Goal: Task Accomplishment & Management: Manage account settings

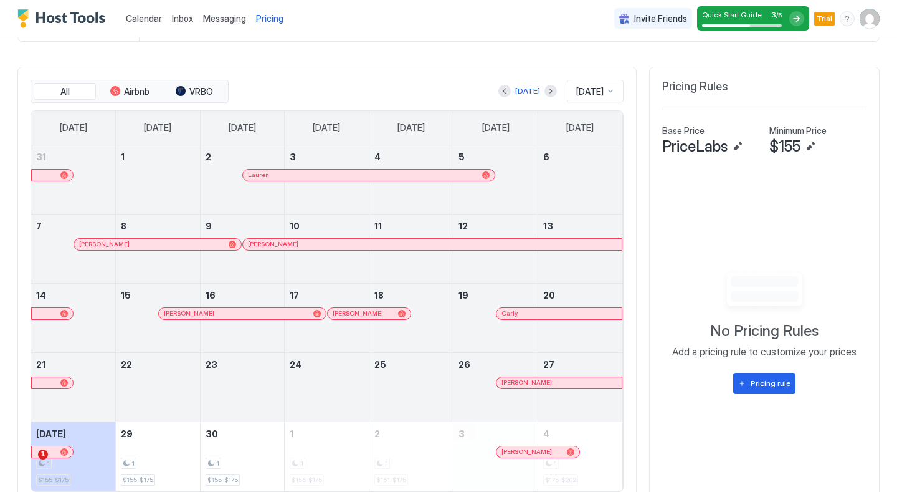
scroll to position [350, 0]
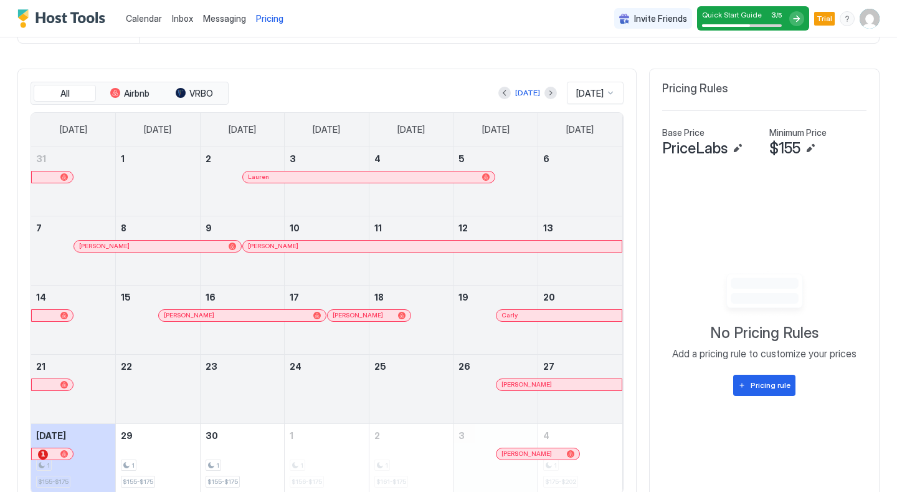
click at [582, 88] on span "[DATE]" at bounding box center [589, 93] width 27 height 11
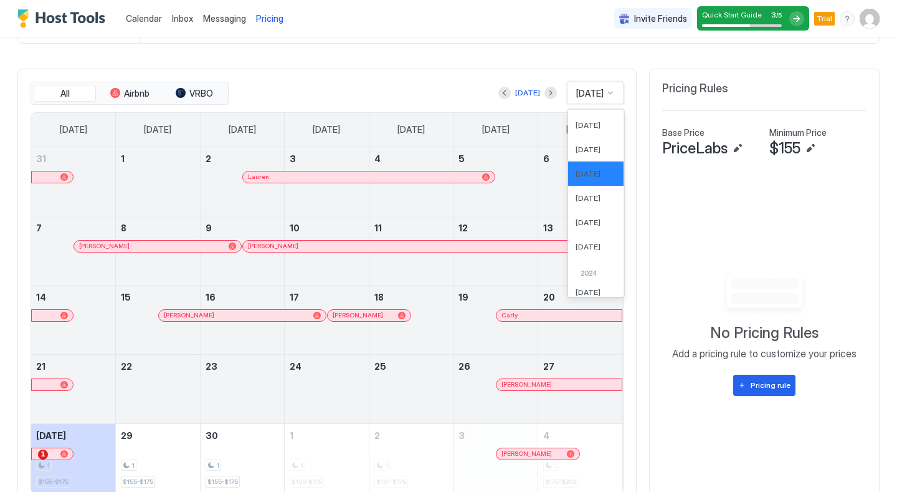
scroll to position [402, 0]
click at [586, 246] on span "[DATE]" at bounding box center [588, 243] width 25 height 9
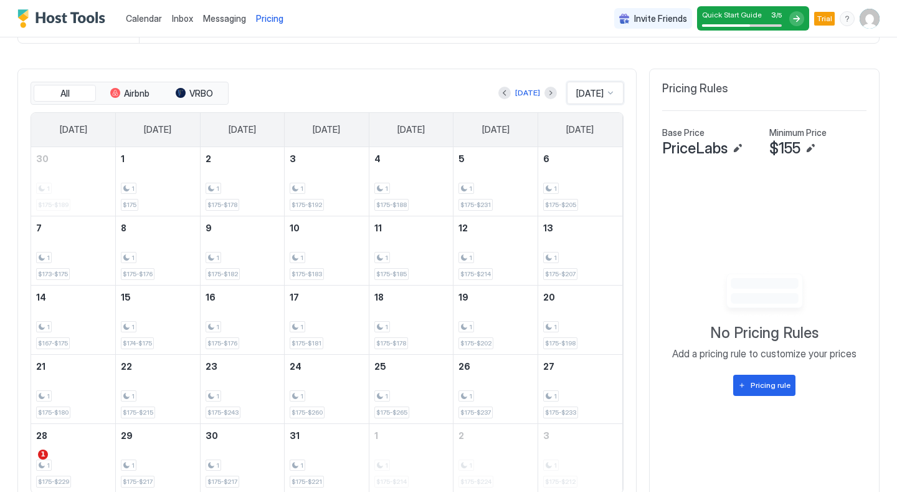
click at [590, 83] on div "[DATE]" at bounding box center [595, 93] width 57 height 22
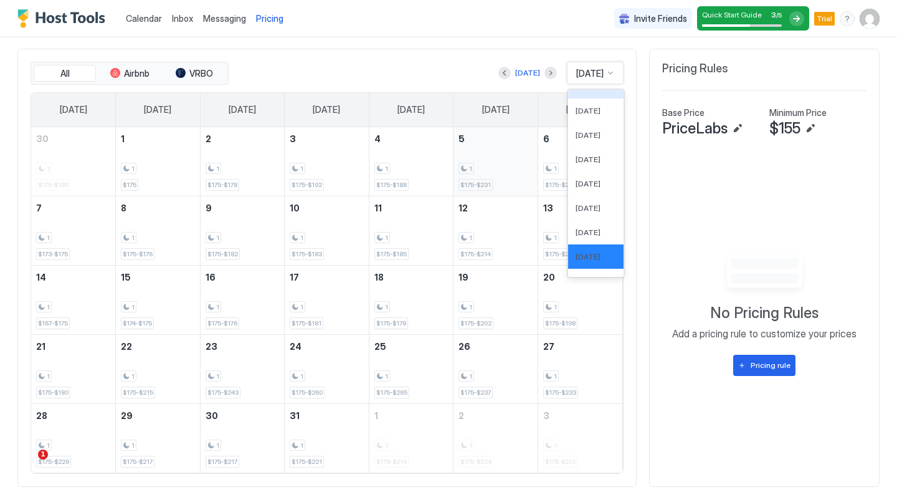
scroll to position [368, 0]
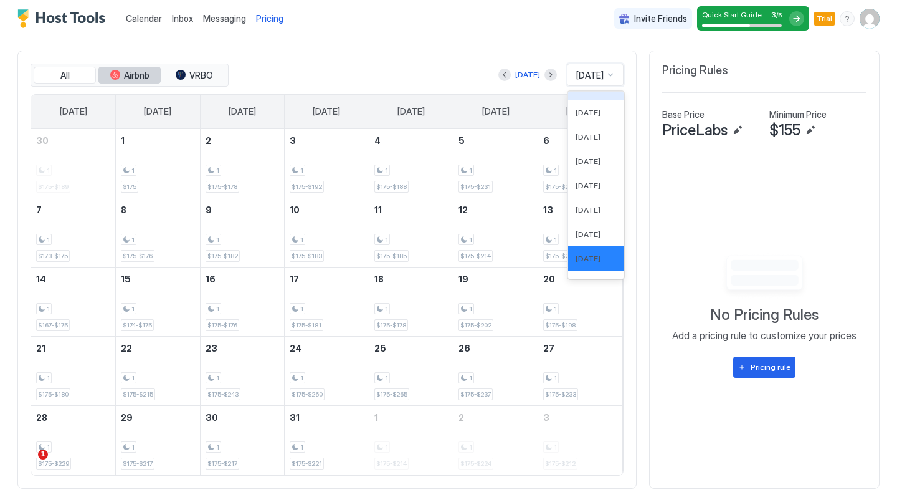
click at [128, 74] on span "Airbnb" at bounding box center [137, 75] width 26 height 11
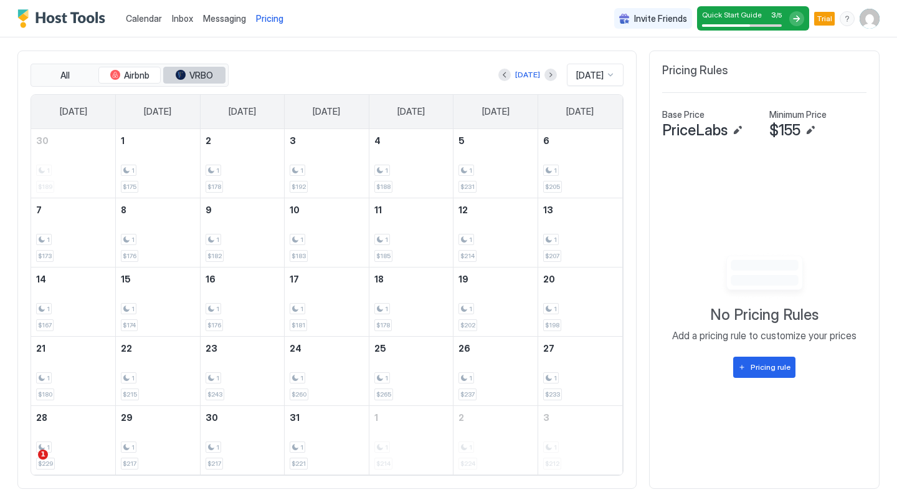
click at [193, 75] on span "VRBO" at bounding box center [201, 75] width 24 height 11
click at [140, 75] on span "Airbnb" at bounding box center [137, 75] width 26 height 11
click at [595, 78] on span "[DATE]" at bounding box center [589, 75] width 27 height 11
click at [203, 84] on div "All Airbnb VRBO" at bounding box center [130, 76] width 198 height 24
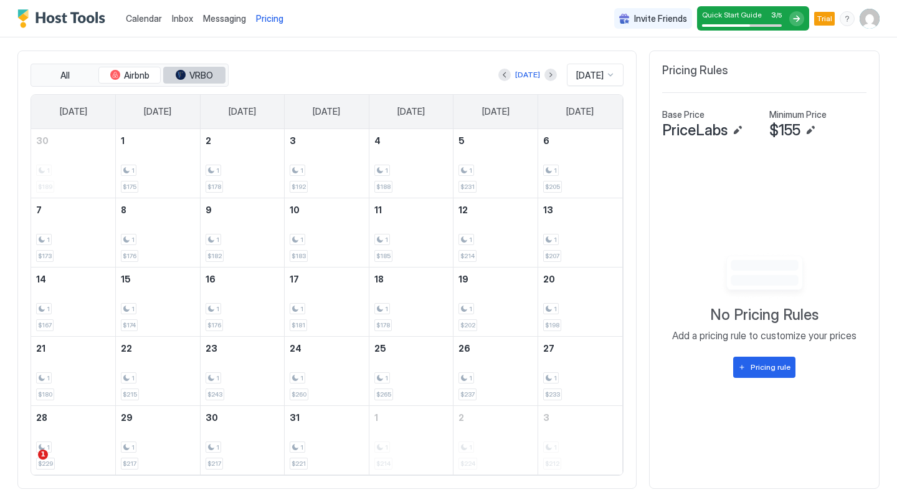
click at [205, 67] on button "VRBO" at bounding box center [194, 75] width 62 height 17
click at [811, 127] on button "Edit" at bounding box center [810, 130] width 15 height 15
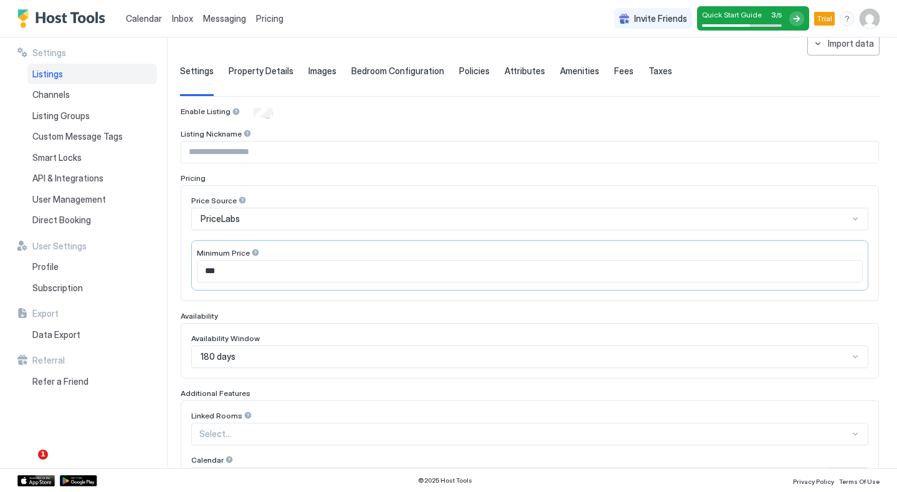
scroll to position [124, 0]
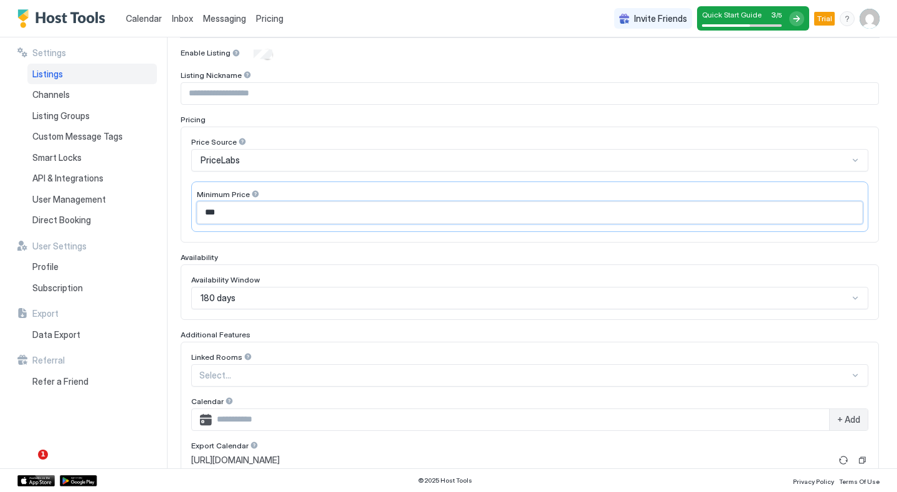
drag, startPoint x: 236, startPoint y: 210, endPoint x: 193, endPoint y: 210, distance: 42.4
click at [193, 210] on div "Minimum Price ***" at bounding box center [529, 206] width 677 height 50
click at [262, 249] on div "Enable Listing Listing Nickname Pricing Price Source PriceLabs Minimum Price Av…" at bounding box center [530, 313] width 699 height 530
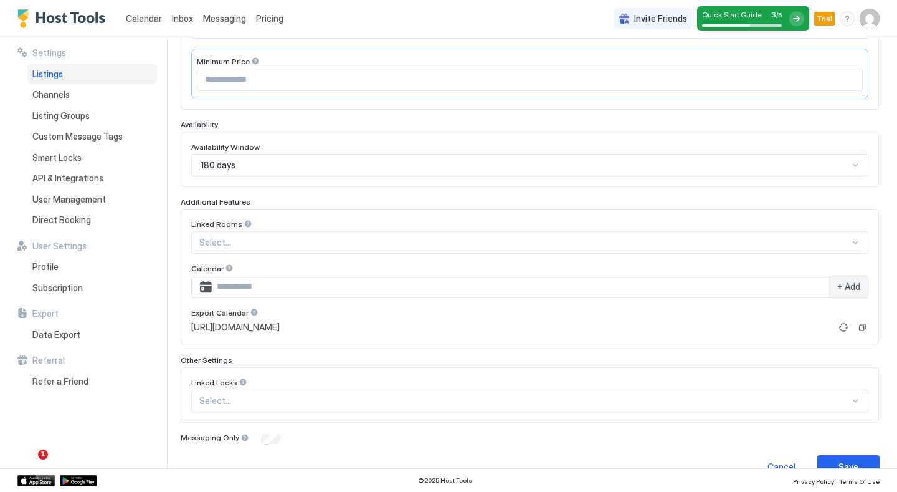
scroll to position [262, 0]
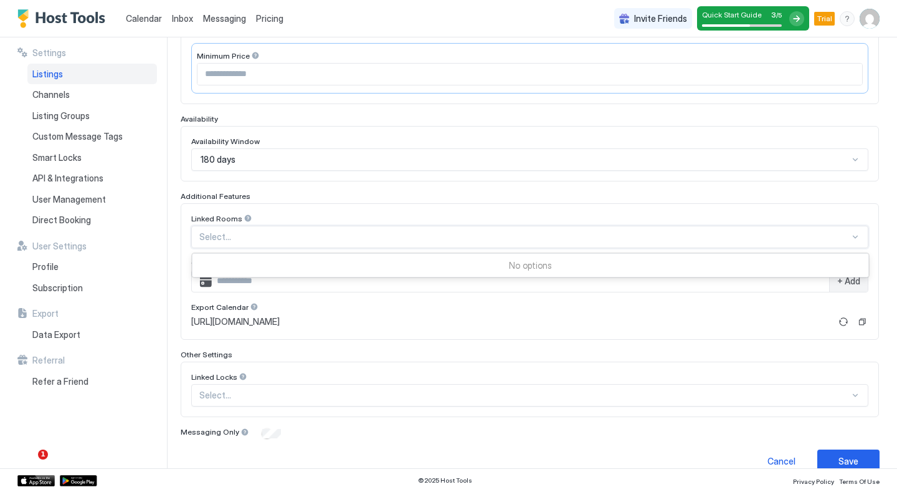
click at [256, 236] on div at bounding box center [524, 236] width 651 height 11
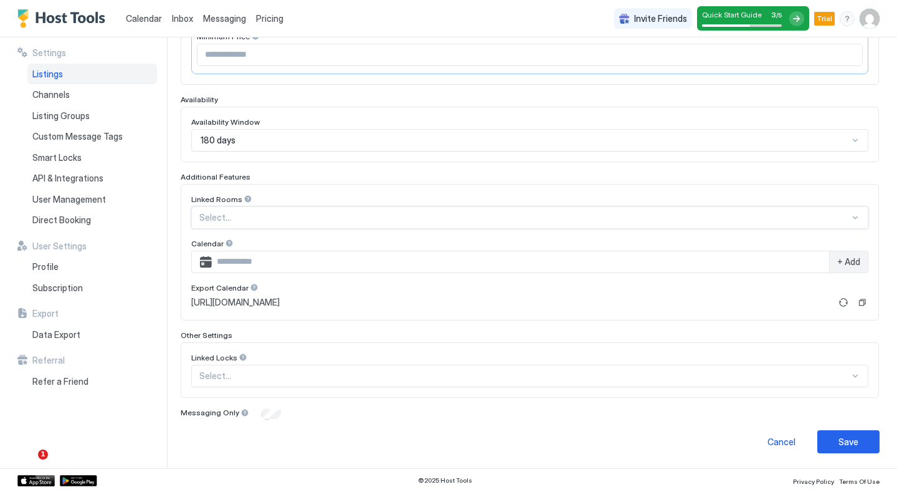
scroll to position [0, 0]
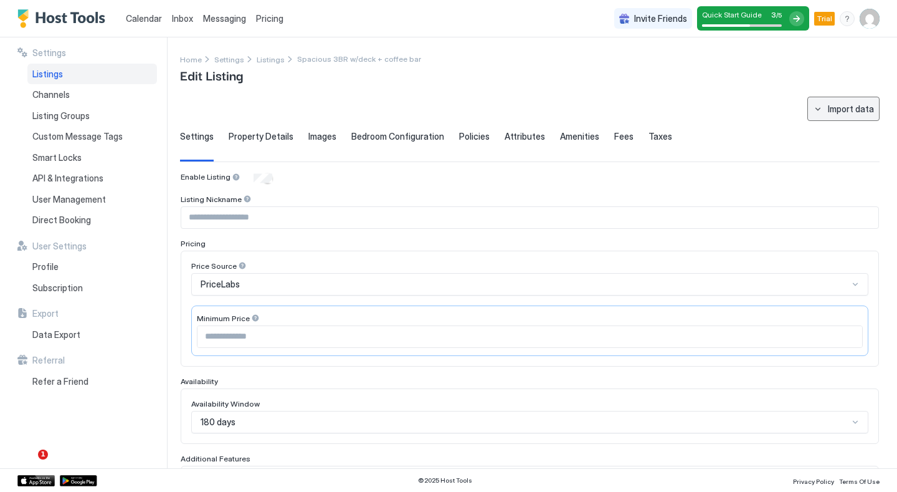
click at [838, 103] on div "Import data" at bounding box center [851, 108] width 46 height 13
click at [844, 153] on div "VRBO" at bounding box center [854, 153] width 36 height 11
type input "**********"
type input "*"
type input "*****"
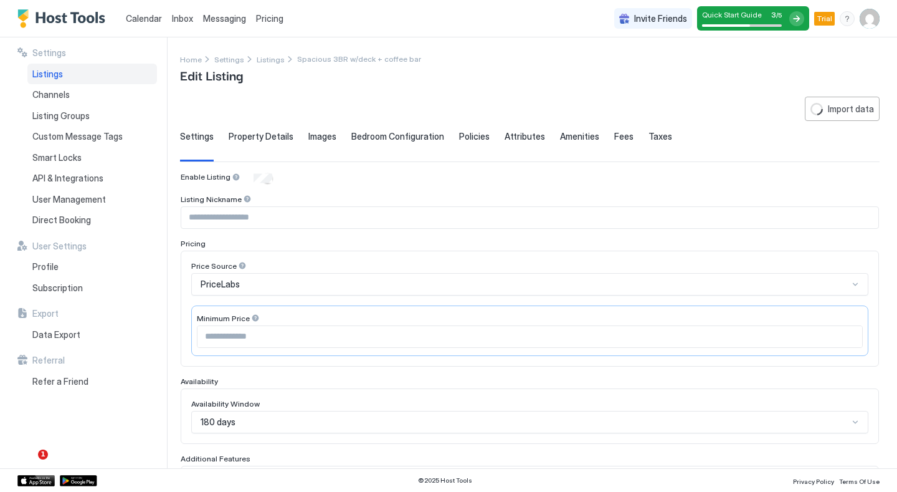
type input "**********"
click at [229, 132] on span "Property Details" at bounding box center [261, 136] width 65 height 11
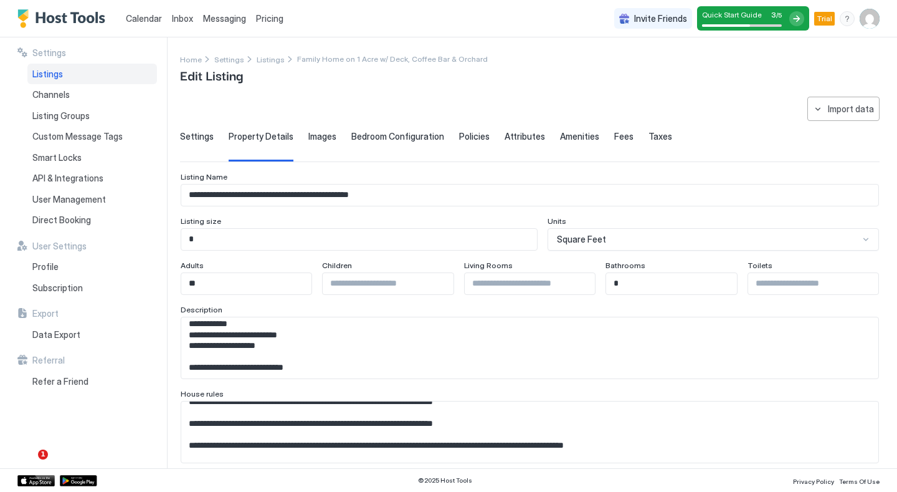
scroll to position [57, 0]
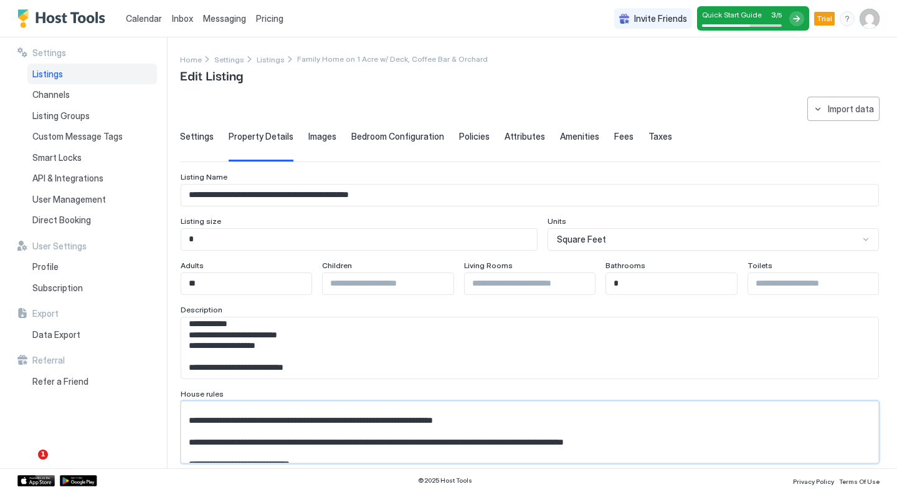
drag, startPoint x: 188, startPoint y: 421, endPoint x: 521, endPoint y: 432, distance: 332.9
click at [521, 432] on textarea "Input Field" at bounding box center [529, 431] width 697 height 61
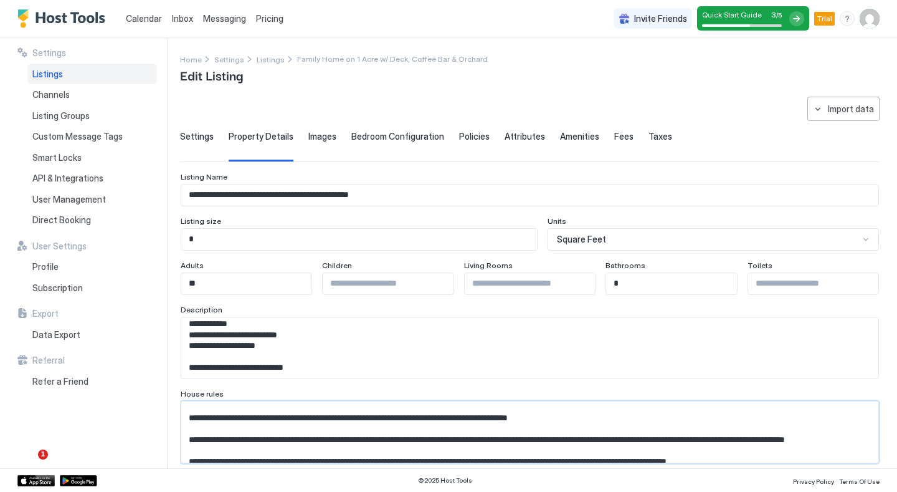
scroll to position [206, 0]
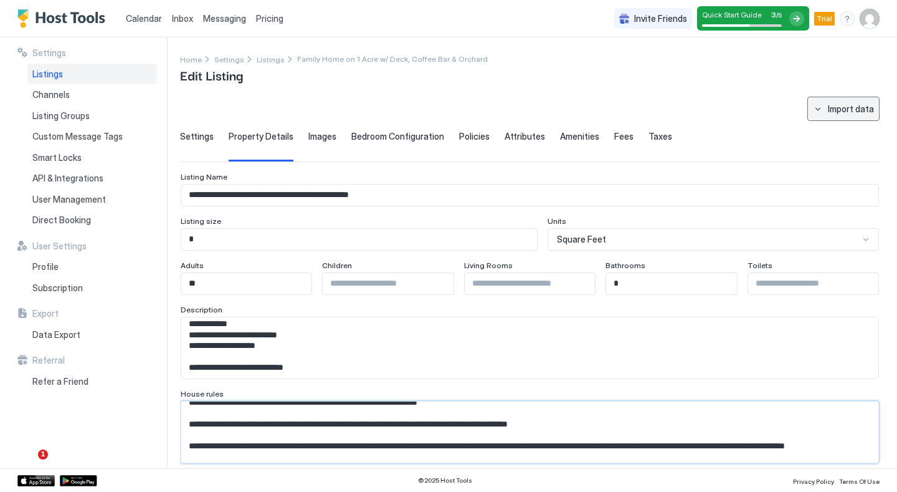
type textarea "**********"
click at [849, 113] on div "Import data" at bounding box center [851, 108] width 46 height 13
click at [568, 240] on div at bounding box center [448, 246] width 897 height 492
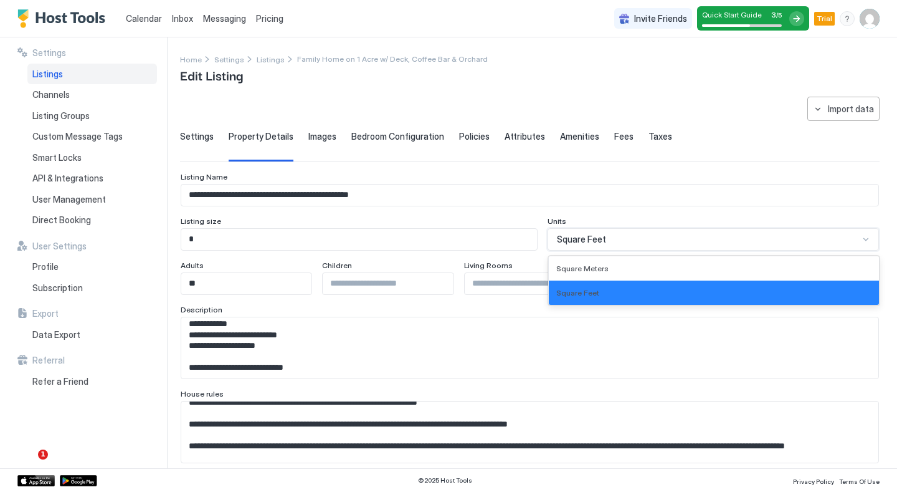
click at [568, 240] on span "Square Feet" at bounding box center [581, 239] width 49 height 11
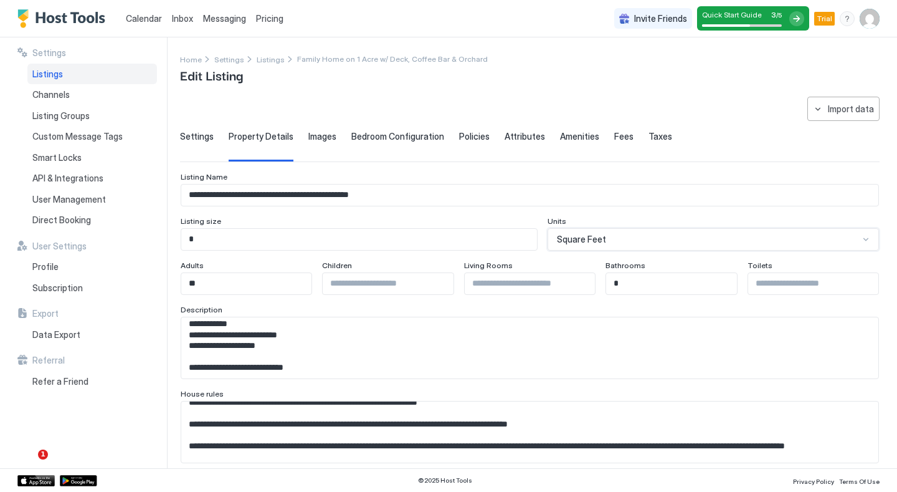
click at [568, 240] on span "Square Feet" at bounding box center [581, 239] width 49 height 11
click at [317, 138] on span "Images" at bounding box center [322, 136] width 28 height 11
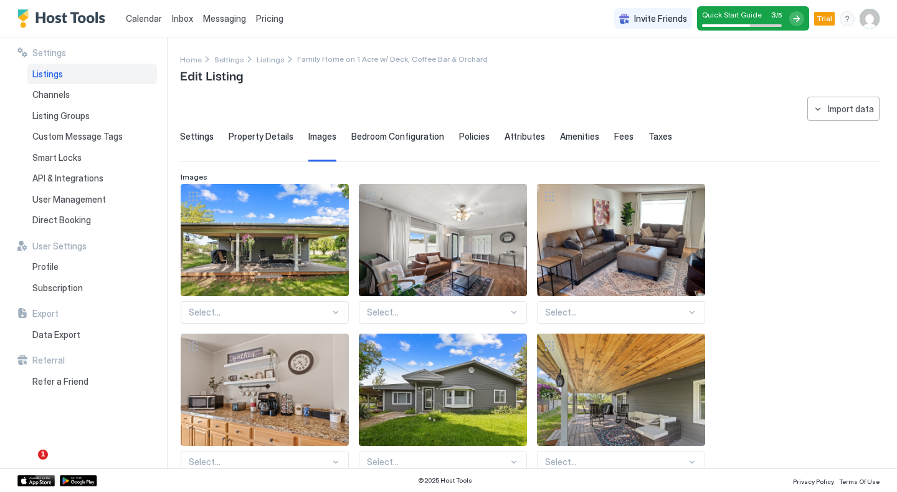
click at [403, 131] on span "Bedroom Configuration" at bounding box center [397, 136] width 93 height 11
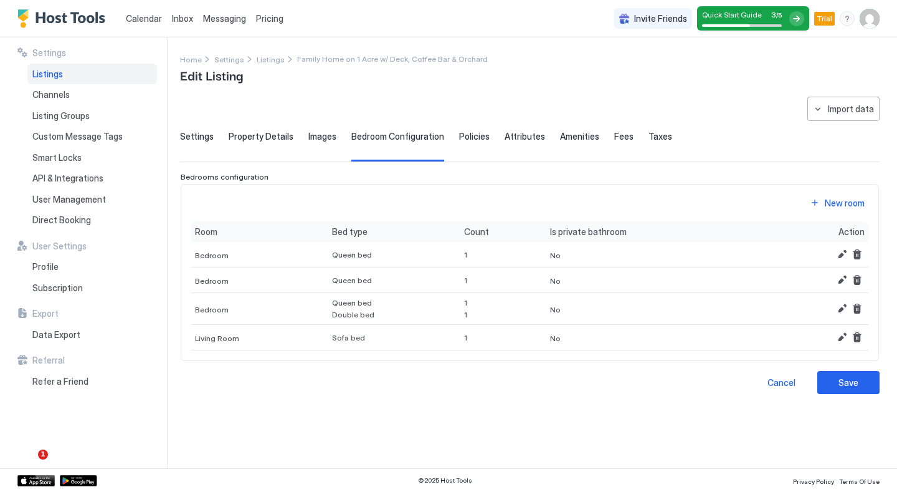
click at [198, 133] on span "Settings" at bounding box center [197, 136] width 34 height 11
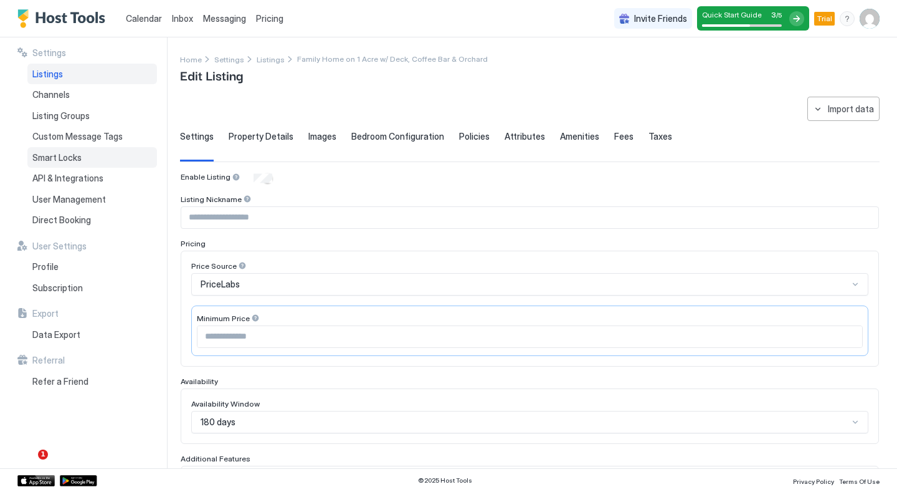
click at [67, 157] on span "Smart Locks" at bounding box center [56, 157] width 49 height 11
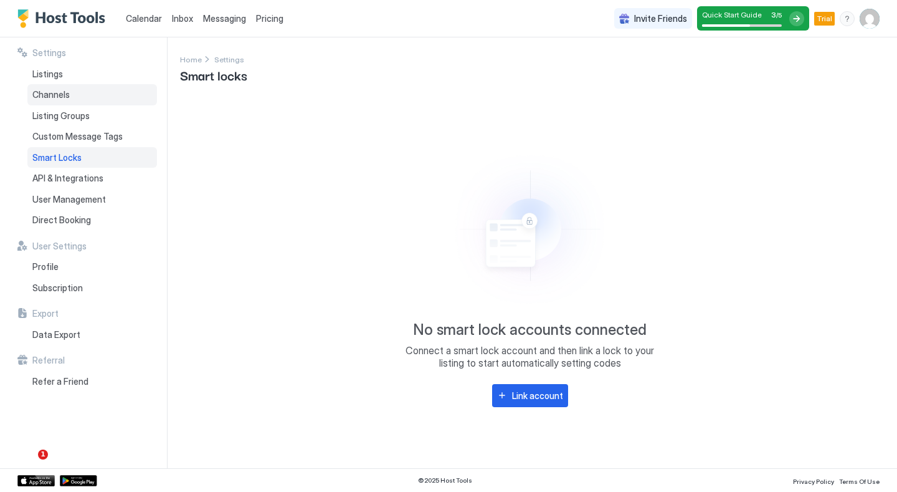
click at [59, 98] on span "Channels" at bounding box center [50, 94] width 37 height 11
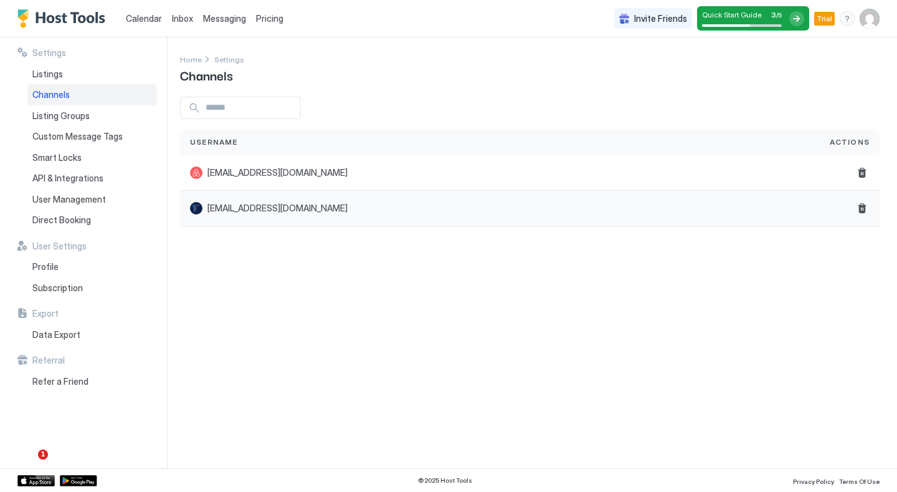
click at [247, 207] on span "[EMAIL_ADDRESS][DOMAIN_NAME]" at bounding box center [278, 208] width 140 height 11
click at [69, 73] on div "Listings" at bounding box center [92, 74] width 130 height 21
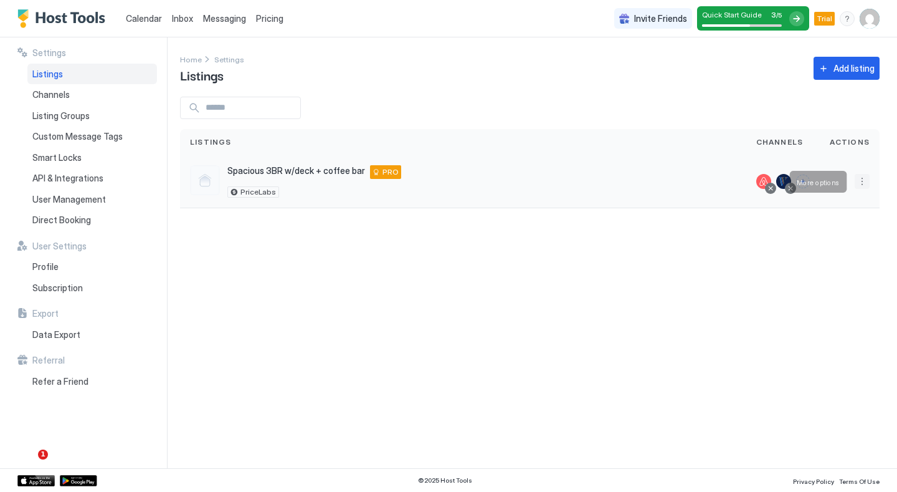
click at [863, 181] on button "More options" at bounding box center [862, 181] width 15 height 15
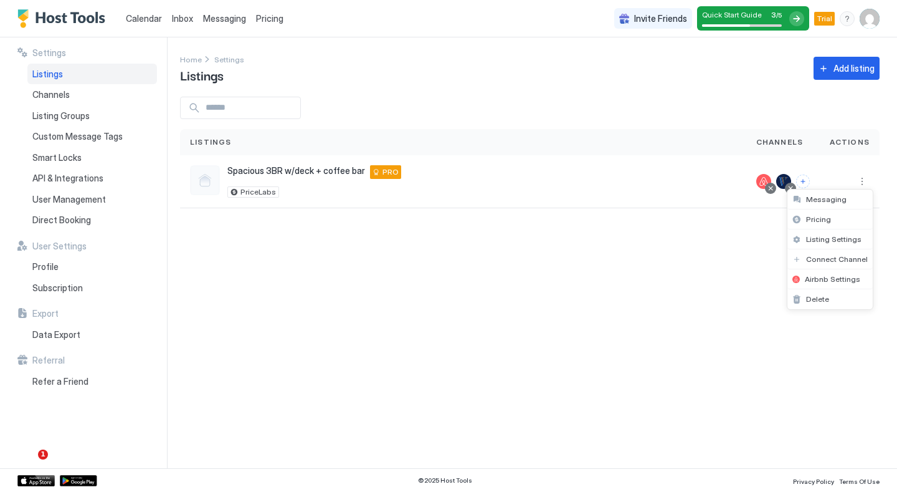
click at [295, 173] on div at bounding box center [448, 246] width 897 height 492
click at [866, 186] on button "More options" at bounding box center [862, 181] width 15 height 15
click at [815, 219] on span "Pricing" at bounding box center [818, 218] width 25 height 9
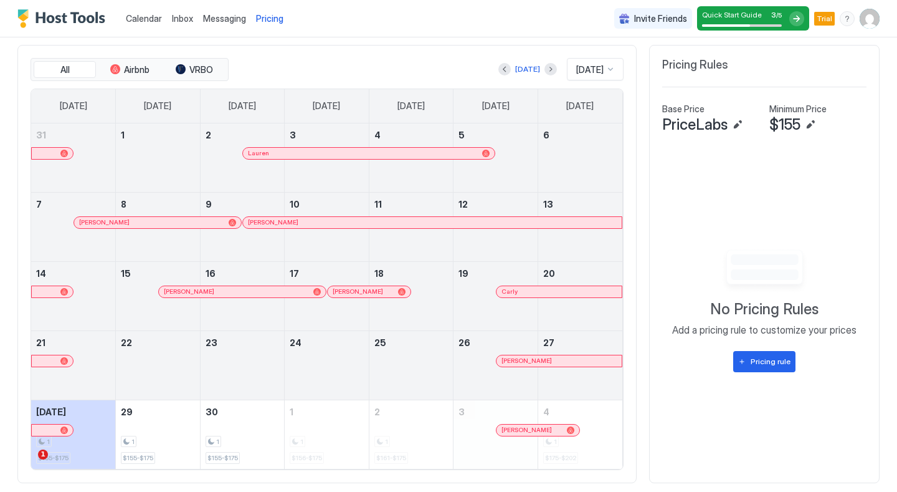
scroll to position [399, 0]
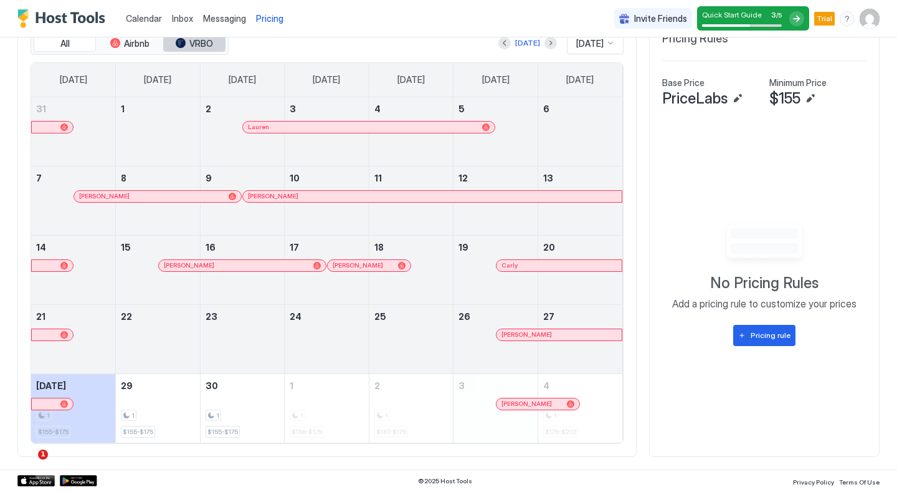
click at [209, 47] on span "VRBO" at bounding box center [201, 43] width 24 height 11
click at [145, 41] on span "Airbnb" at bounding box center [137, 43] width 26 height 11
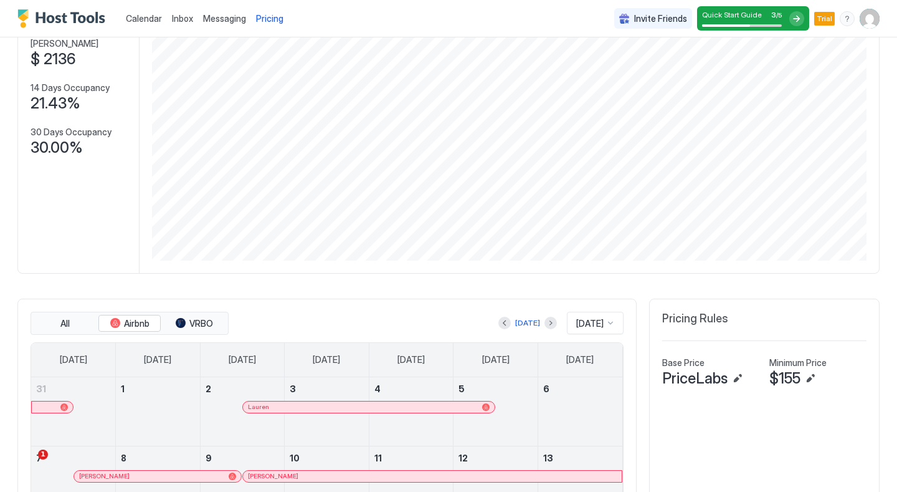
scroll to position [0, 0]
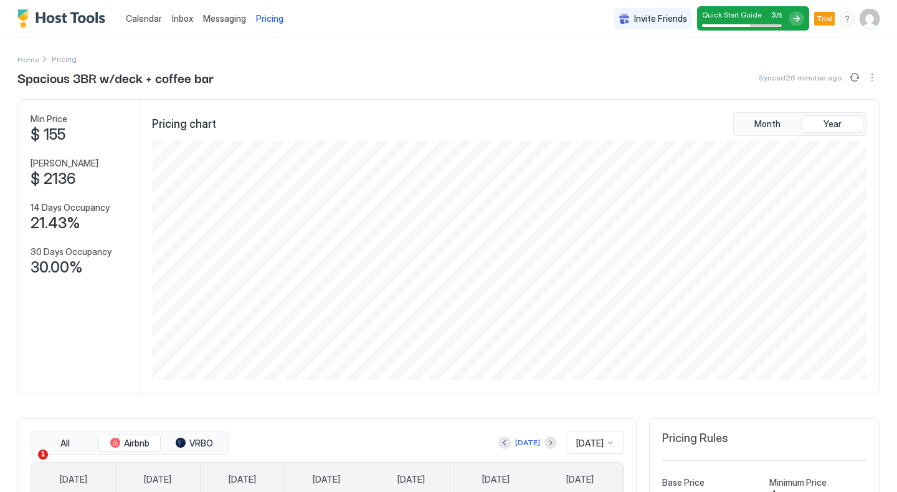
click at [800, 19] on div at bounding box center [797, 18] width 15 height 15
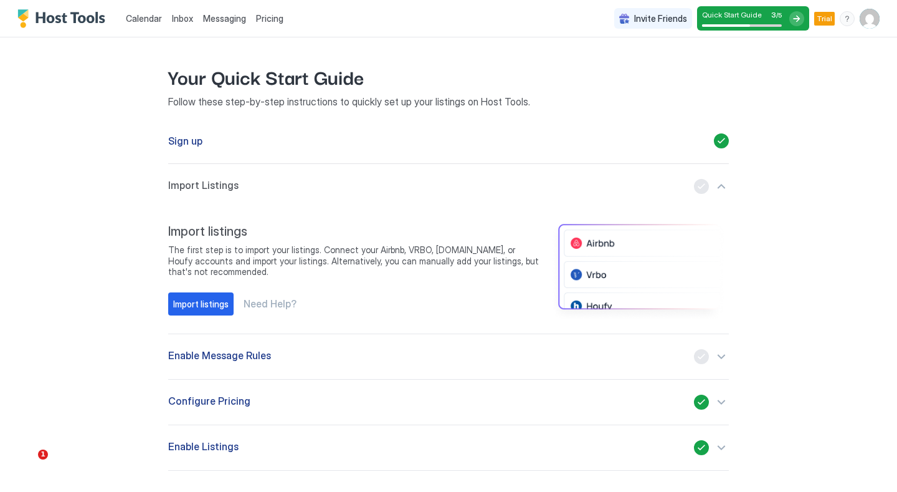
scroll to position [26, 0]
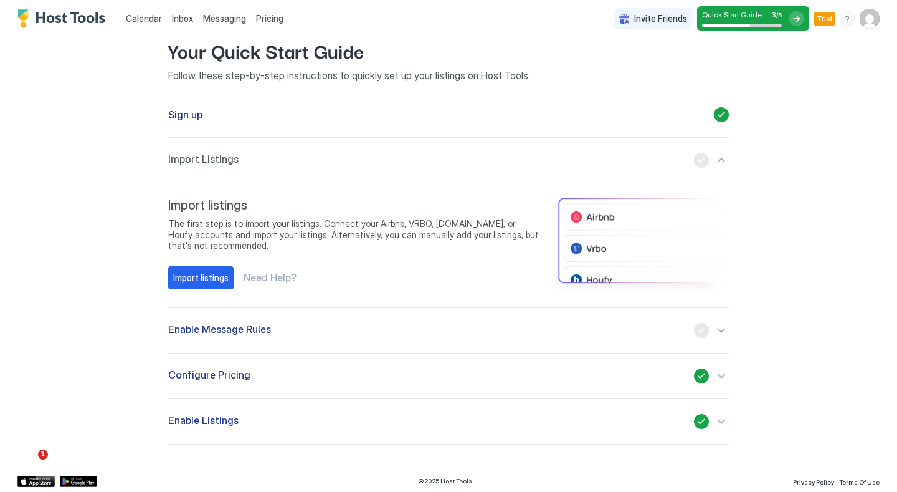
click at [237, 374] on span "Configure Pricing" at bounding box center [209, 375] width 82 height 15
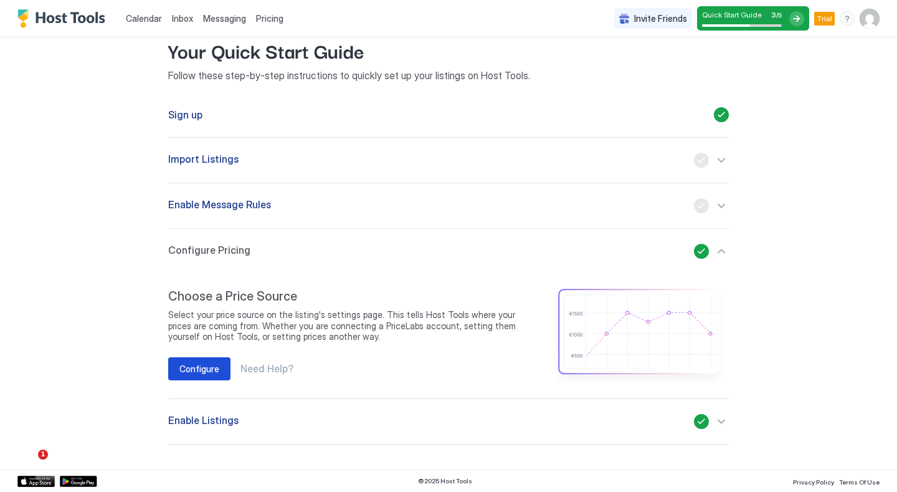
click at [210, 366] on div "Configure" at bounding box center [199, 368] width 40 height 13
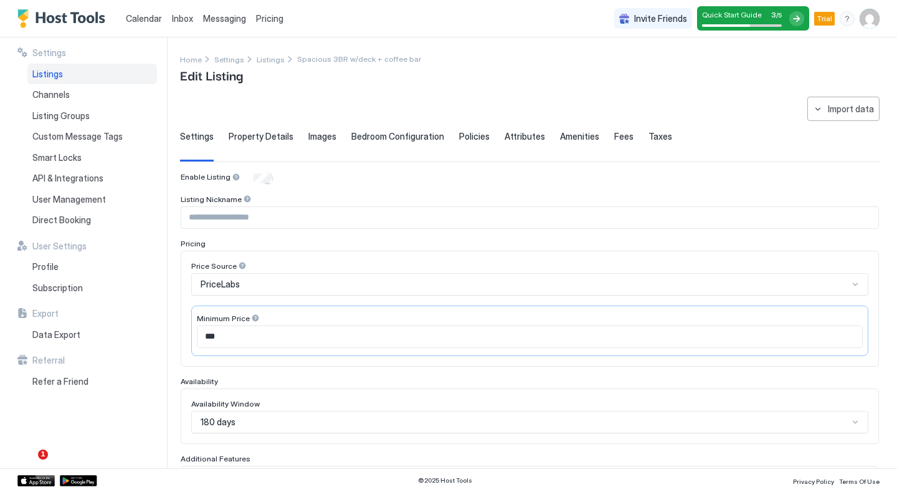
type input "**********"
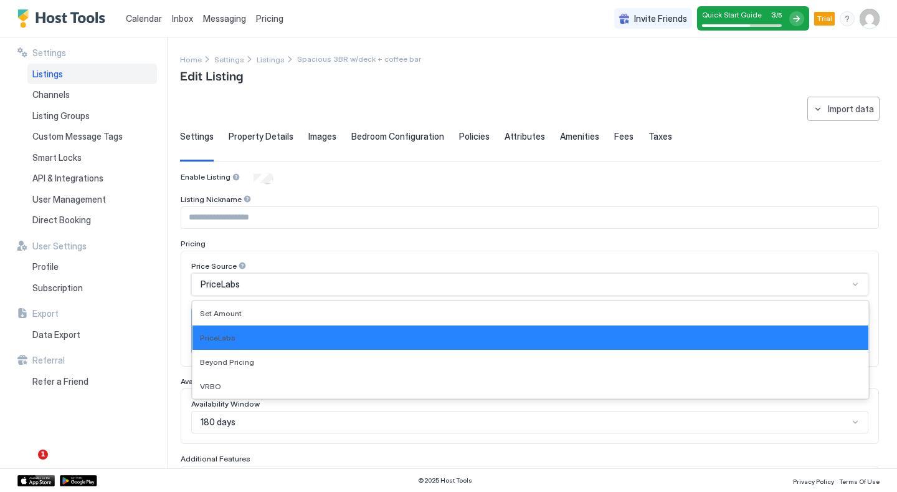
click at [259, 291] on div "PriceLabs" at bounding box center [529, 284] width 677 height 22
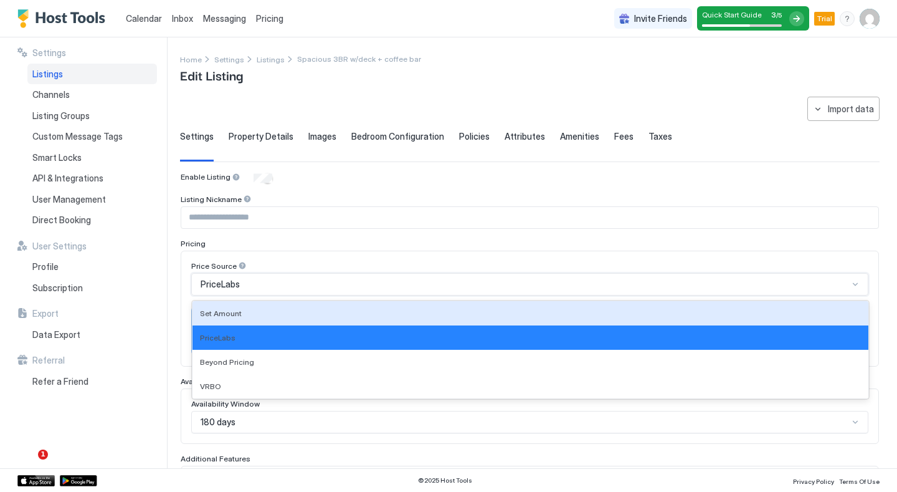
click at [313, 222] on input "Input Field" at bounding box center [529, 217] width 697 height 21
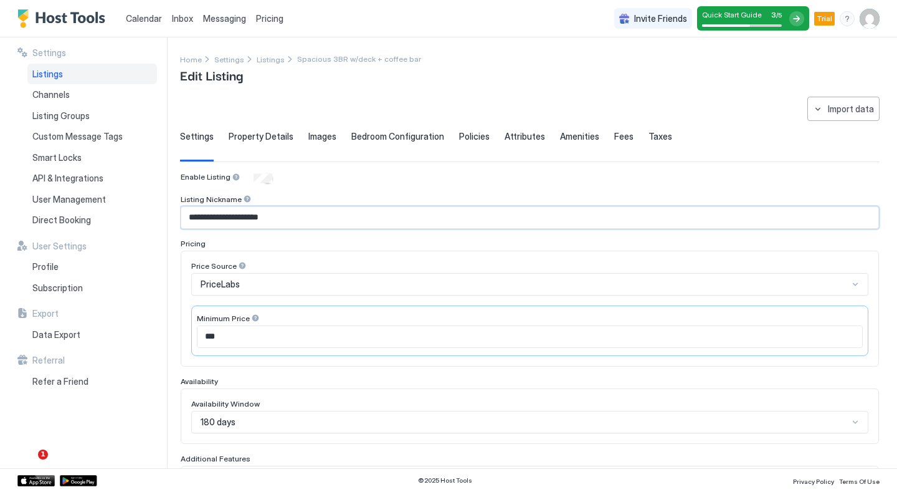
type input "**********"
click at [353, 177] on div "Enable Listing" at bounding box center [530, 178] width 699 height 12
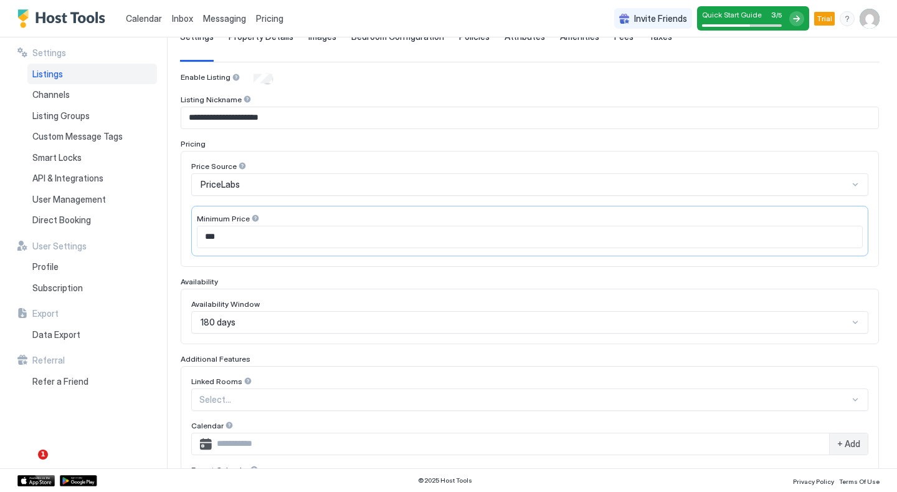
scroll to position [83, 0]
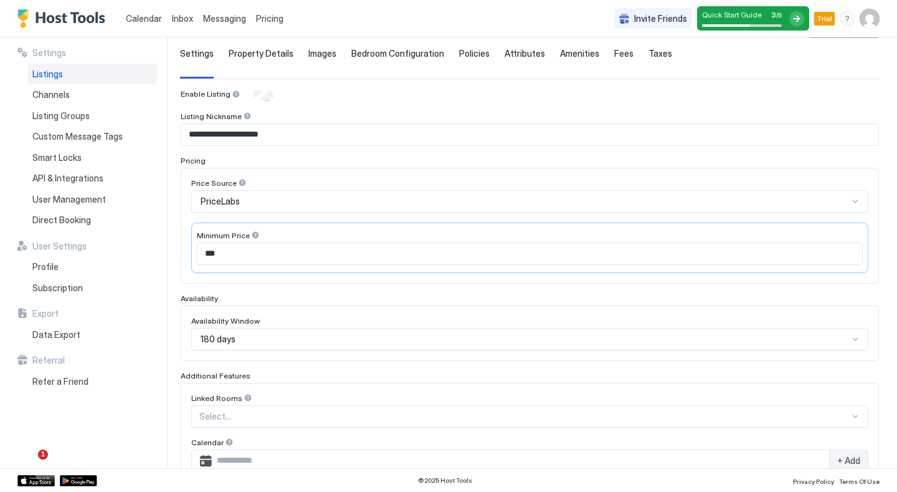
click at [273, 45] on div "**********" at bounding box center [530, 333] width 700 height 638
click at [271, 51] on span "Property Details" at bounding box center [261, 53] width 65 height 11
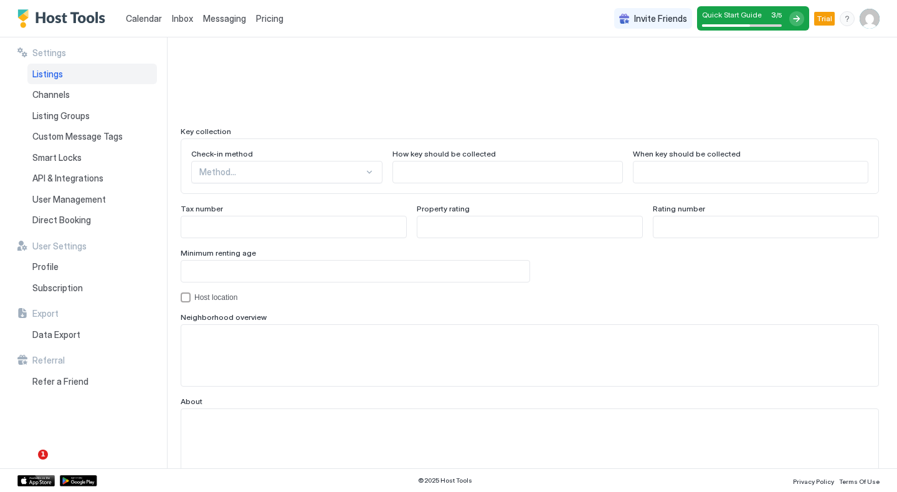
scroll to position [1129, 0]
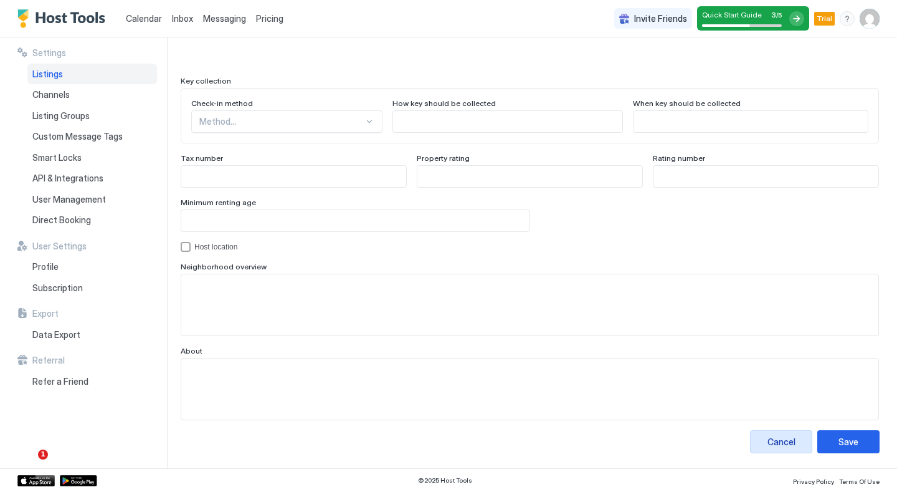
click at [785, 445] on div "Cancel" at bounding box center [782, 441] width 28 height 13
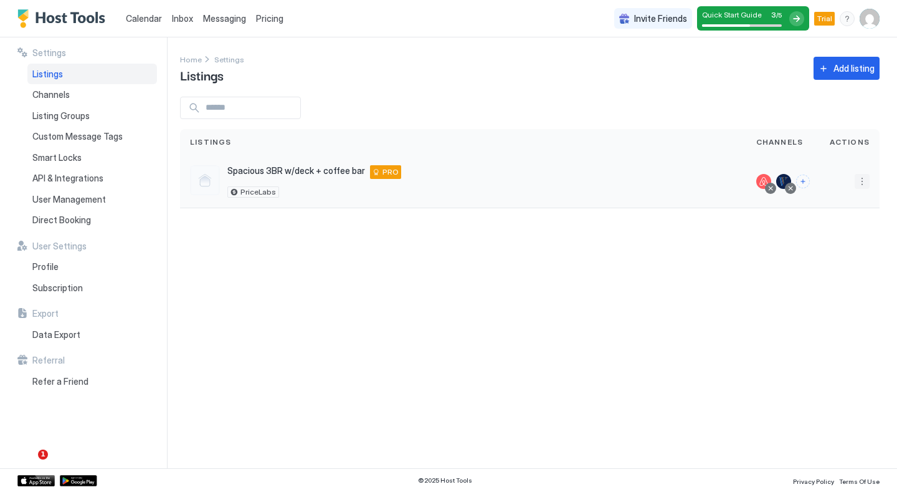
click at [863, 179] on button "More options" at bounding box center [862, 181] width 15 height 15
click at [828, 237] on span "Listing Settings" at bounding box center [833, 238] width 55 height 9
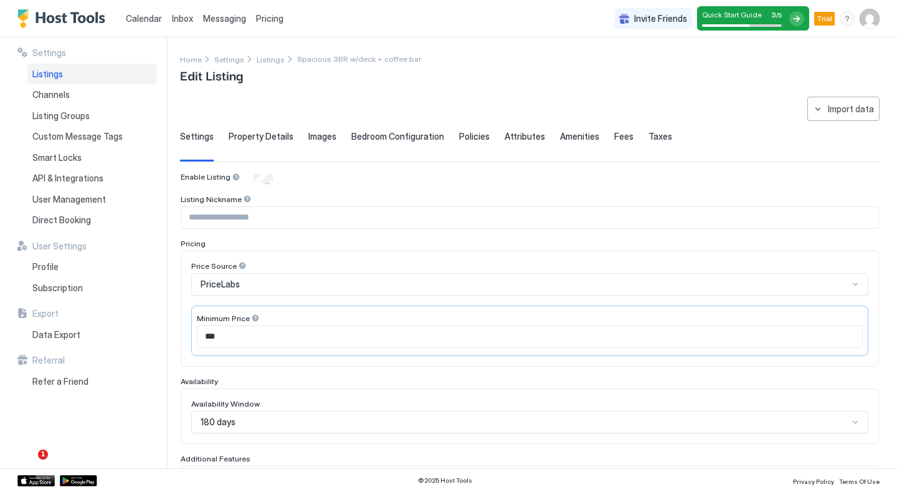
click at [257, 140] on span "Property Details" at bounding box center [261, 136] width 65 height 11
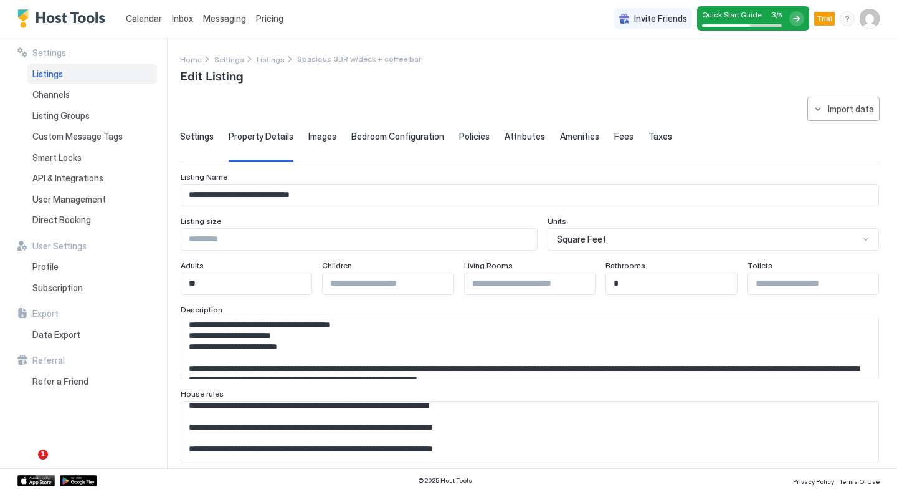
scroll to position [44, 0]
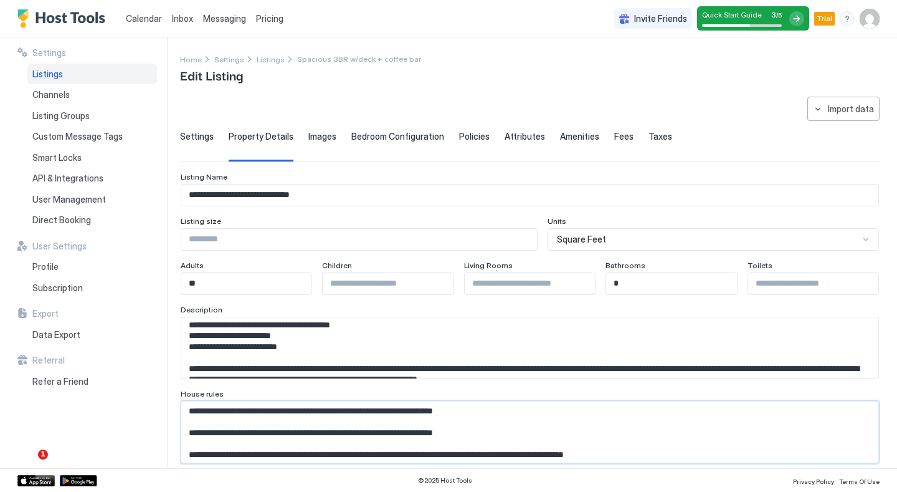
drag, startPoint x: 487, startPoint y: 433, endPoint x: 256, endPoint y: 431, distance: 231.2
click at [256, 431] on textarea "Input Field" at bounding box center [529, 431] width 697 height 61
click at [504, 426] on textarea "Input Field" at bounding box center [529, 431] width 697 height 61
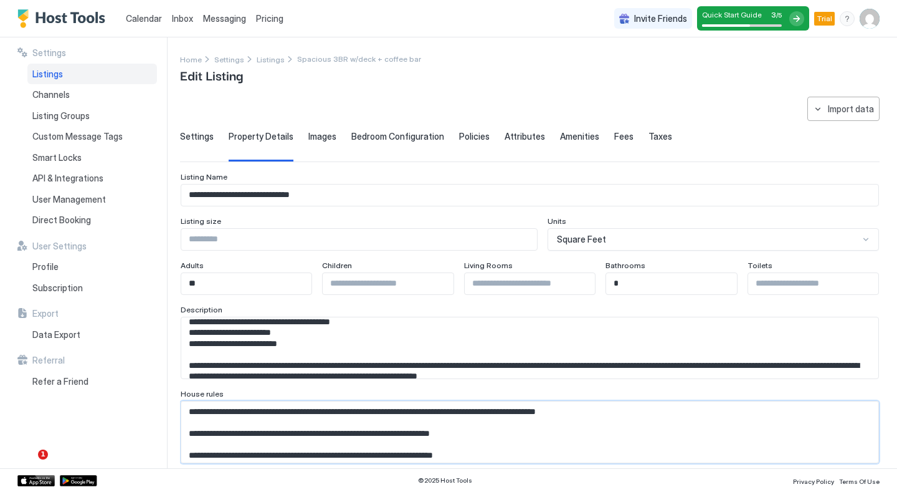
scroll to position [72, 0]
click at [317, 337] on textarea "Input Field" at bounding box center [529, 347] width 697 height 61
click at [299, 345] on textarea "Input Field" at bounding box center [529, 347] width 697 height 61
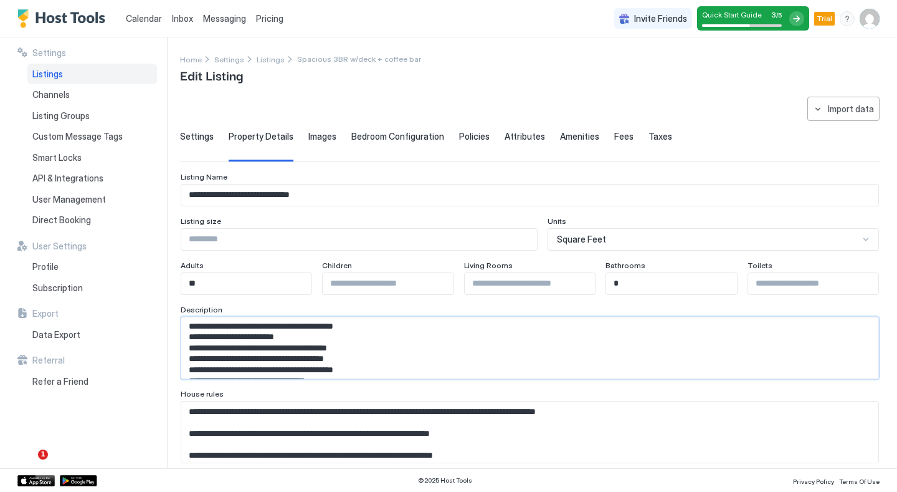
scroll to position [0, 0]
click at [354, 352] on textarea "Input Field" at bounding box center [529, 347] width 697 height 61
click at [251, 350] on textarea "Input Field" at bounding box center [529, 347] width 697 height 61
click at [411, 351] on textarea "Input Field" at bounding box center [529, 347] width 697 height 61
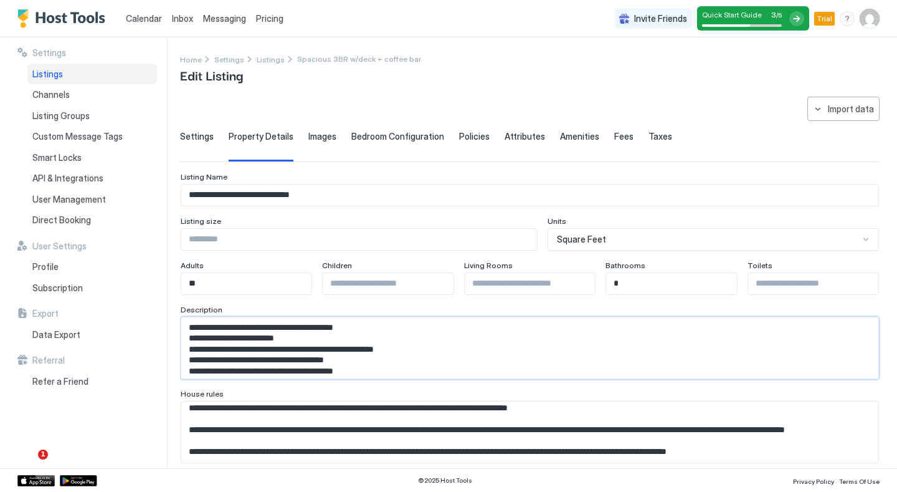
click at [188, 327] on textarea "Input Field" at bounding box center [529, 347] width 697 height 61
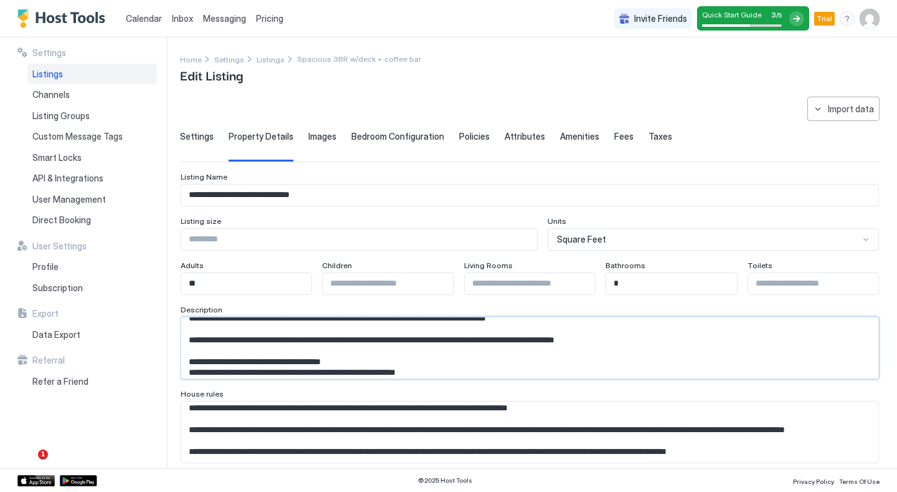
scroll to position [1749, 0]
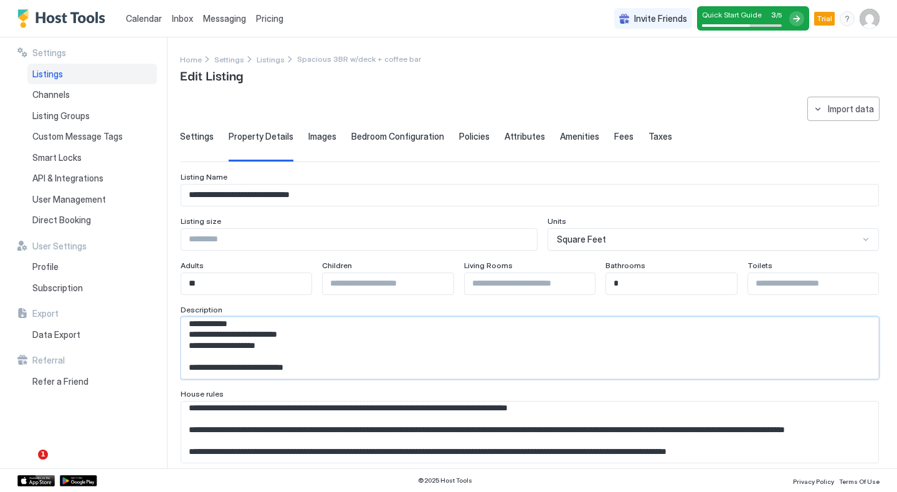
drag, startPoint x: 188, startPoint y: 327, endPoint x: 379, endPoint y: 435, distance: 219.4
paste textarea "**********"
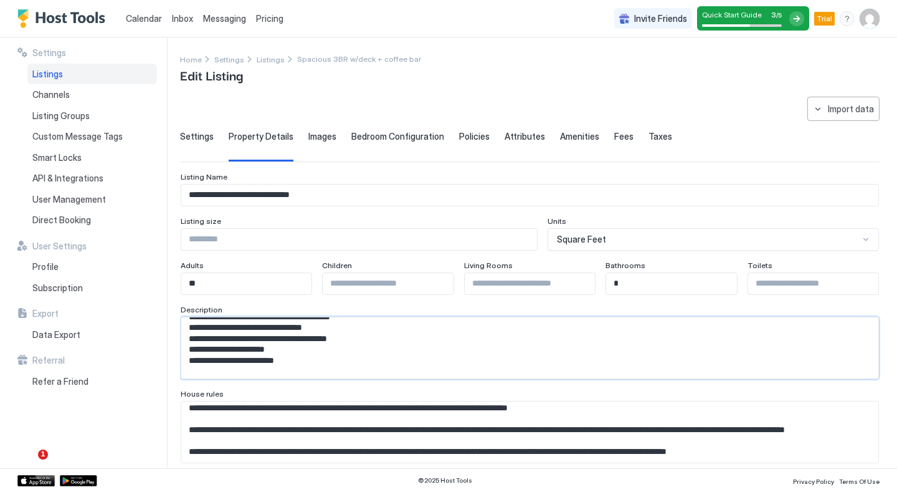
scroll to position [79, 0]
click at [299, 358] on textarea "Input Field" at bounding box center [529, 347] width 697 height 61
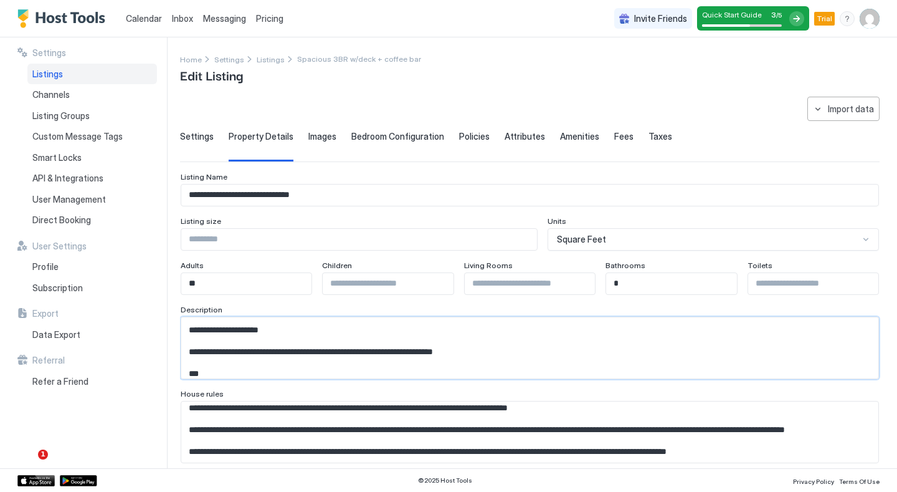
scroll to position [292, 0]
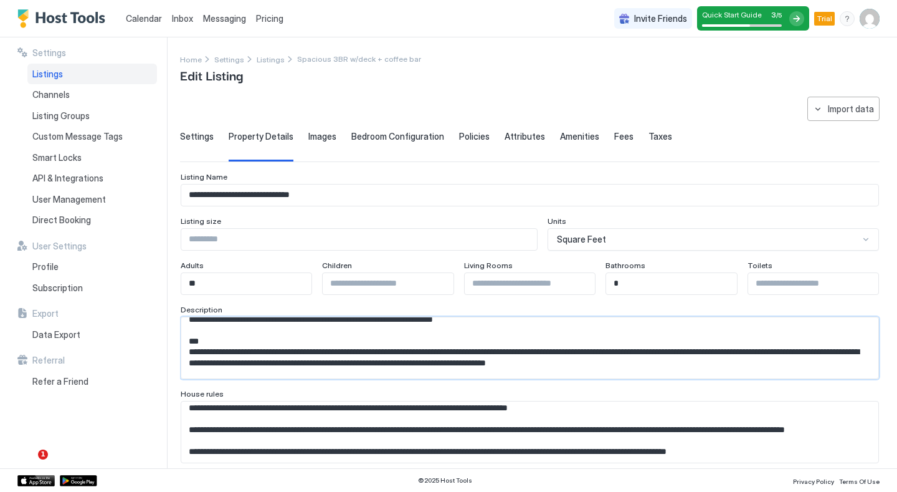
click at [197, 333] on textarea "Input Field" at bounding box center [529, 347] width 697 height 61
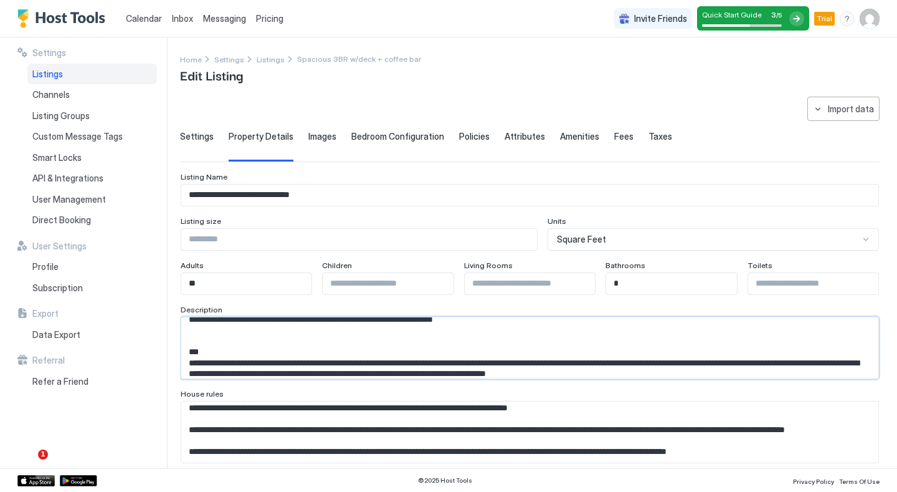
scroll to position [310, 0]
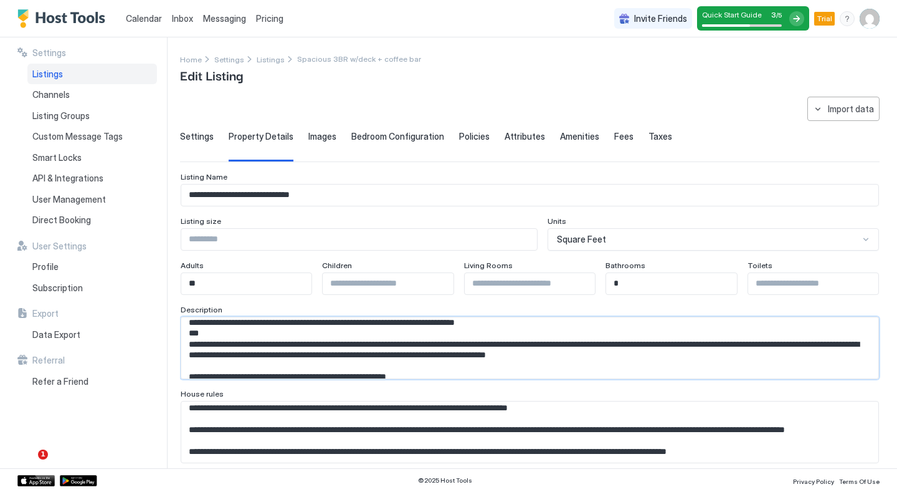
click at [267, 327] on textarea "Input Field" at bounding box center [529, 347] width 697 height 61
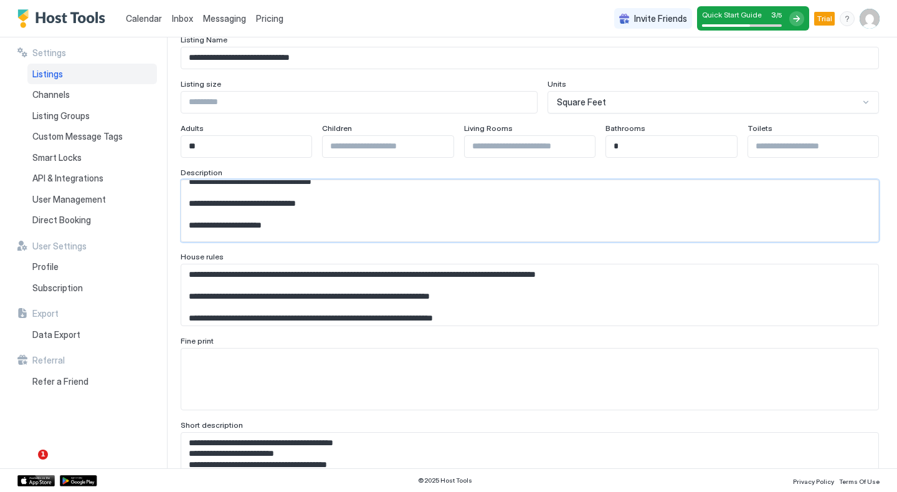
scroll to position [204, 0]
type textarea "**********"
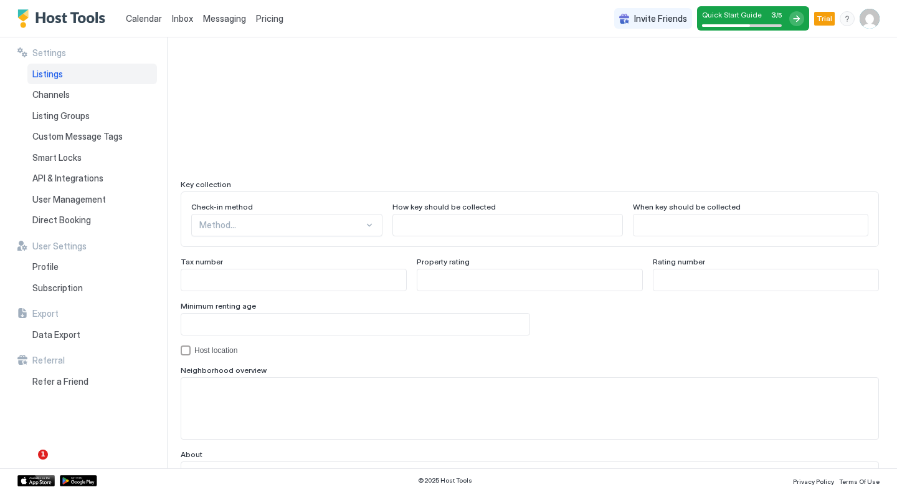
scroll to position [1026, 0]
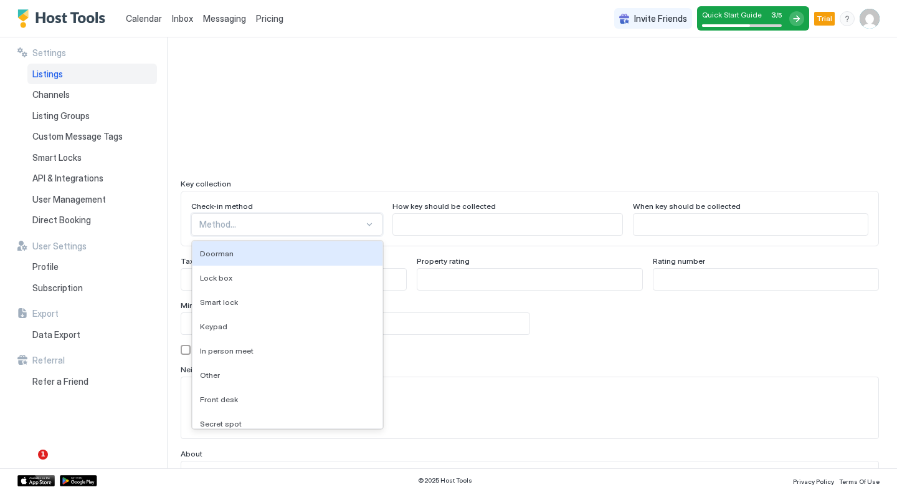
click at [249, 227] on div at bounding box center [281, 224] width 165 height 11
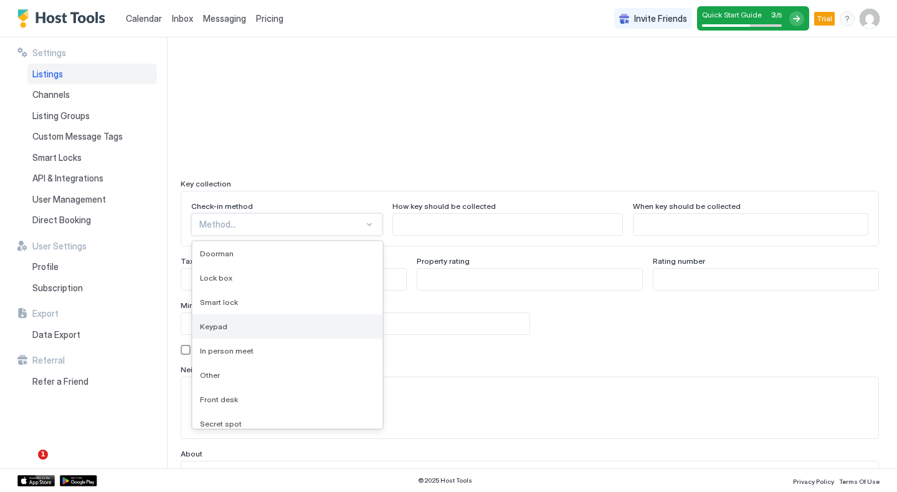
click at [223, 326] on span "Keypad" at bounding box center [213, 326] width 27 height 9
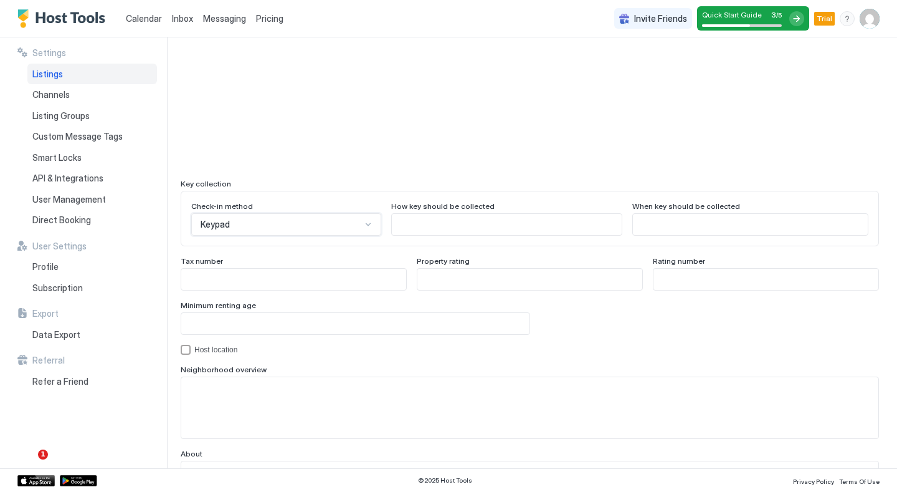
click at [345, 221] on div "Keypad" at bounding box center [281, 224] width 161 height 11
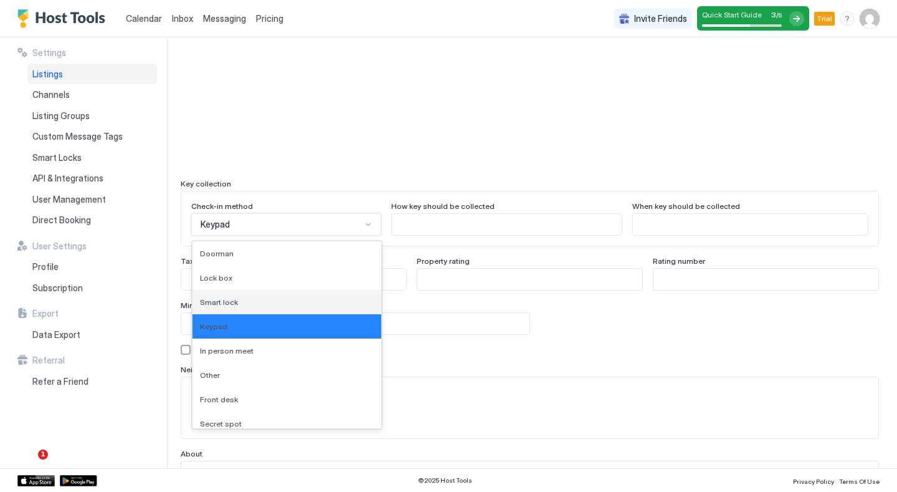
click at [253, 301] on div "Smart lock" at bounding box center [287, 301] width 174 height 9
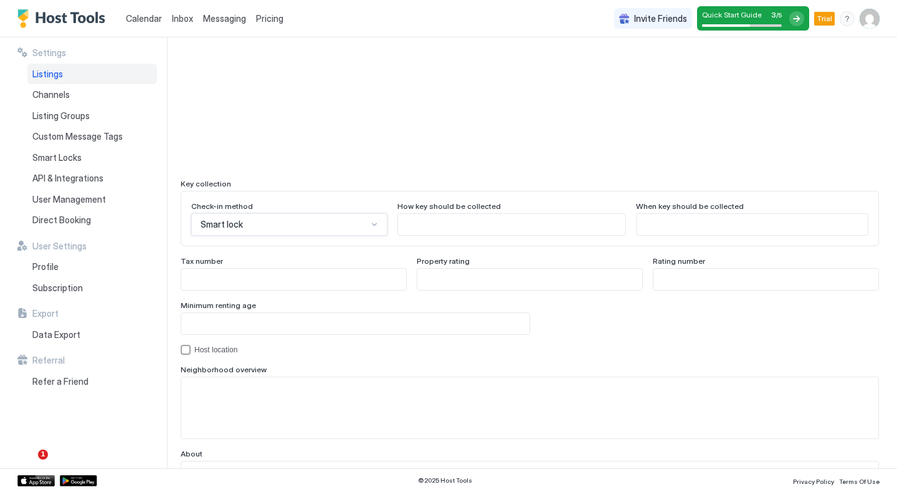
click at [370, 219] on div at bounding box center [375, 224] width 10 height 10
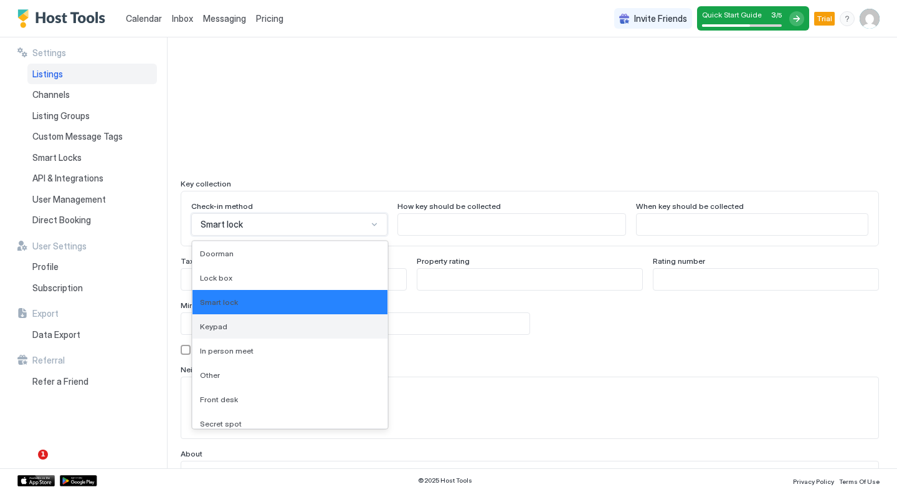
click at [242, 328] on div "Keypad" at bounding box center [290, 326] width 180 height 9
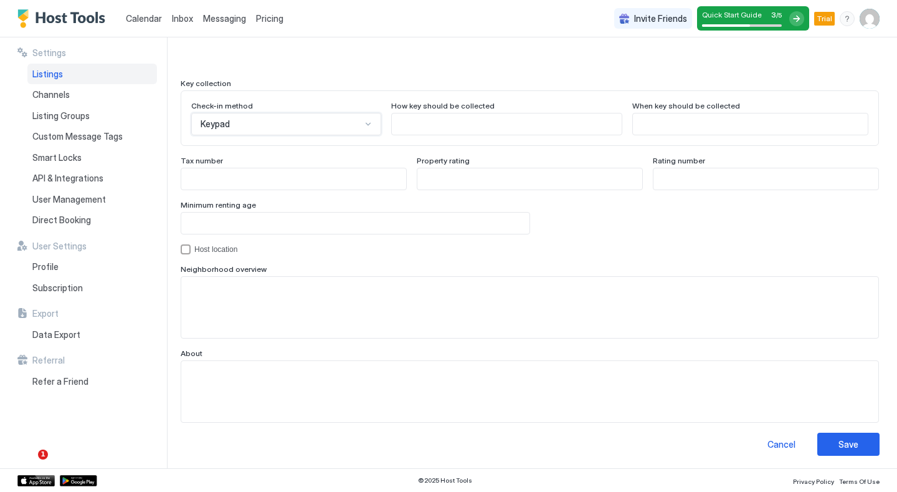
scroll to position [1129, 0]
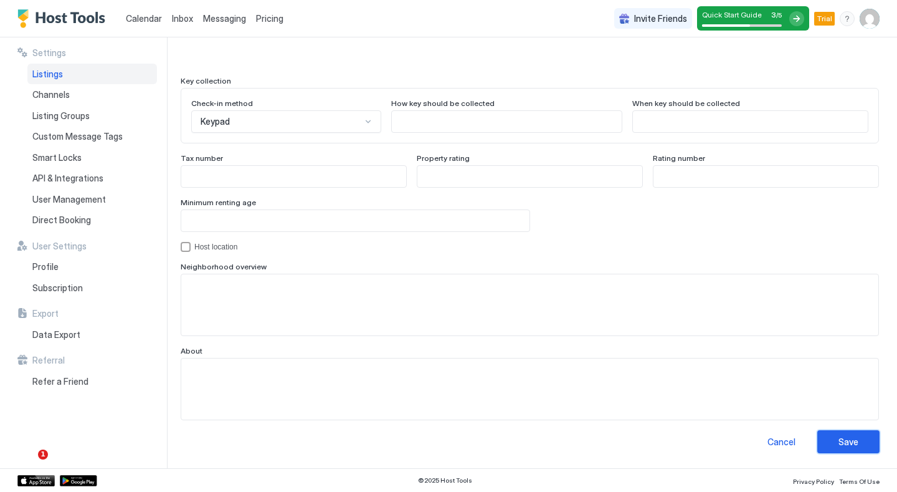
click at [857, 439] on div "Save" at bounding box center [849, 441] width 20 height 13
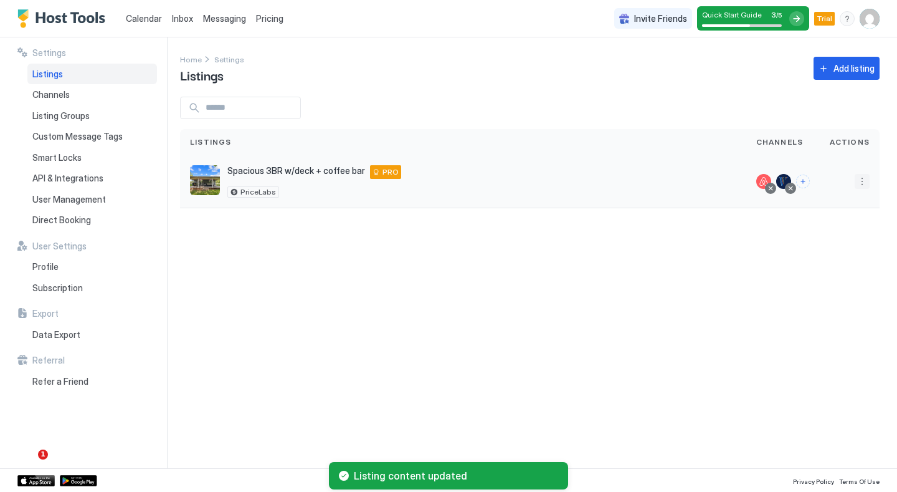
click at [858, 184] on button "More options" at bounding box center [862, 181] width 15 height 15
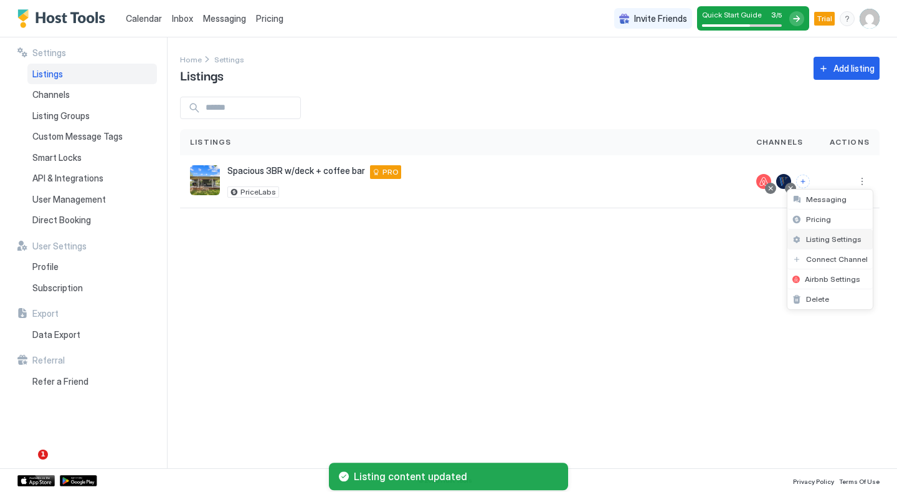
click at [833, 241] on span "Listing Settings" at bounding box center [833, 238] width 55 height 9
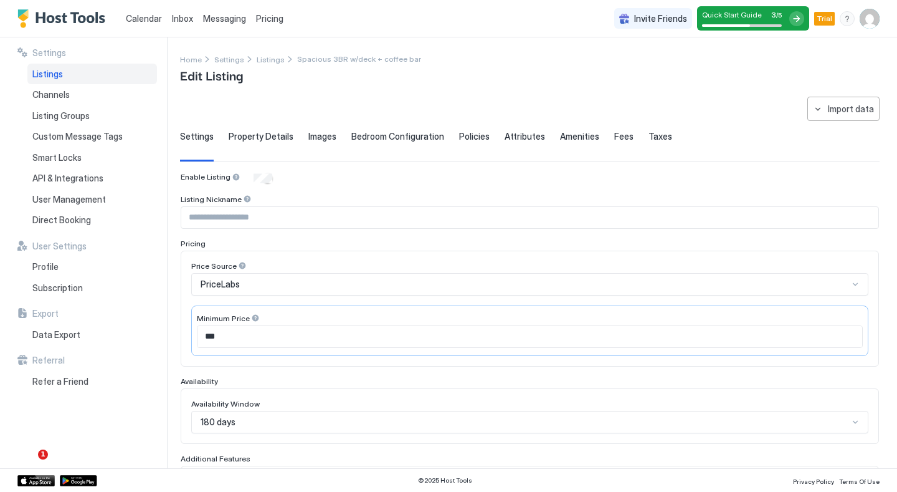
type input "*"
type textarea "**********"
click at [265, 209] on input "Input Field" at bounding box center [529, 217] width 697 height 21
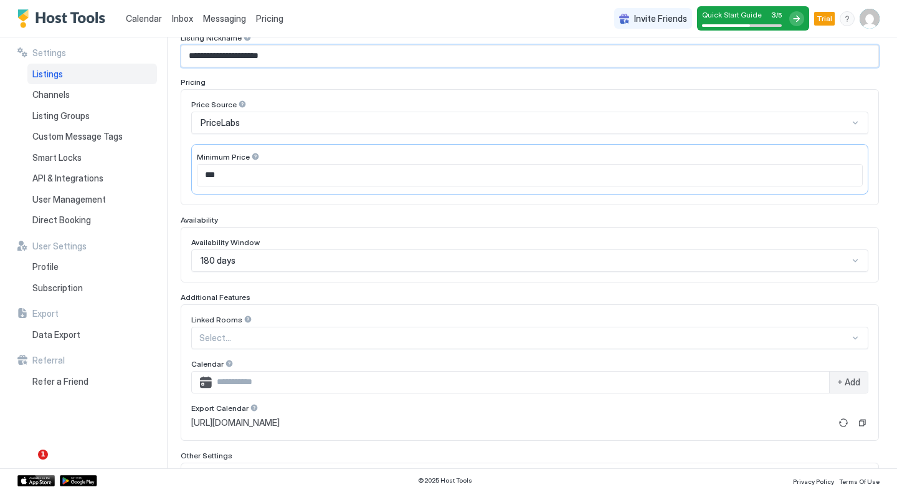
scroll to position [282, 0]
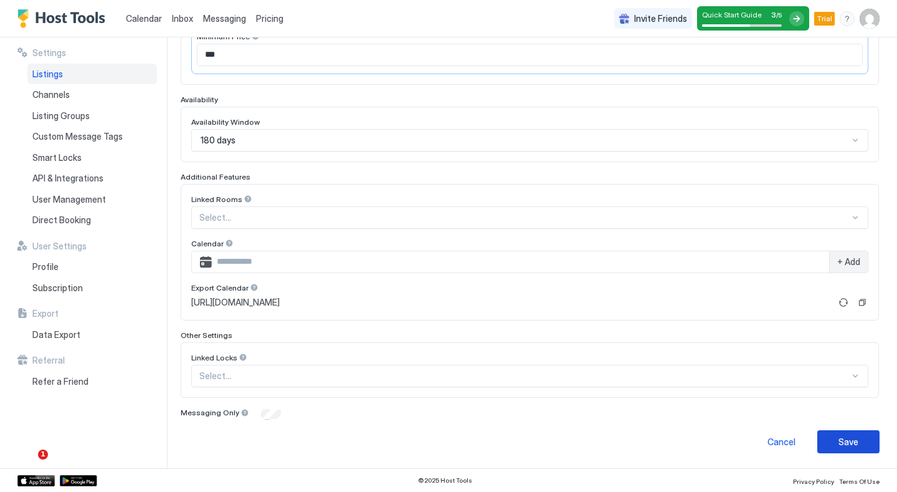
type input "**********"
click at [864, 446] on button "Save" at bounding box center [849, 441] width 62 height 23
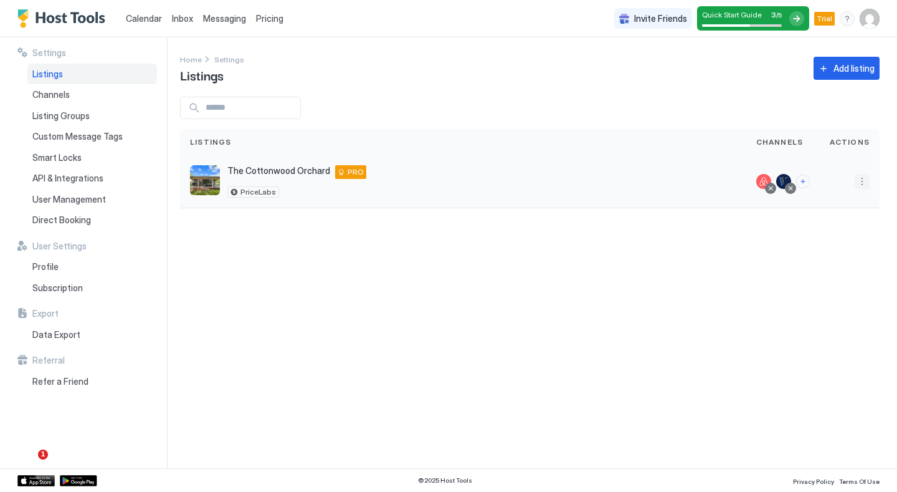
click at [863, 187] on button "More options" at bounding box center [862, 181] width 15 height 15
click at [834, 275] on span "Airbnb Settings" at bounding box center [832, 278] width 55 height 9
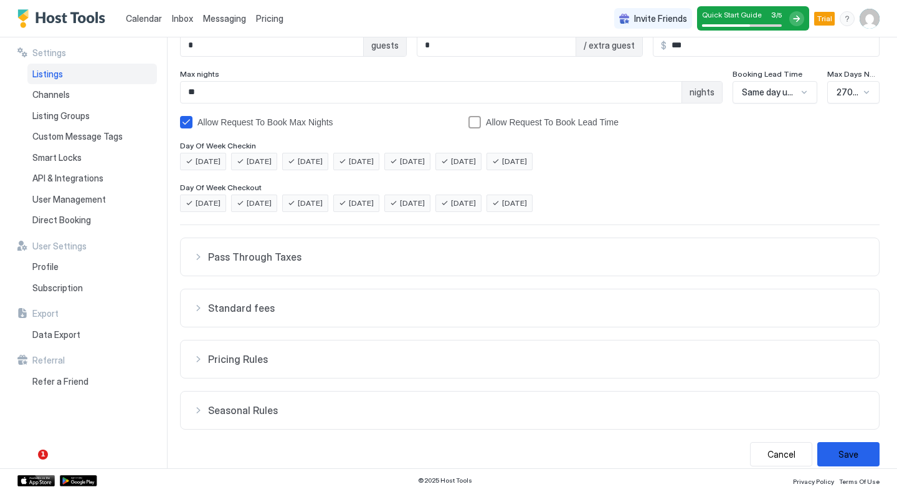
scroll to position [203, 0]
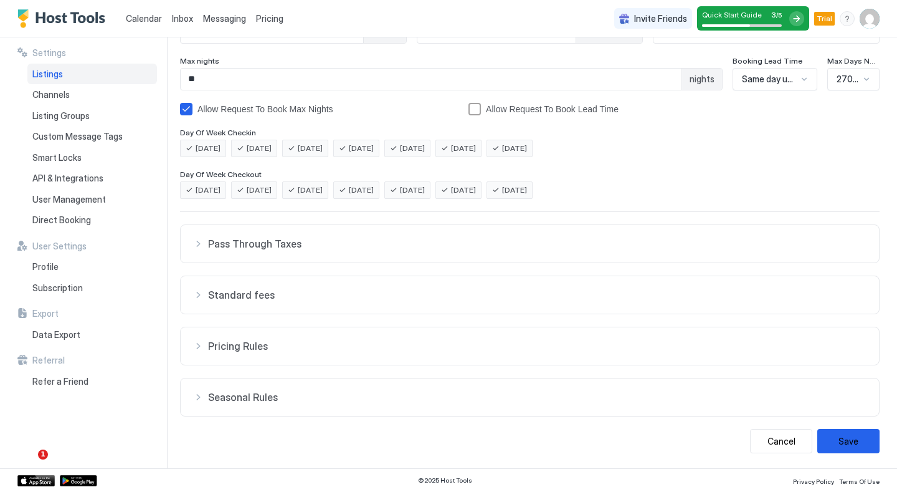
click at [227, 300] on span "Standard fees" at bounding box center [537, 295] width 659 height 12
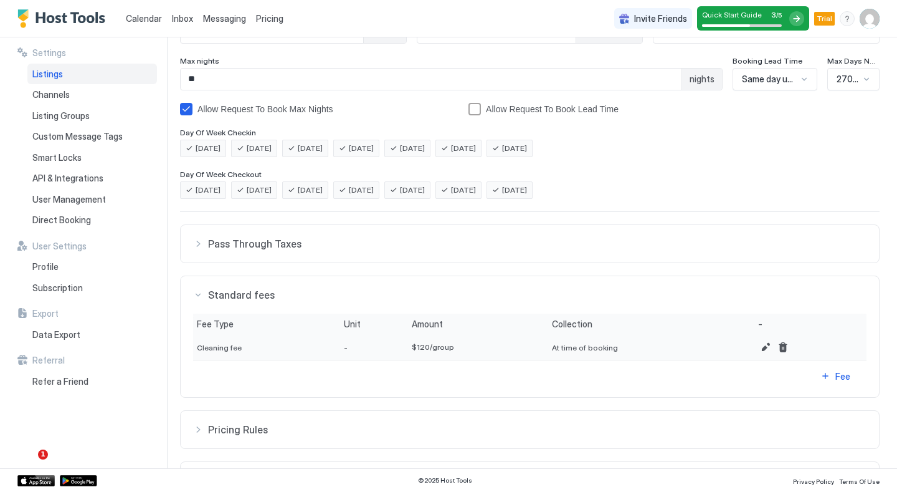
scroll to position [286, 0]
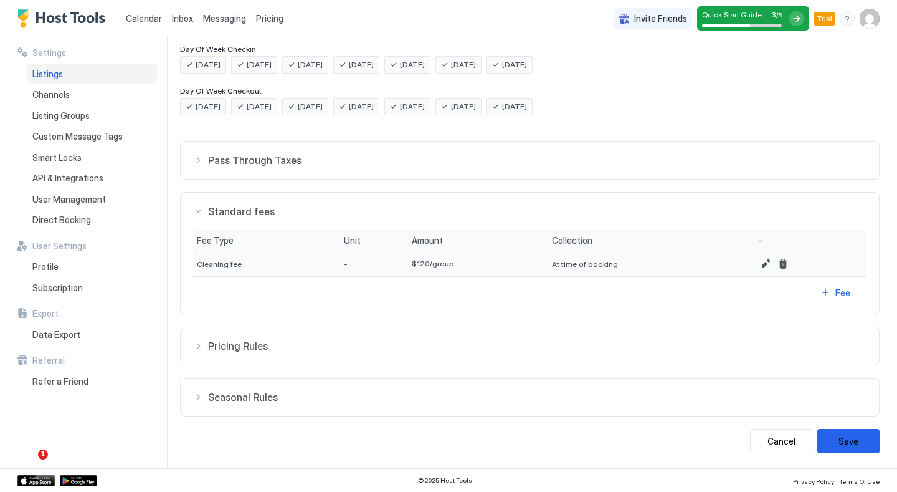
click at [226, 340] on span "Pricing Rules" at bounding box center [537, 346] width 659 height 12
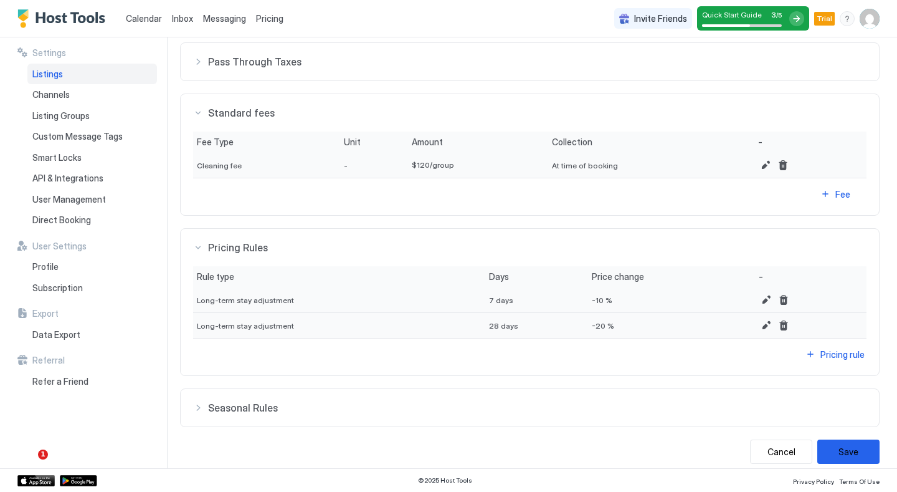
scroll to position [395, 0]
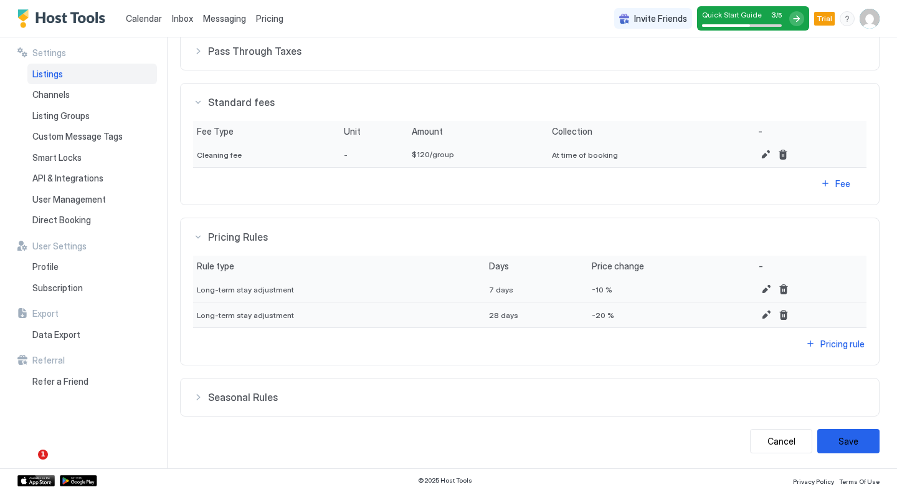
click at [222, 399] on span "Seasonal Rules" at bounding box center [537, 397] width 659 height 12
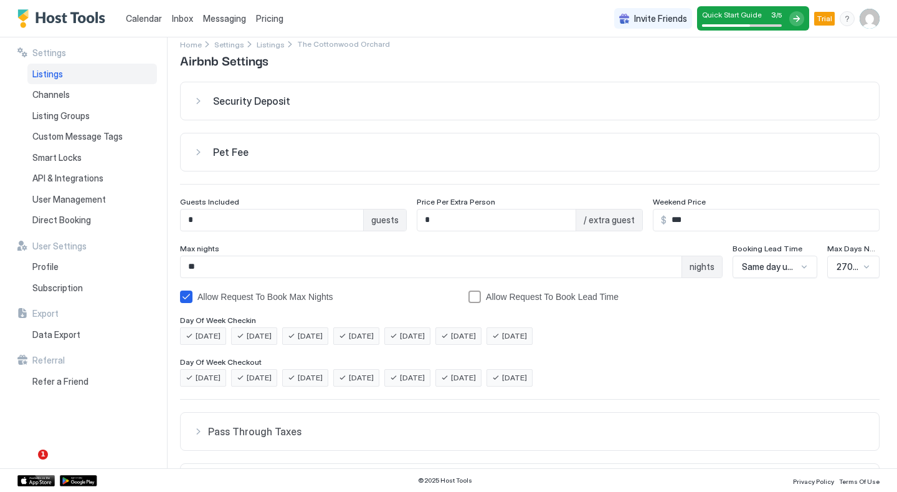
scroll to position [0, 0]
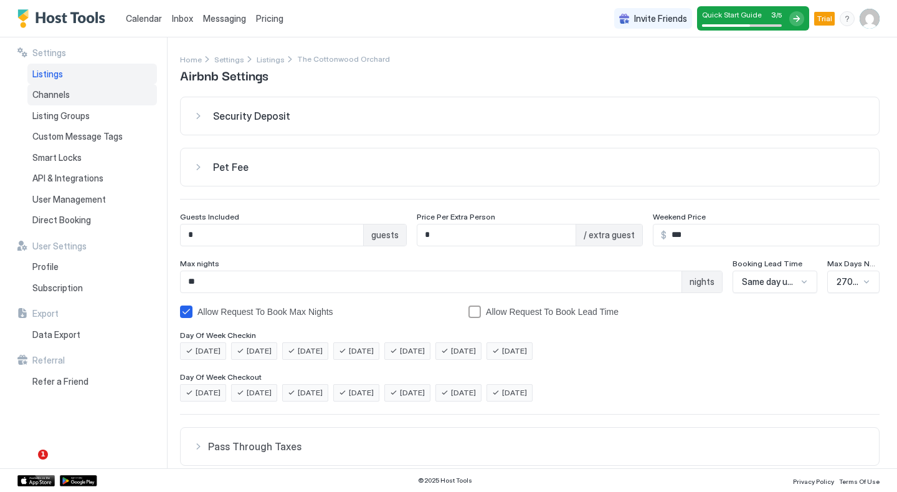
click at [74, 92] on div "Channels" at bounding box center [92, 94] width 130 height 21
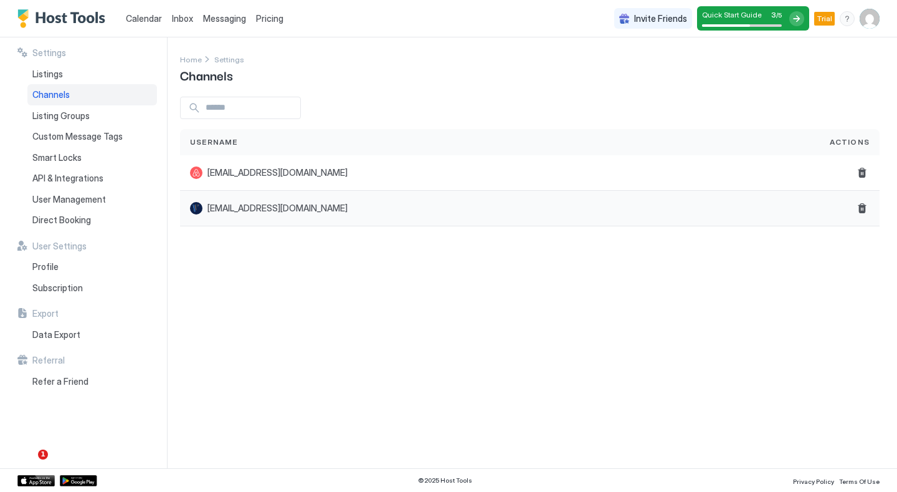
click at [234, 212] on span "[EMAIL_ADDRESS][DOMAIN_NAME]" at bounding box center [278, 208] width 140 height 11
click at [84, 119] on span "Listing Groups" at bounding box center [60, 115] width 57 height 11
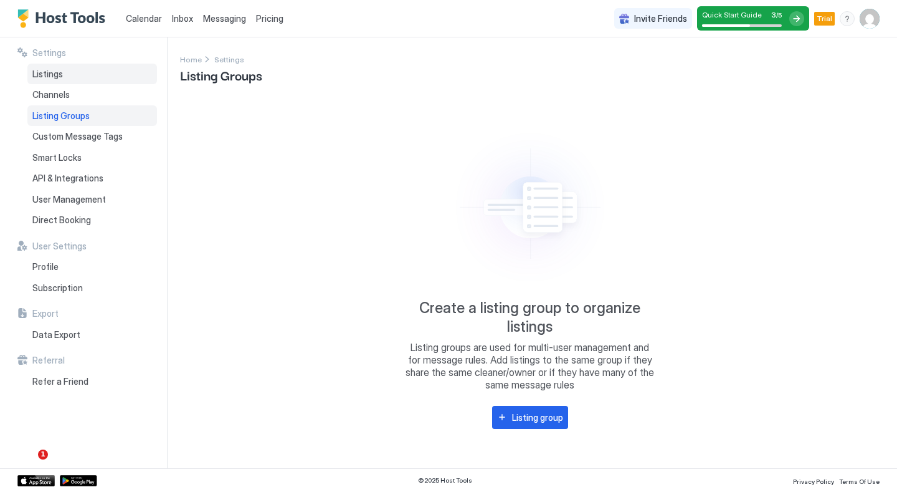
click at [57, 73] on span "Listings" at bounding box center [47, 74] width 31 height 11
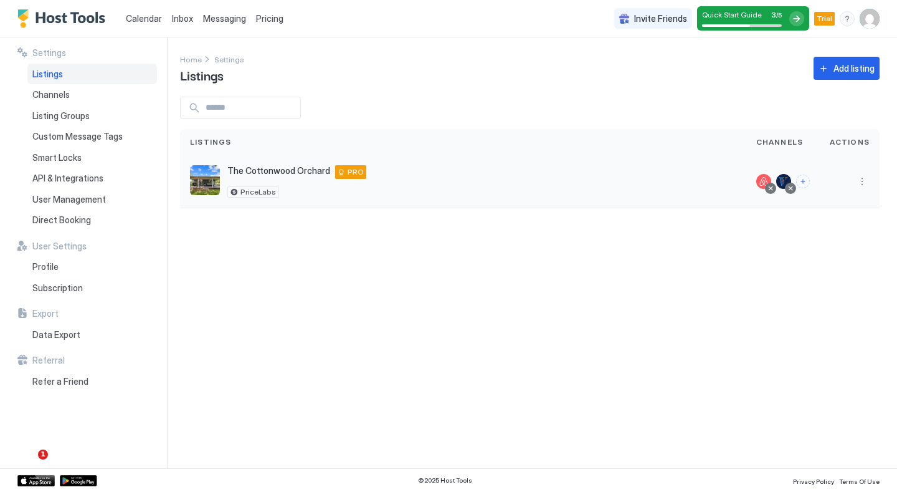
click at [254, 177] on div "The Cottonwood Orchard La Grande 97850 US PRO" at bounding box center [296, 172] width 139 height 14
click at [861, 177] on button "More options" at bounding box center [862, 181] width 15 height 15
click at [819, 217] on span "Pricing" at bounding box center [818, 218] width 25 height 9
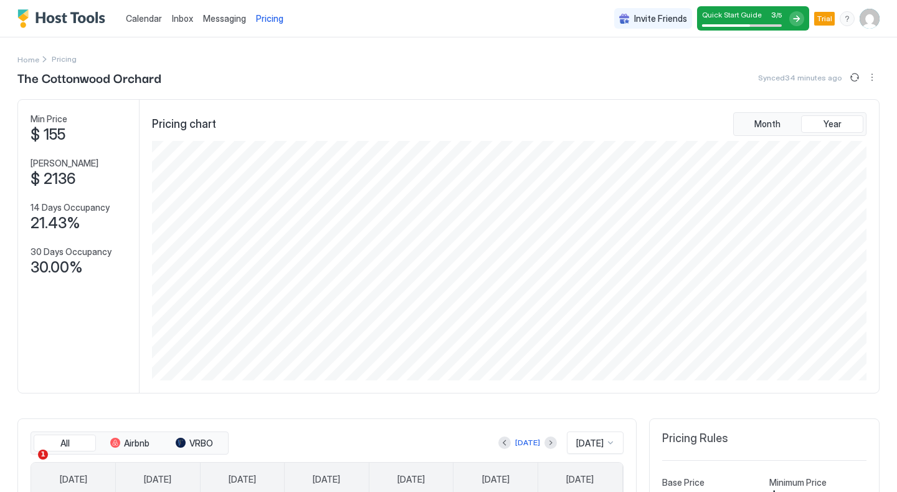
click at [141, 19] on span "Calendar" at bounding box center [144, 18] width 36 height 11
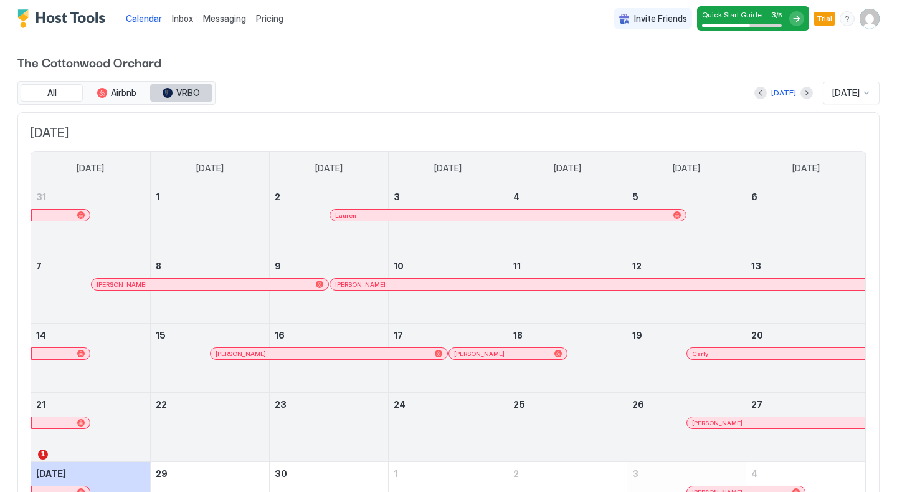
click at [194, 91] on span "VRBO" at bounding box center [188, 92] width 24 height 11
click at [52, 91] on span "All" at bounding box center [51, 92] width 9 height 11
click at [51, 85] on button "All" at bounding box center [52, 92] width 62 height 17
click at [220, 20] on span "Messaging" at bounding box center [224, 18] width 43 height 11
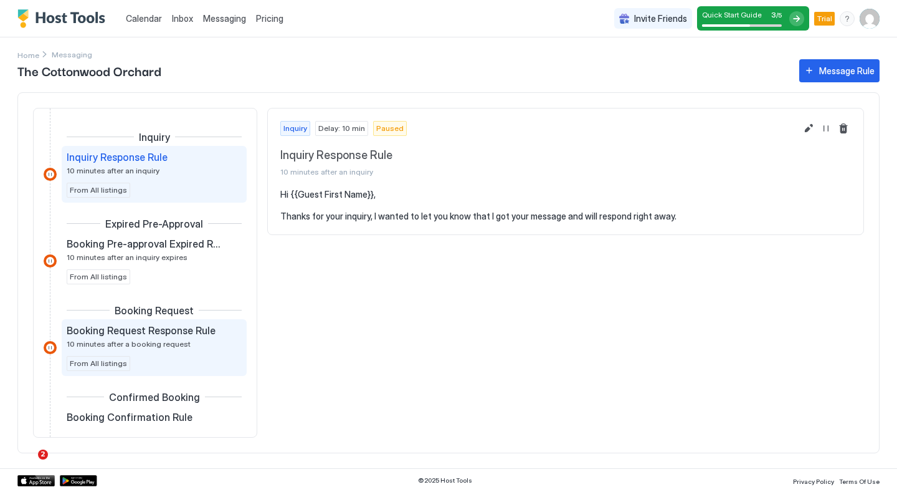
click at [156, 334] on span "Booking Request Response Rule" at bounding box center [141, 330] width 149 height 12
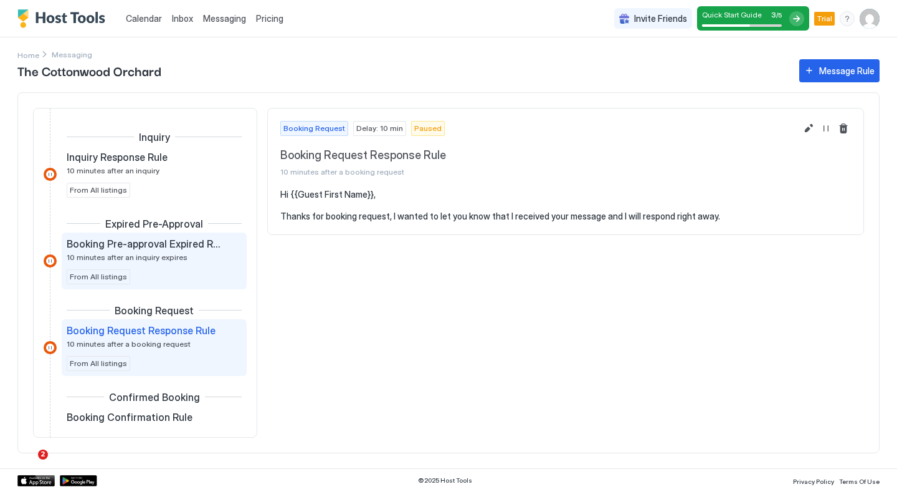
click at [134, 244] on span "Booking Pre-approval Expired Rule" at bounding box center [144, 243] width 155 height 12
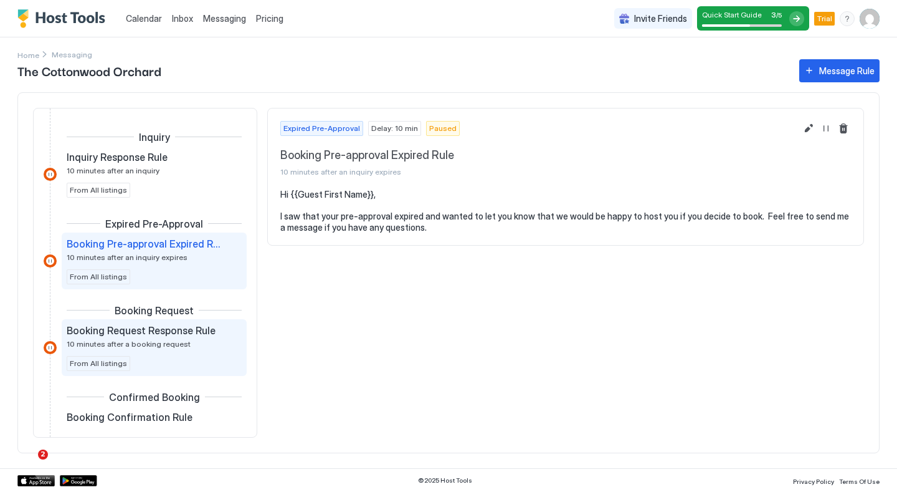
click at [156, 340] on span "10 minutes after a booking request" at bounding box center [129, 343] width 124 height 9
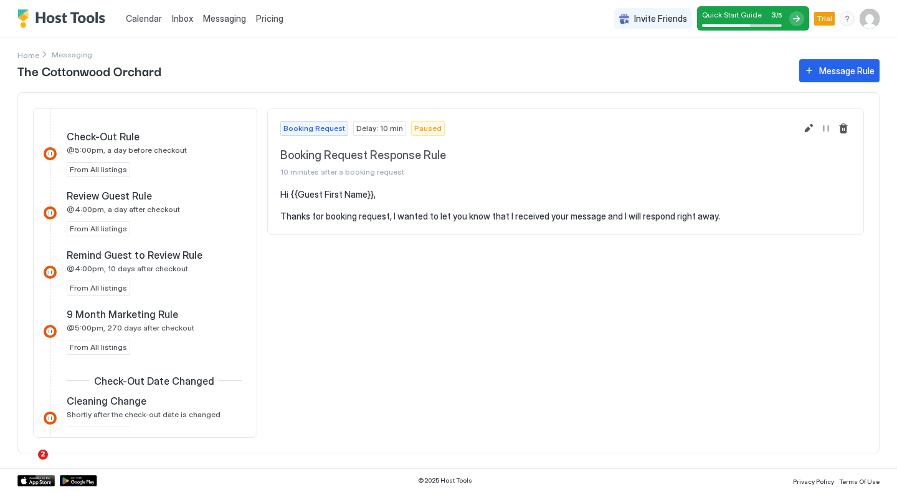
scroll to position [853, 0]
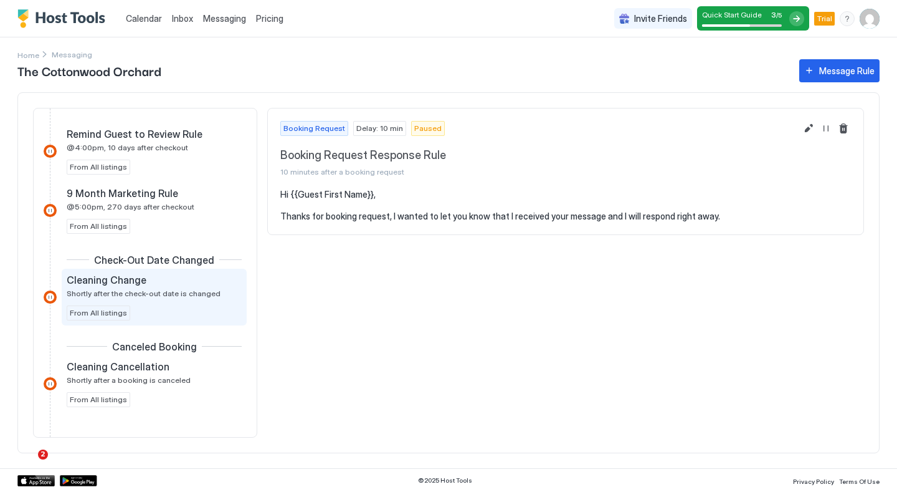
click at [117, 284] on span "Cleaning Change" at bounding box center [107, 280] width 80 height 12
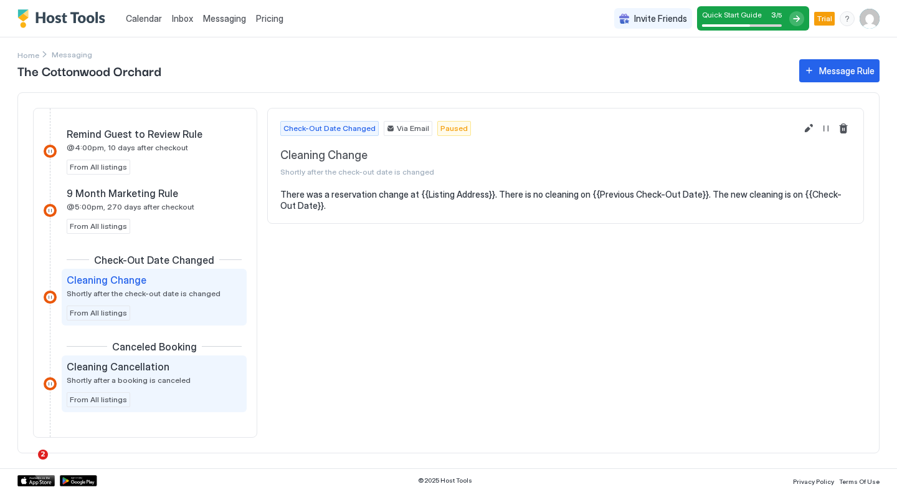
click at [118, 368] on span "Cleaning Cancellation" at bounding box center [118, 366] width 103 height 12
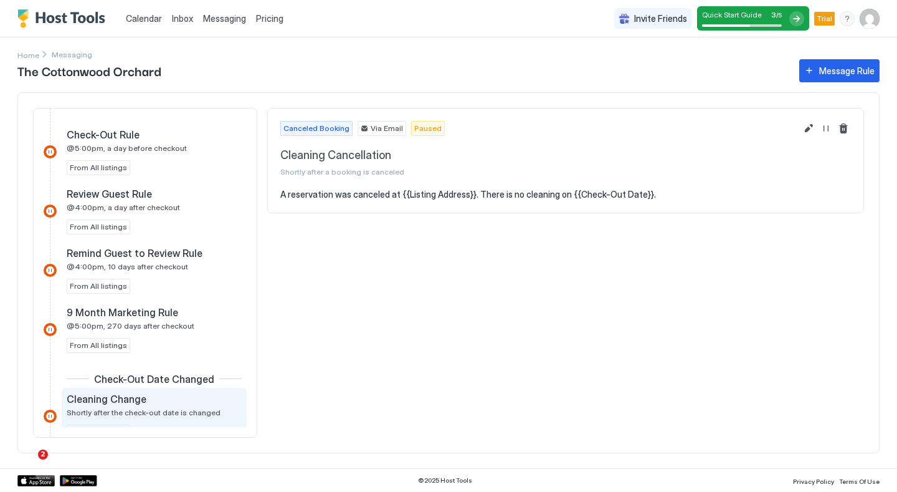
scroll to position [733, 0]
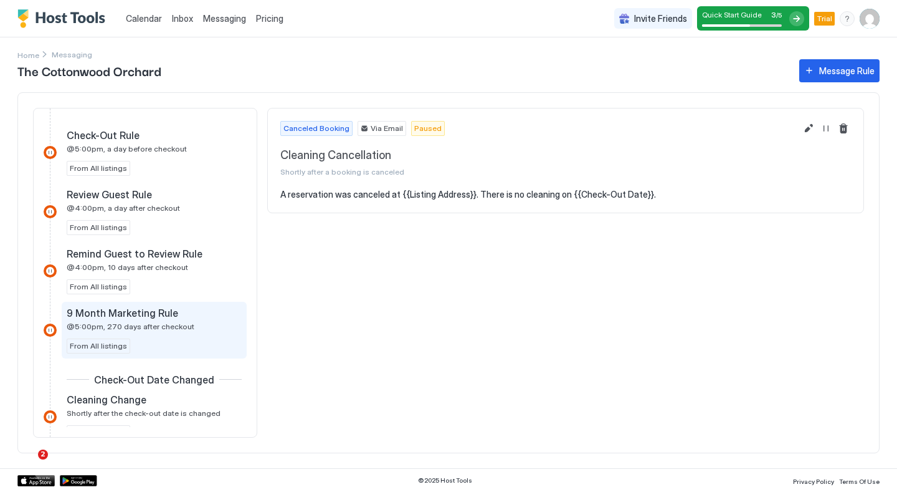
click at [139, 309] on span "9 Month Marketing Rule" at bounding box center [123, 313] width 112 height 12
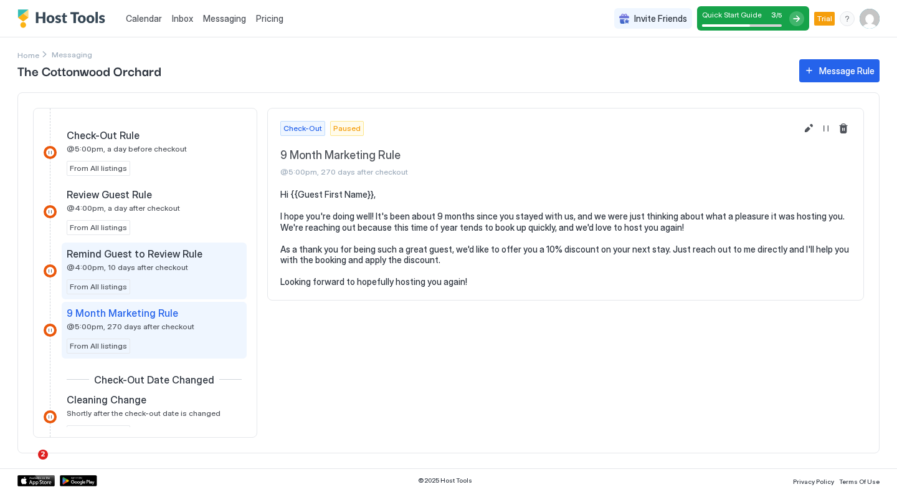
click at [136, 252] on span "Remind Guest to Review Rule" at bounding box center [135, 253] width 136 height 12
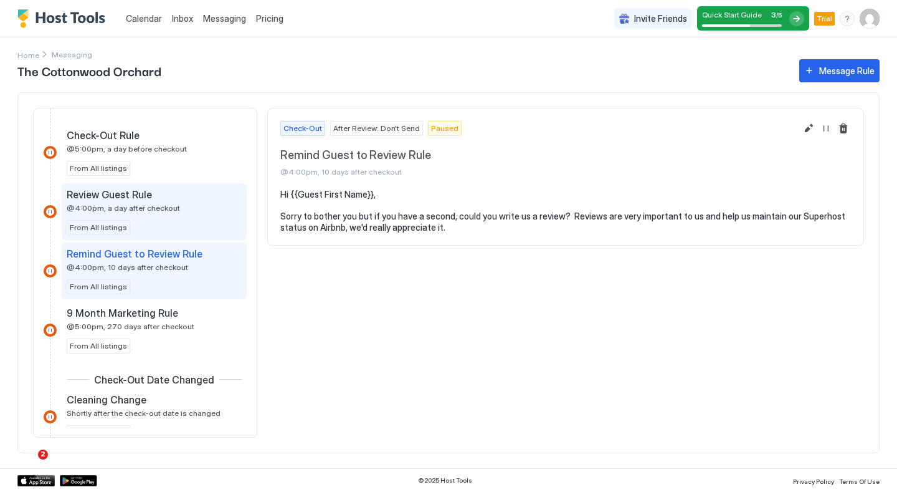
click at [133, 199] on span "Review Guest Rule" at bounding box center [109, 194] width 85 height 12
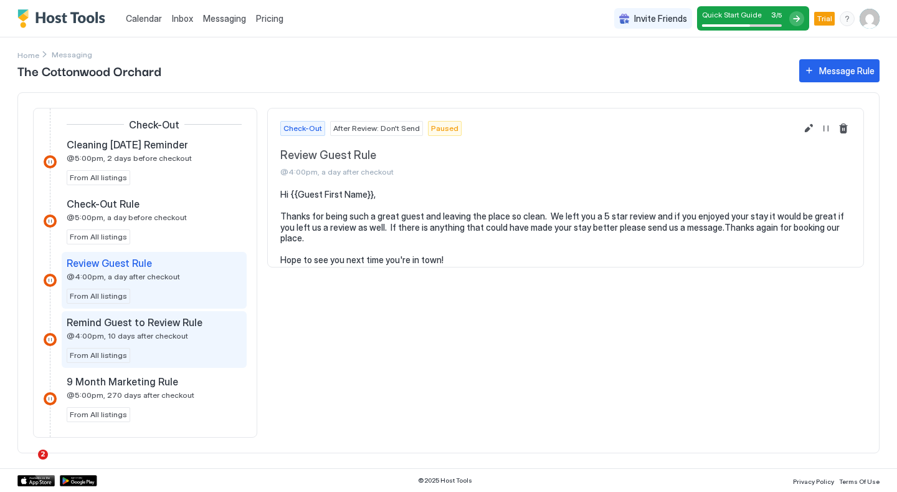
scroll to position [662, 0]
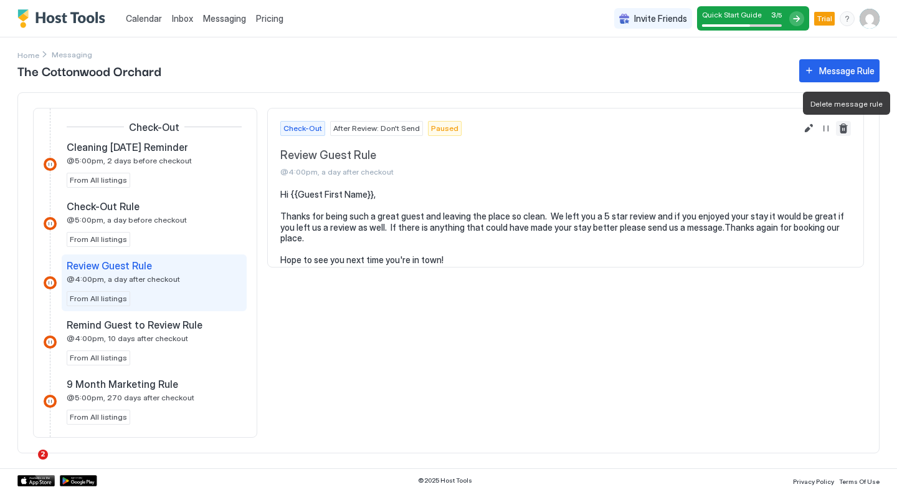
click at [844, 128] on button "Delete message rule" at bounding box center [843, 128] width 15 height 15
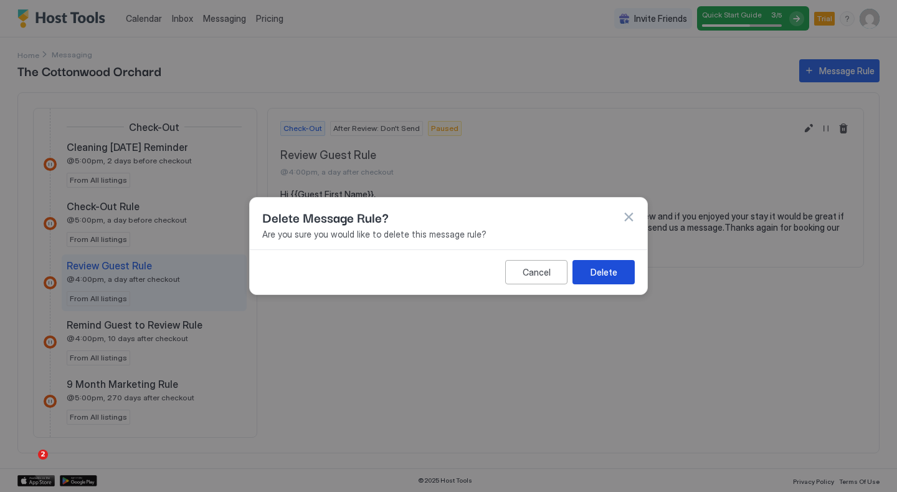
click at [609, 276] on div "Delete" at bounding box center [604, 271] width 27 height 13
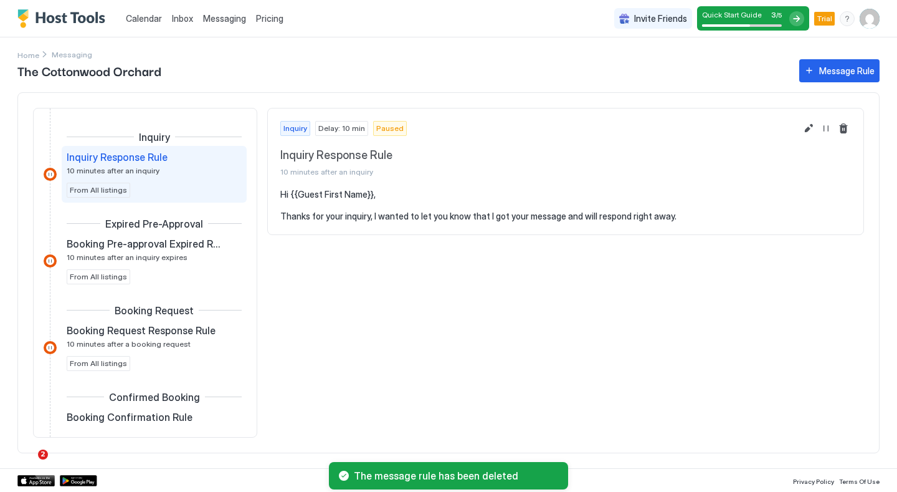
scroll to position [33, 0]
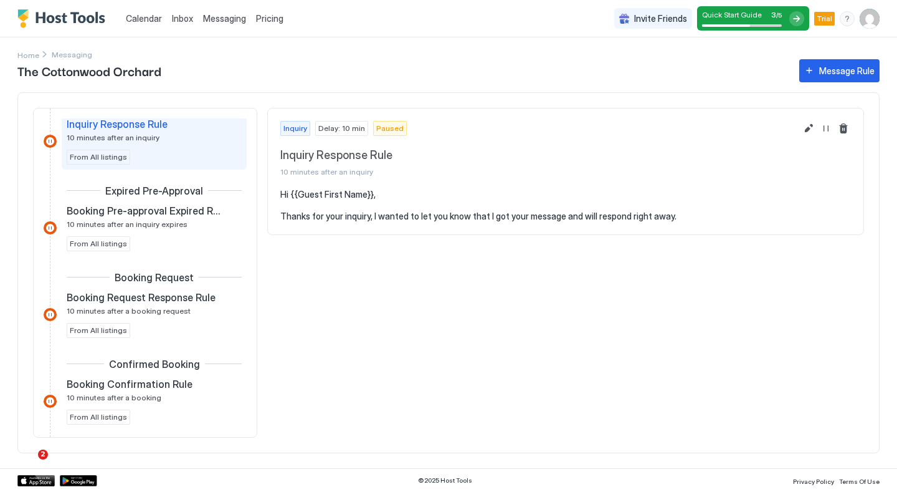
click at [795, 17] on div at bounding box center [797, 18] width 15 height 15
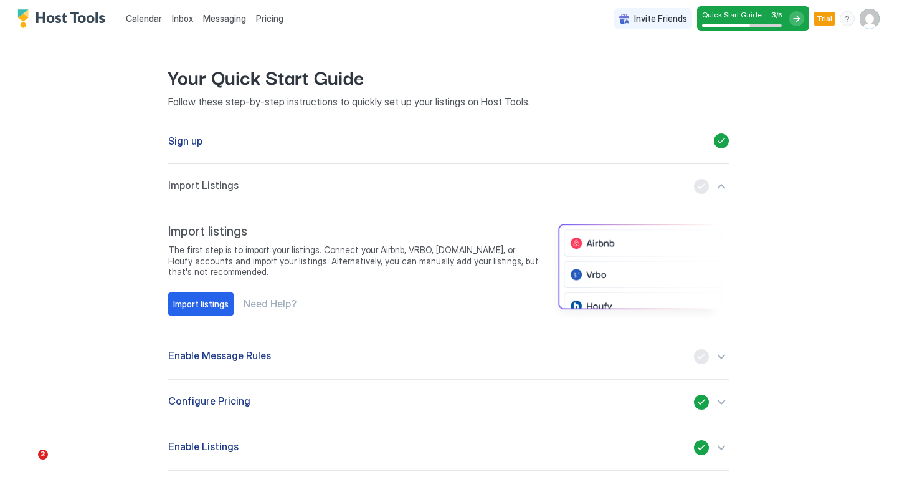
scroll to position [26, 0]
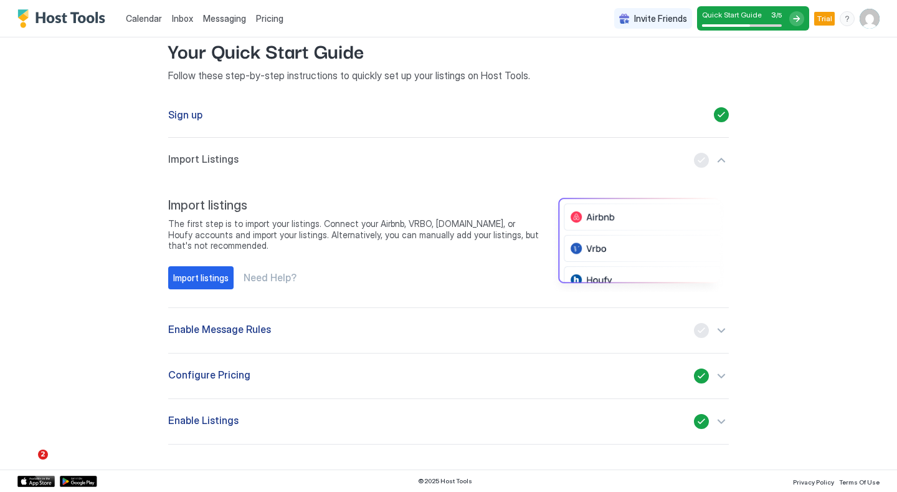
click at [715, 160] on div "button" at bounding box center [711, 160] width 35 height 15
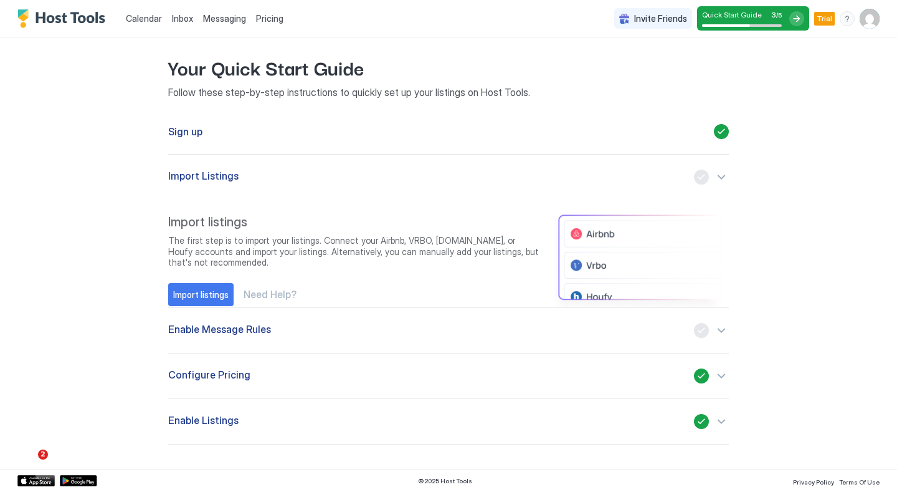
scroll to position [0, 0]
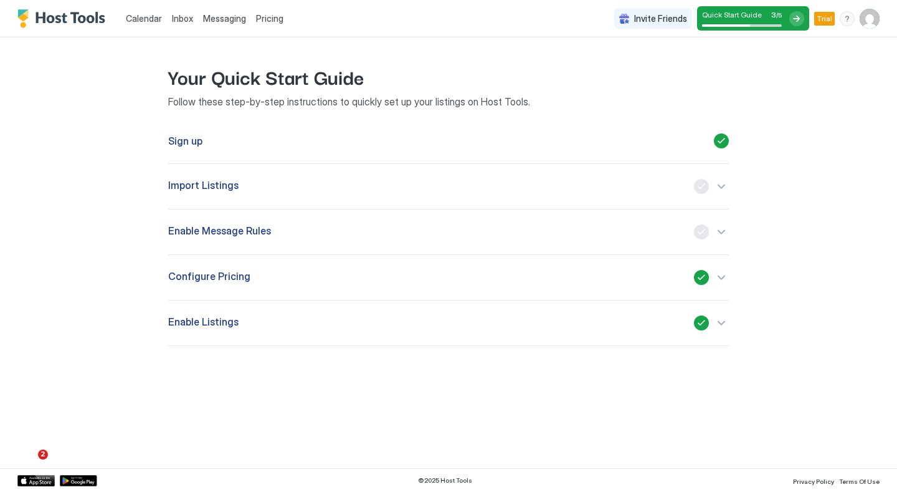
click at [718, 181] on div "button" at bounding box center [711, 186] width 35 height 15
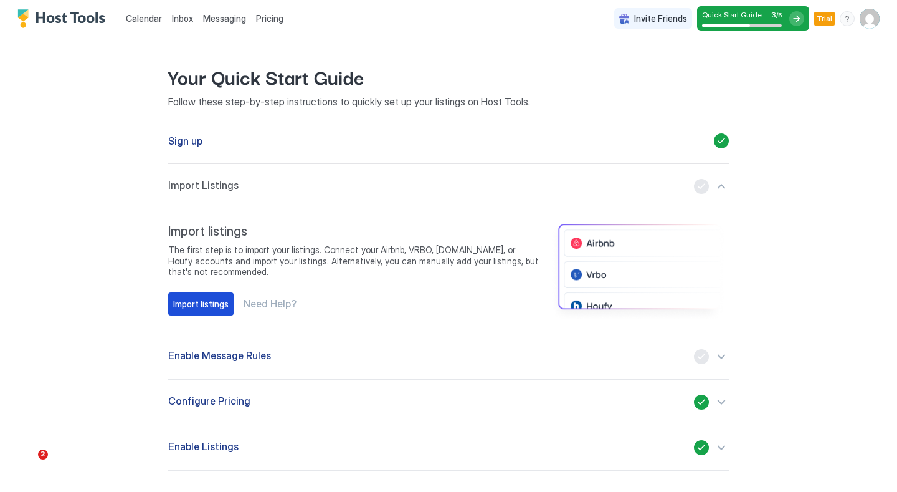
click at [184, 303] on div "Import listings" at bounding box center [200, 303] width 55 height 13
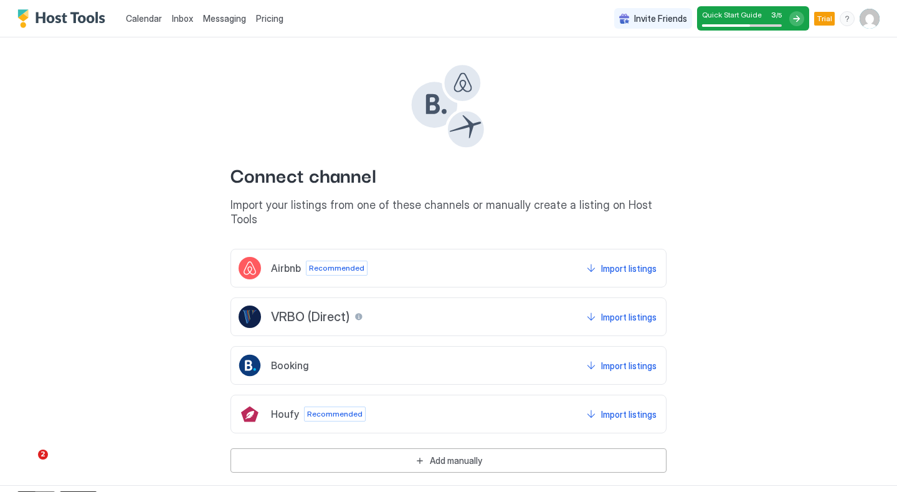
scroll to position [2, 0]
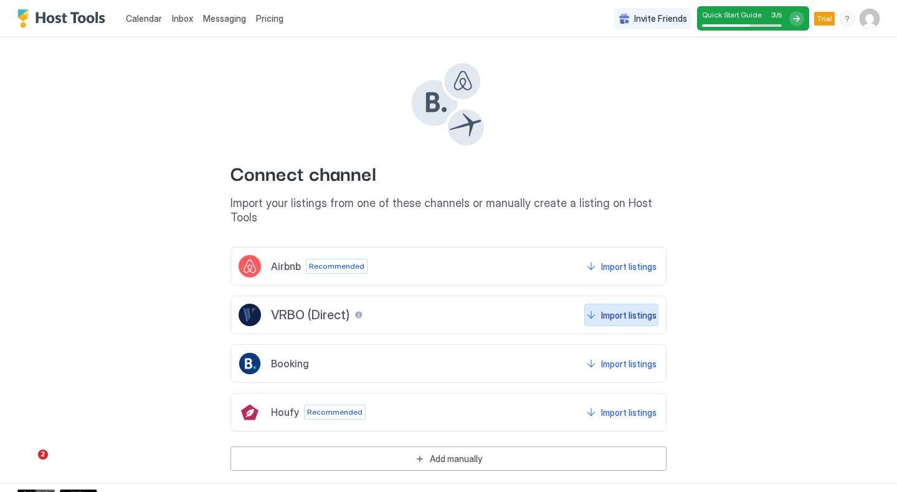
click at [628, 308] on div "Import listings" at bounding box center [628, 314] width 55 height 13
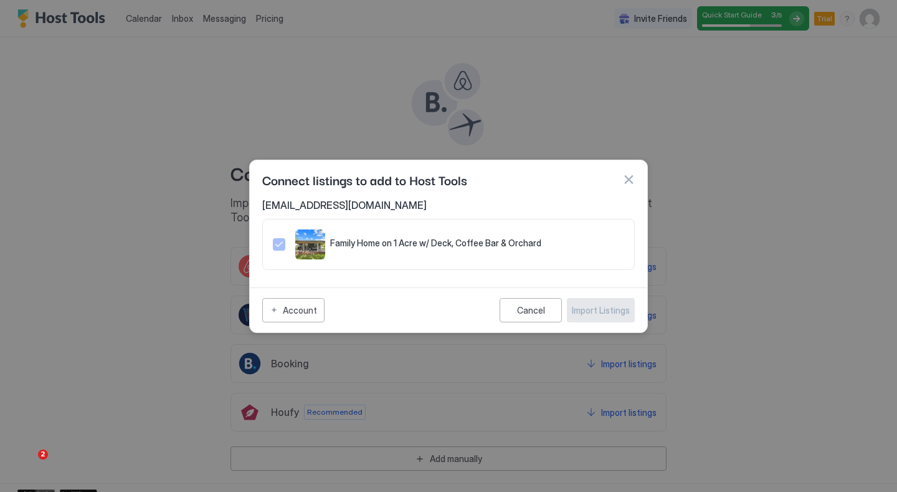
click at [275, 241] on icon "321.4854085.5428251" at bounding box center [279, 244] width 10 height 10
click at [537, 308] on div "Cancel" at bounding box center [531, 310] width 28 height 11
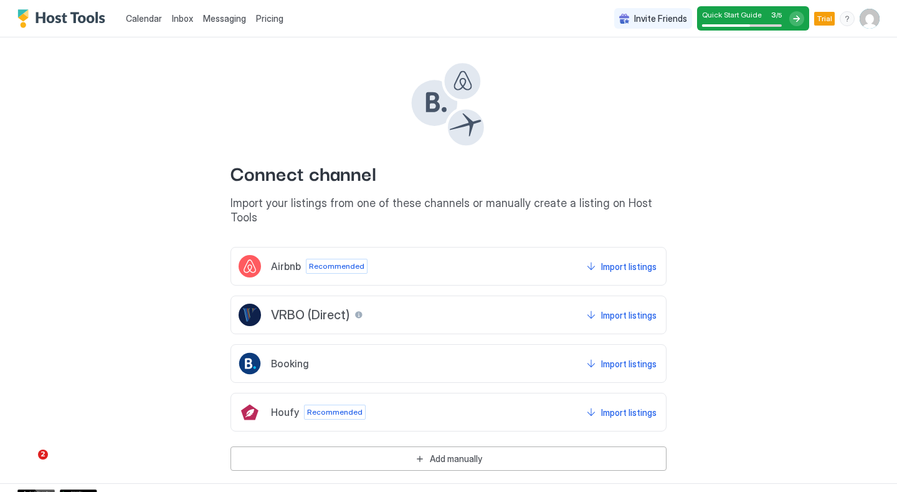
scroll to position [0, 0]
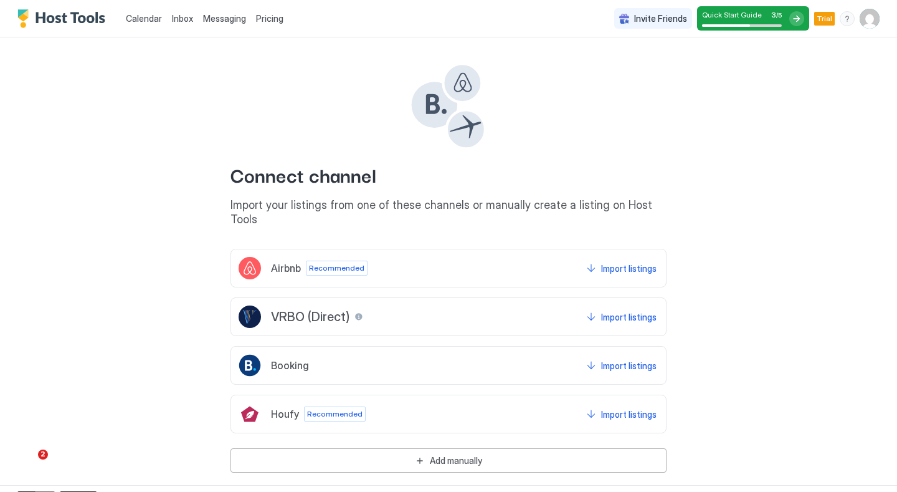
click at [274, 14] on span "Pricing" at bounding box center [269, 18] width 27 height 11
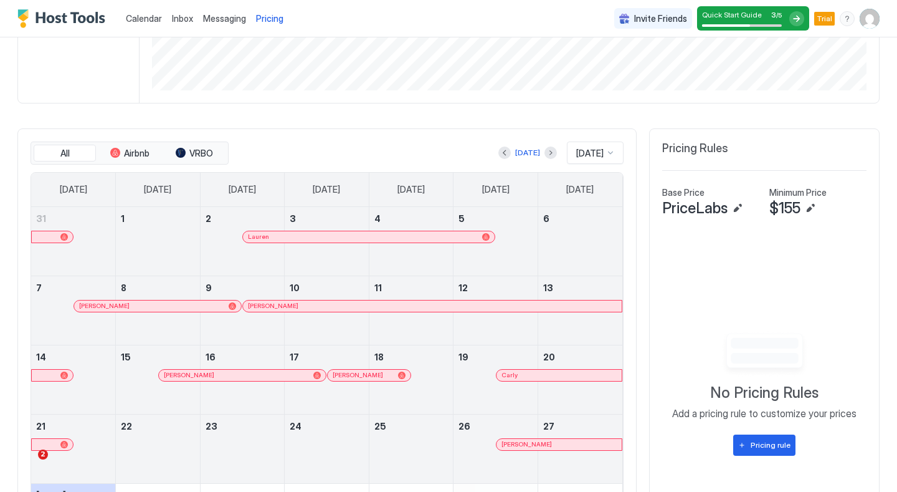
scroll to position [355, 0]
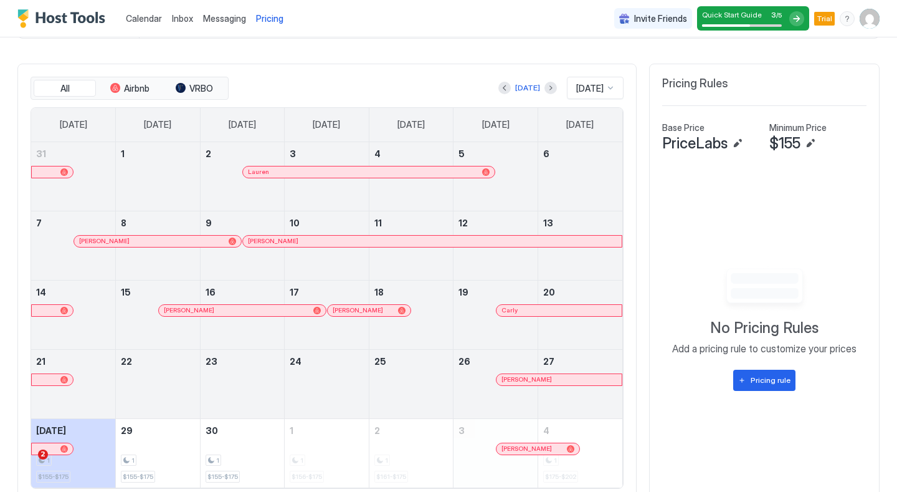
click at [199, 104] on div "All Airbnb VRBO [DATE] [DATE] [DATE] [DATE] [DATE] [DATE] [DATE] [DATE] [DATE] …" at bounding box center [327, 283] width 593 height 412
click at [199, 85] on span "VRBO" at bounding box center [201, 88] width 24 height 11
click at [753, 385] on div "Pricing rule" at bounding box center [771, 380] width 40 height 11
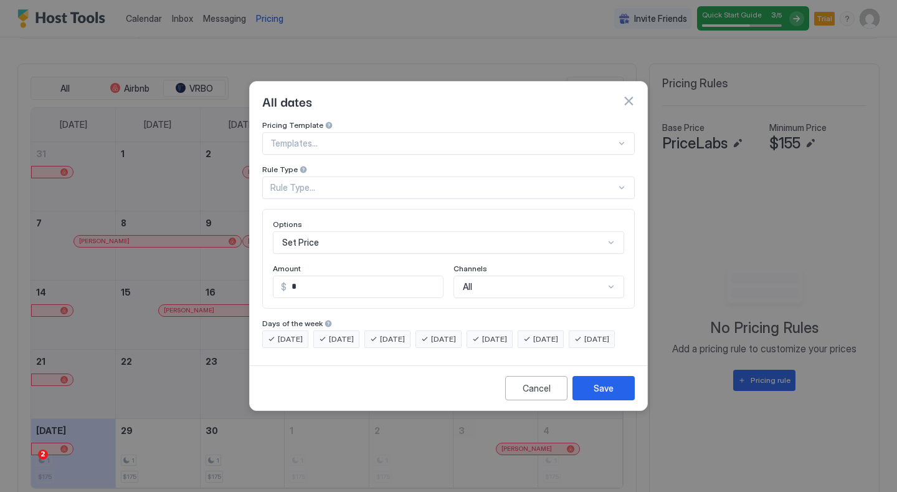
click at [629, 95] on button "button" at bounding box center [629, 101] width 12 height 12
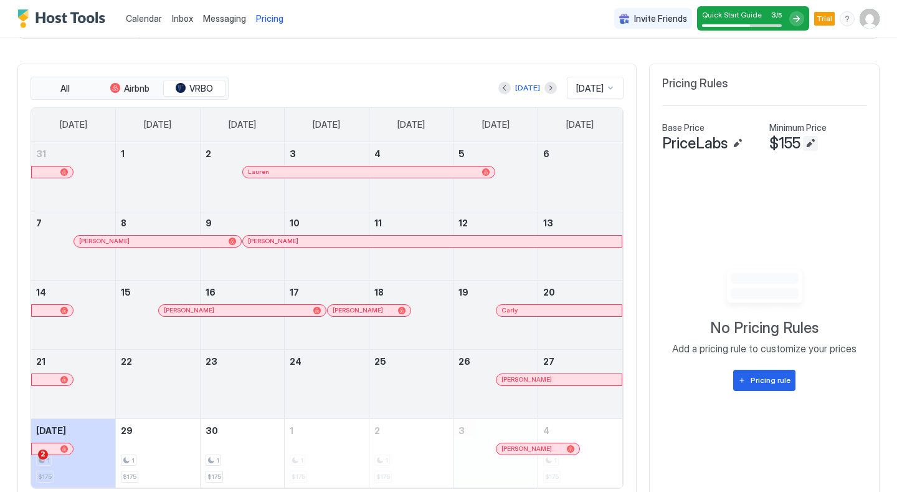
click at [812, 145] on button "Edit" at bounding box center [810, 143] width 15 height 15
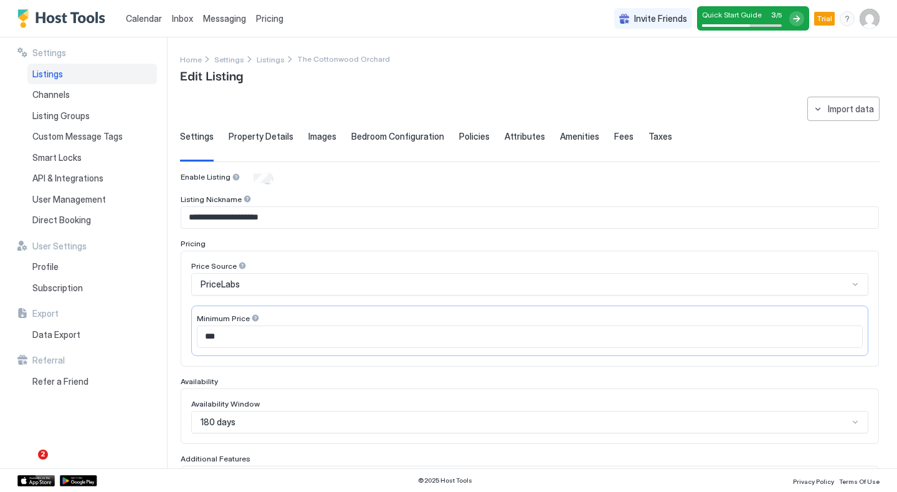
click at [222, 335] on input "***" at bounding box center [530, 336] width 665 height 21
drag, startPoint x: 222, startPoint y: 335, endPoint x: 174, endPoint y: 332, distance: 48.1
click at [174, 332] on div "**********" at bounding box center [448, 252] width 897 height 431
click at [614, 133] on span "Fees" at bounding box center [623, 136] width 19 height 11
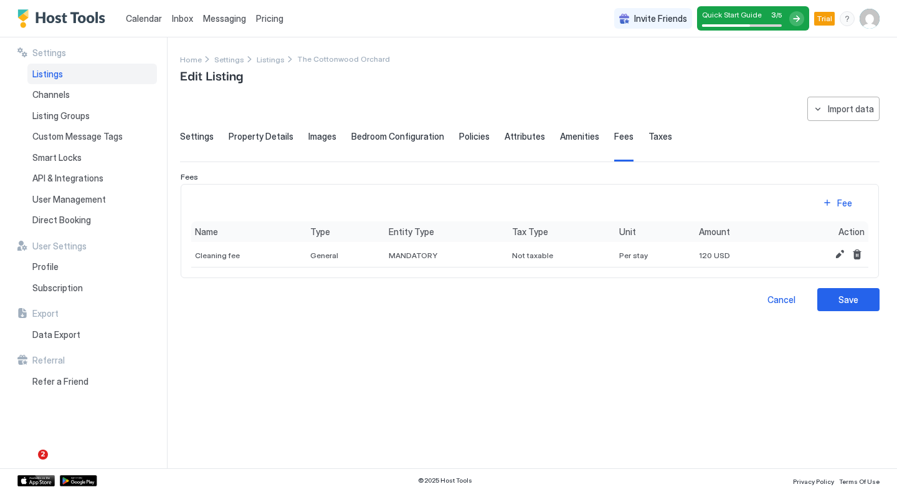
click at [569, 135] on span "Amenities" at bounding box center [579, 136] width 39 height 11
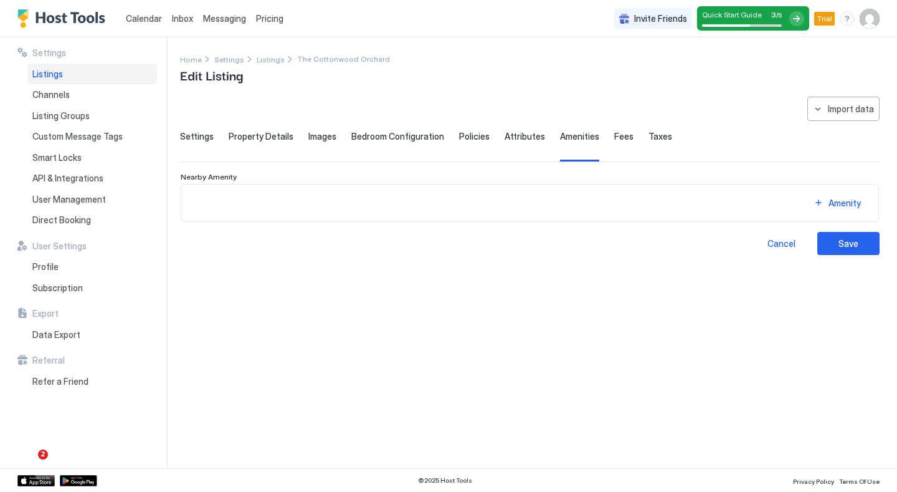
click at [520, 135] on span "Attributes" at bounding box center [525, 136] width 41 height 11
click at [474, 133] on span "Policies" at bounding box center [474, 136] width 31 height 11
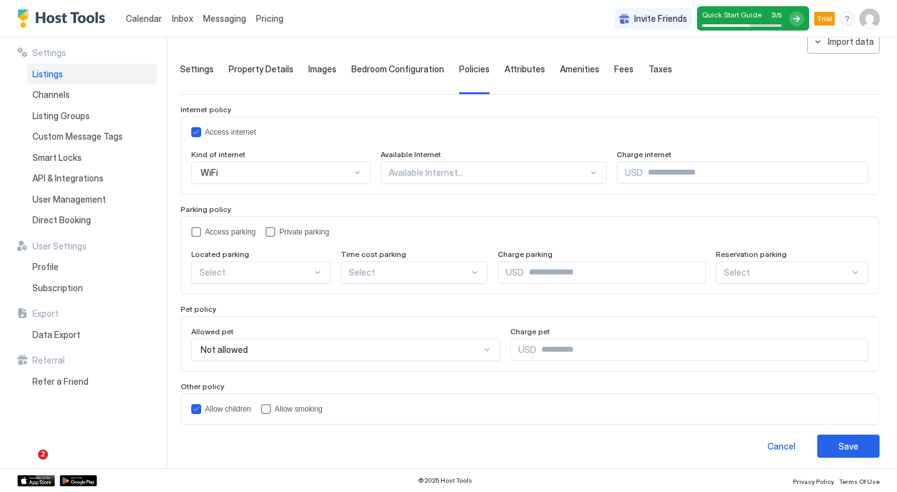
scroll to position [72, 0]
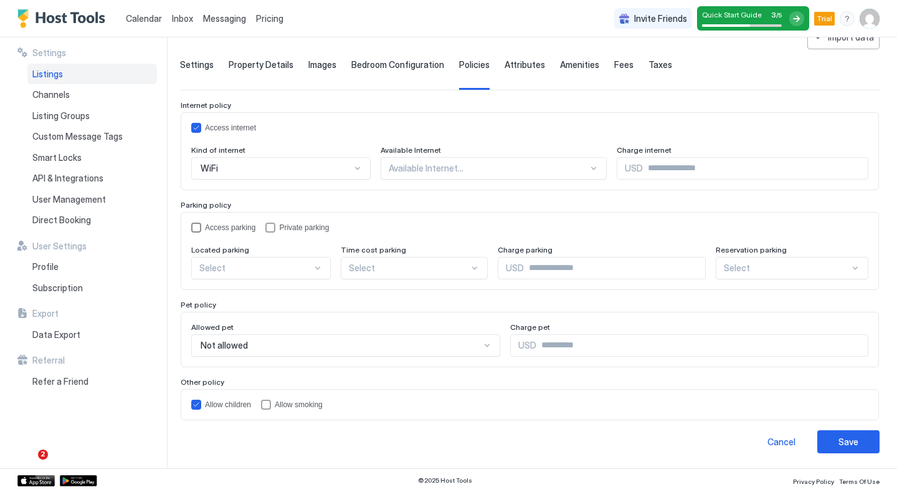
click at [201, 226] on div "Access parking" at bounding box center [223, 227] width 64 height 10
click at [270, 227] on div "privateParking" at bounding box center [270, 227] width 10 height 10
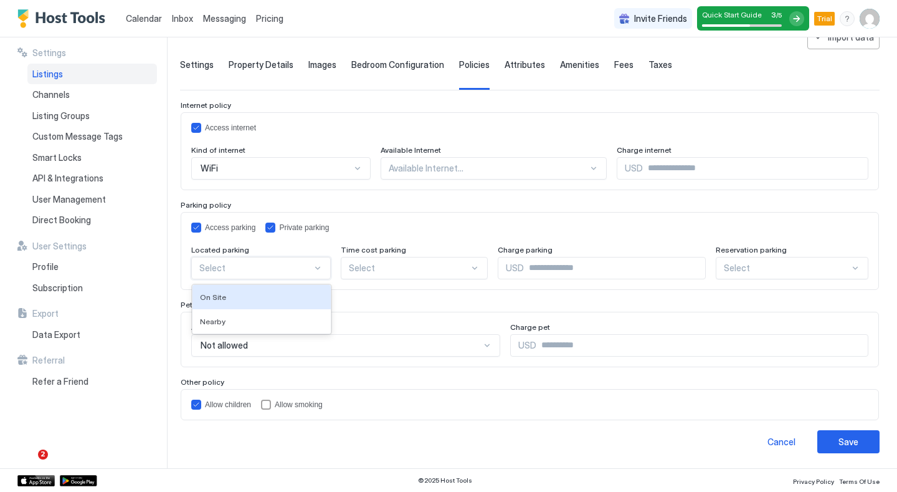
click at [264, 267] on div at bounding box center [255, 267] width 113 height 11
click at [244, 297] on div "On Site" at bounding box center [261, 296] width 123 height 9
click at [373, 270] on div at bounding box center [410, 267] width 120 height 11
click at [846, 441] on div "Save" at bounding box center [849, 441] width 20 height 13
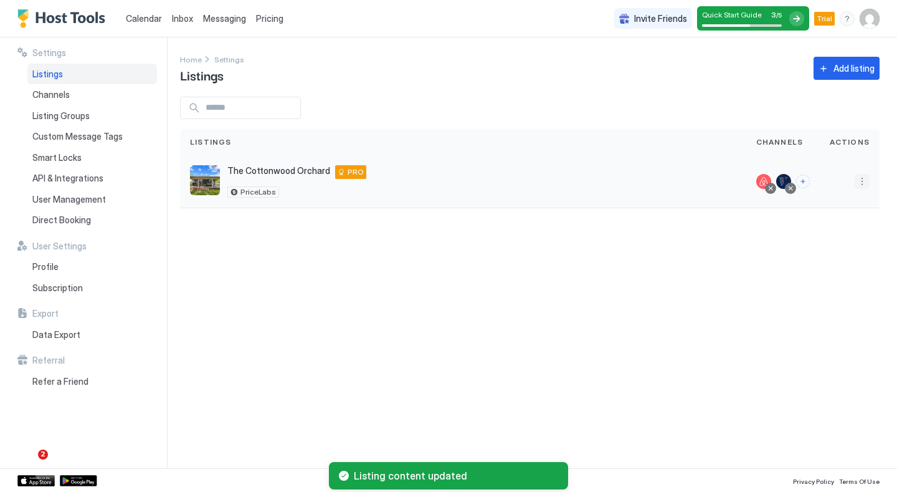
click at [860, 185] on button "More options" at bounding box center [862, 181] width 15 height 15
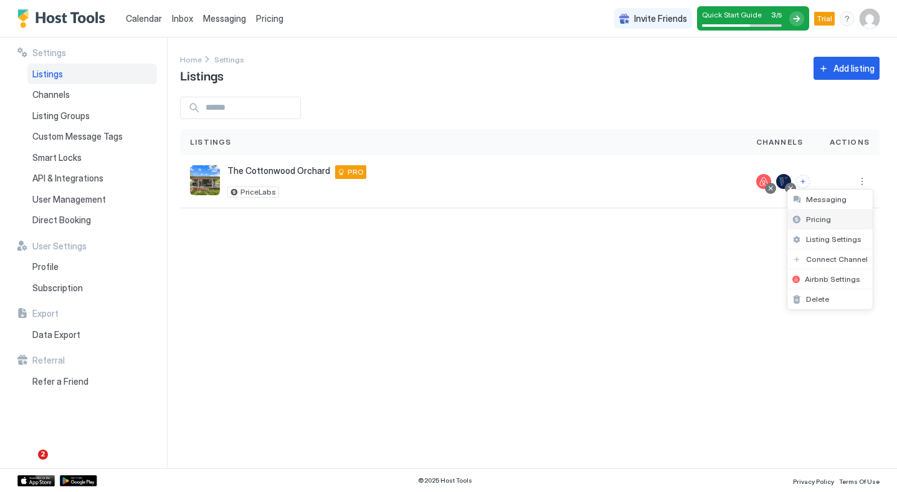
click at [816, 222] on span "Pricing" at bounding box center [818, 218] width 25 height 9
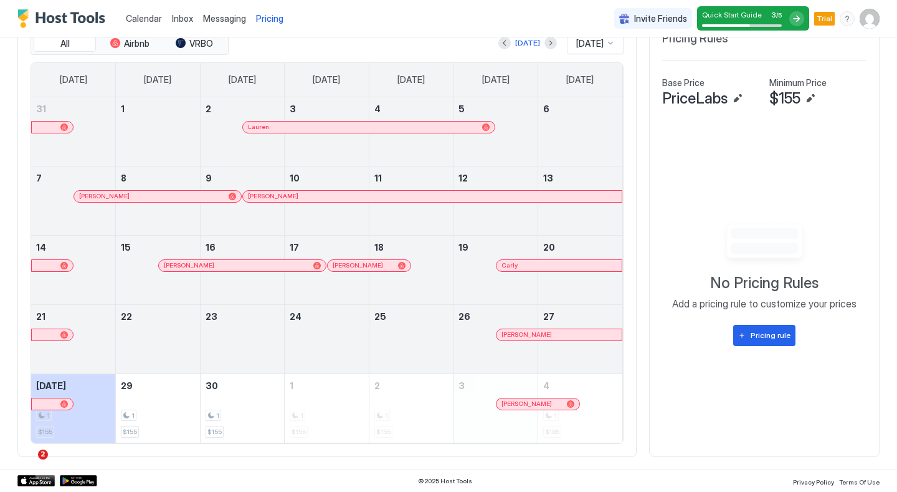
scroll to position [341, 0]
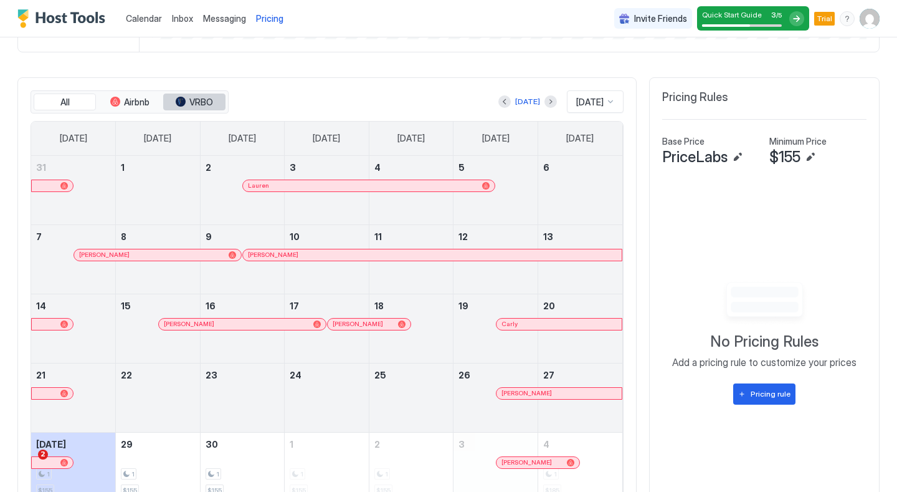
click at [201, 98] on span "VRBO" at bounding box center [201, 102] width 24 height 11
click at [593, 101] on span "[DATE]" at bounding box center [589, 102] width 27 height 11
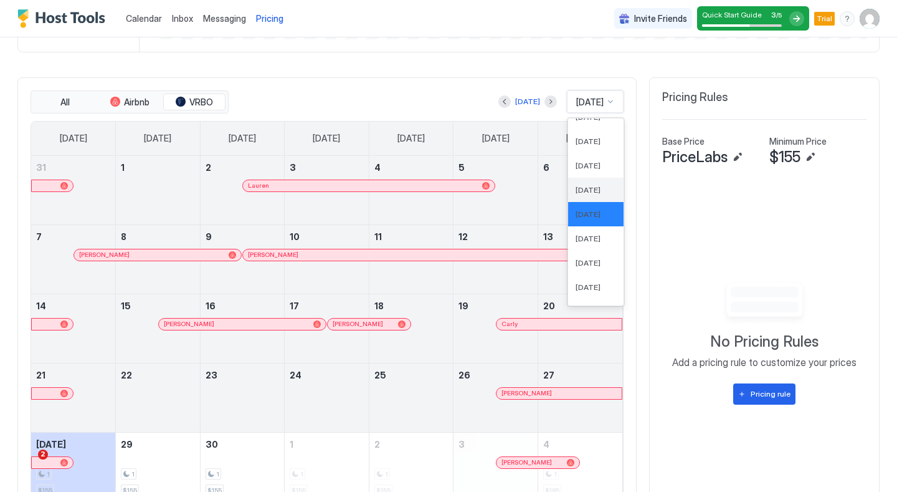
scroll to position [370, 0]
click at [583, 242] on div "[DATE]" at bounding box center [595, 236] width 55 height 24
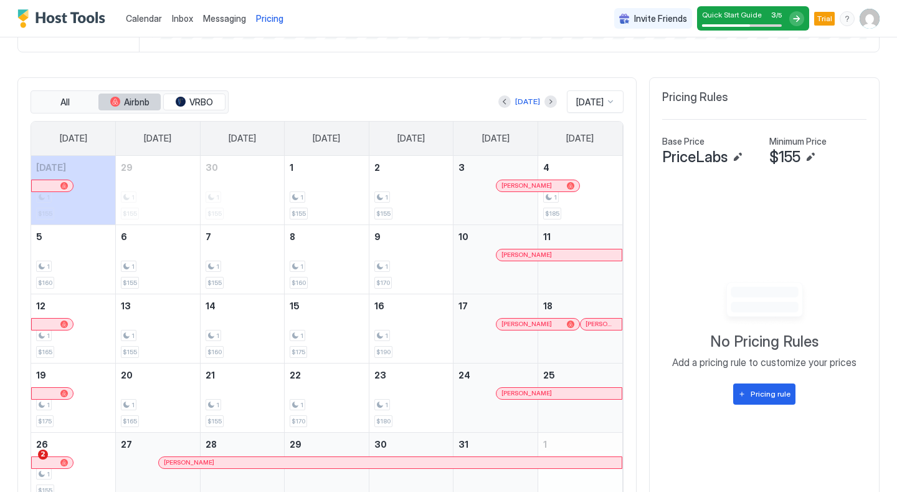
click at [132, 103] on span "Airbnb" at bounding box center [137, 102] width 26 height 11
click at [779, 396] on div "Pricing rule" at bounding box center [771, 393] width 40 height 11
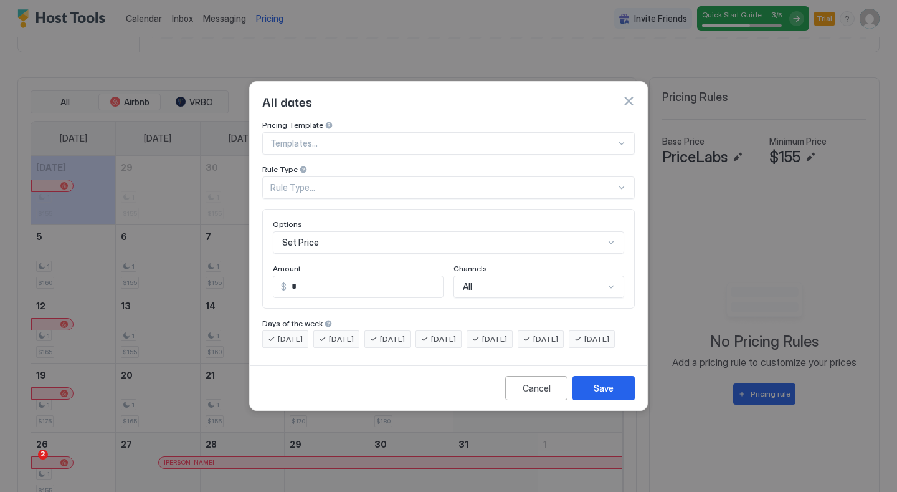
click at [295, 138] on div at bounding box center [443, 143] width 346 height 11
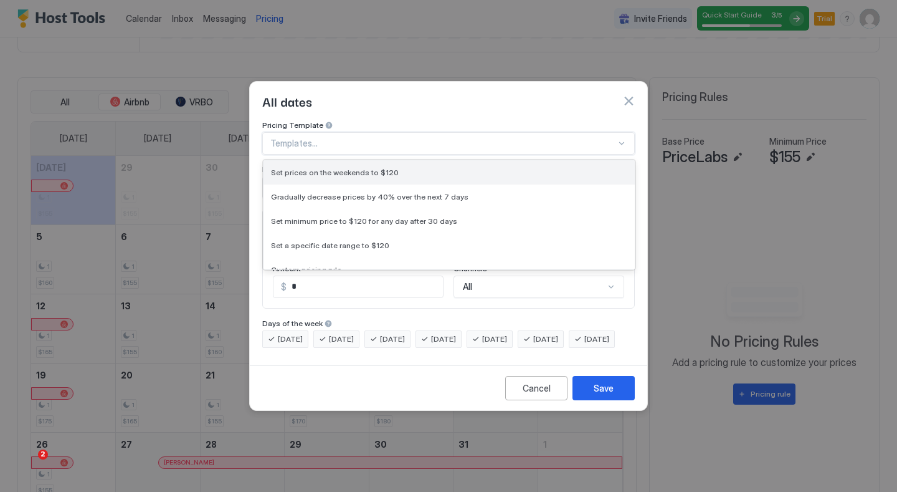
scroll to position [58, 0]
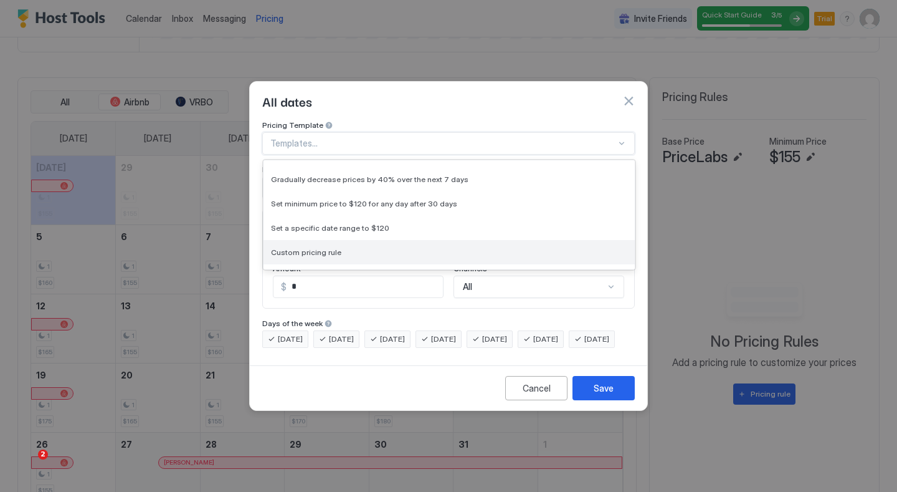
click at [291, 247] on span "Custom pricing rule" at bounding box center [306, 251] width 70 height 9
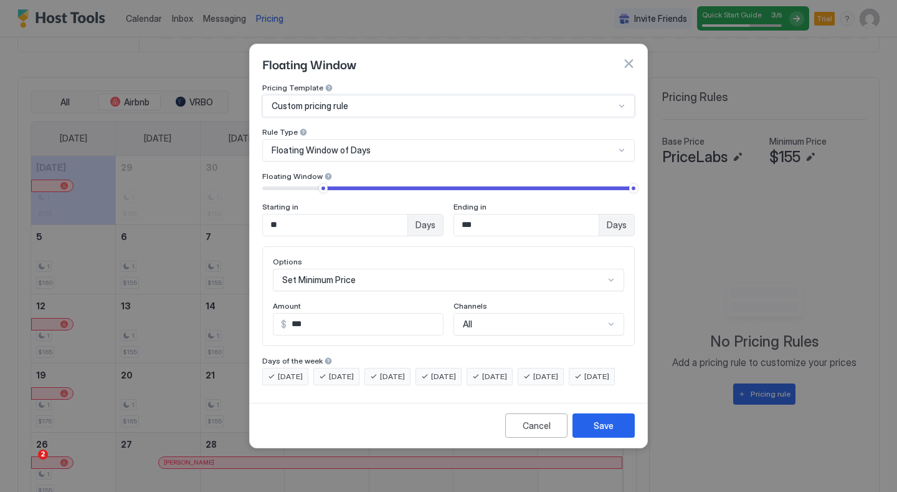
click at [287, 145] on span "Floating Window of Days" at bounding box center [321, 150] width 99 height 11
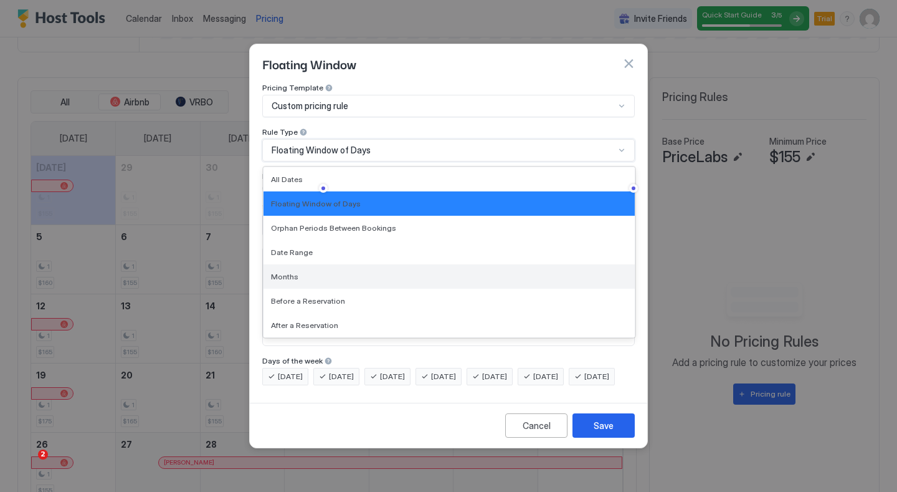
click at [298, 272] on div "Months" at bounding box center [449, 276] width 356 height 9
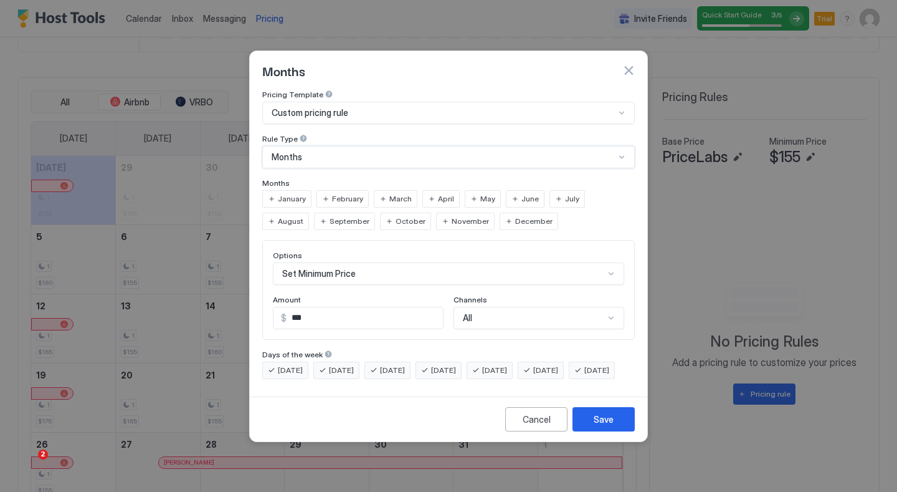
scroll to position [64, 0]
click at [322, 262] on div "Set Minimum Price" at bounding box center [448, 273] width 351 height 22
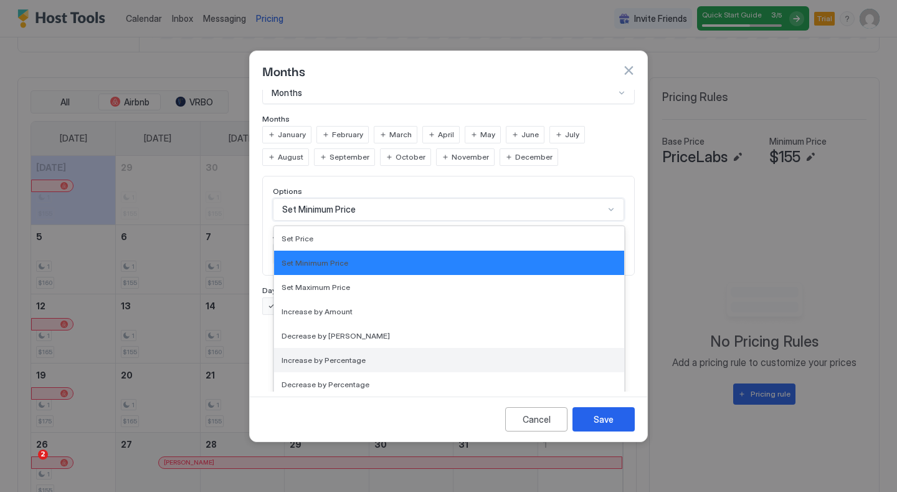
click at [307, 355] on span "Increase by Percentage" at bounding box center [324, 359] width 84 height 9
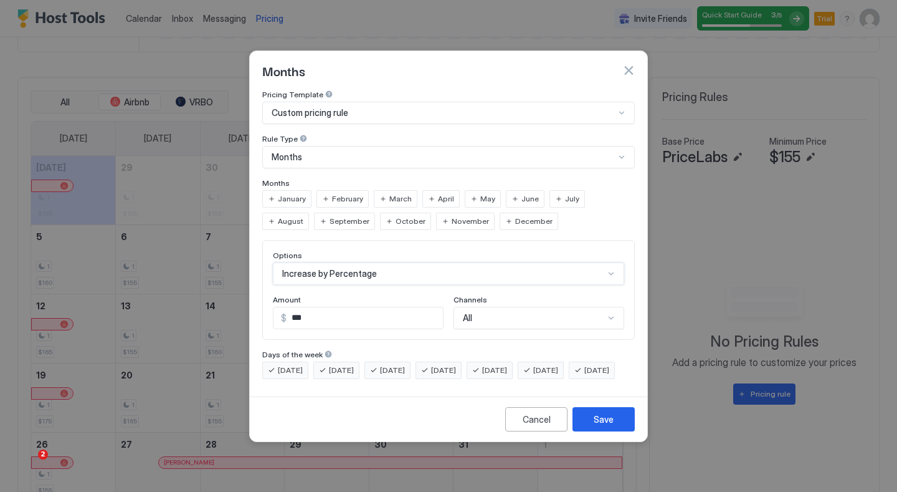
scroll to position [0, 0]
click at [489, 307] on div "All" at bounding box center [539, 318] width 171 height 22
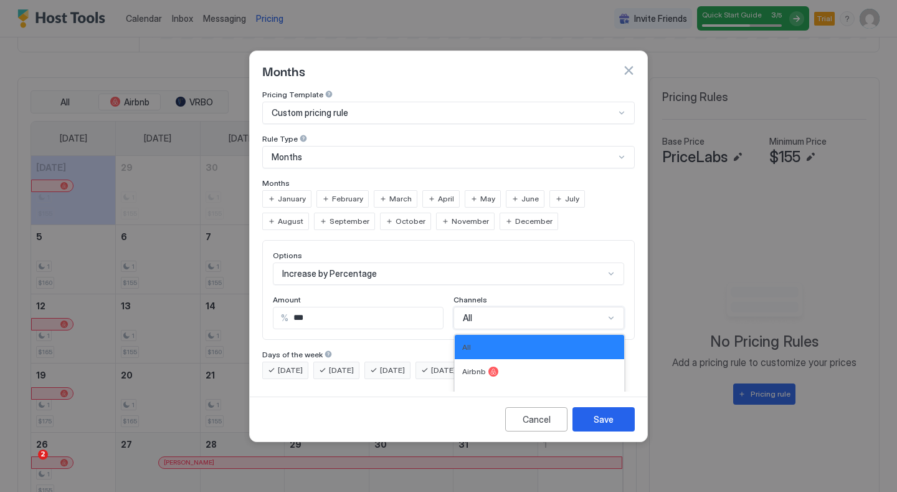
scroll to position [21, 0]
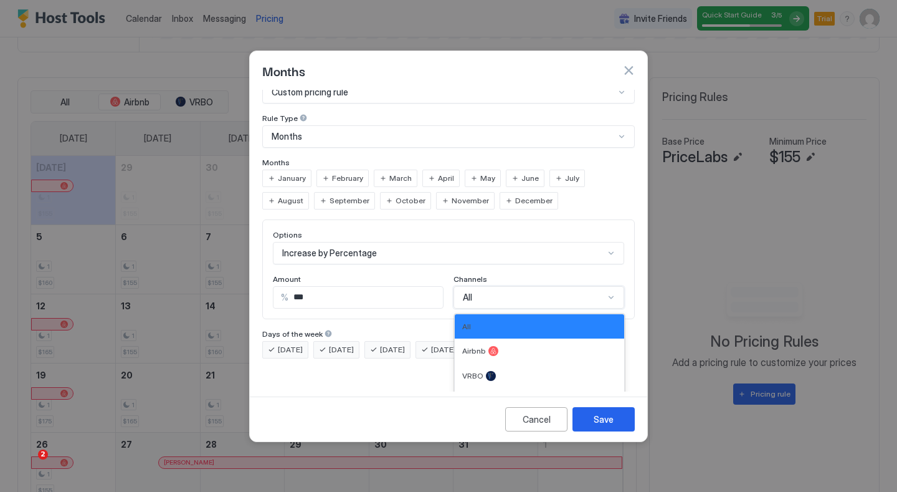
click at [368, 280] on div "Options Increase by Percentage Amount % *** Channels All, 1 of 4. 4 results ava…" at bounding box center [448, 269] width 351 height 79
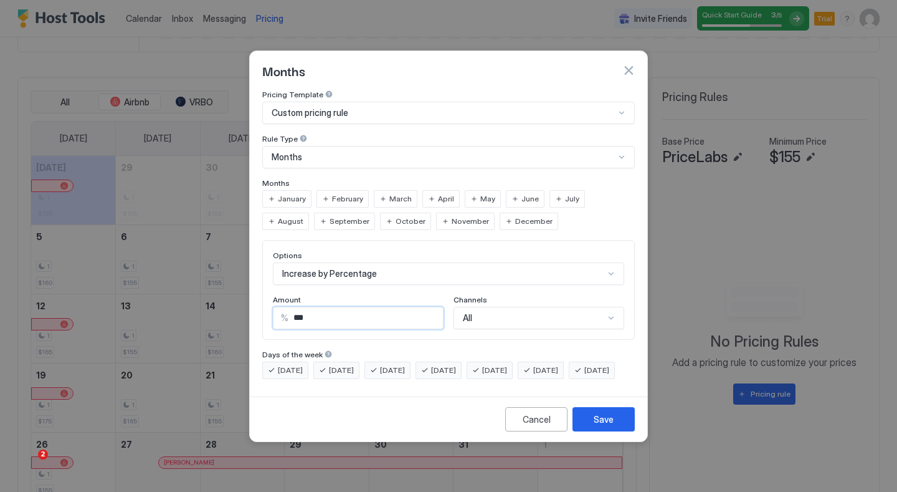
drag, startPoint x: 313, startPoint y: 305, endPoint x: 292, endPoint y: 306, distance: 21.2
click at [292, 307] on input "***" at bounding box center [366, 317] width 155 height 21
type input "*"
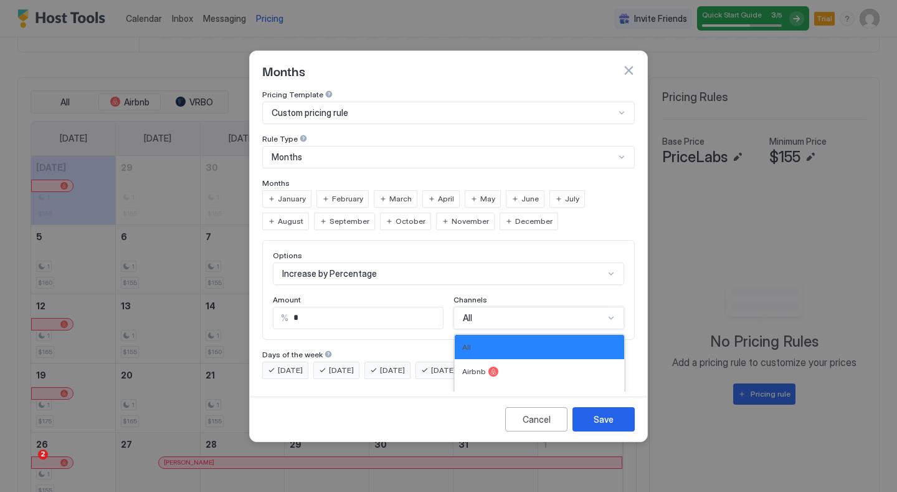
scroll to position [21, 0]
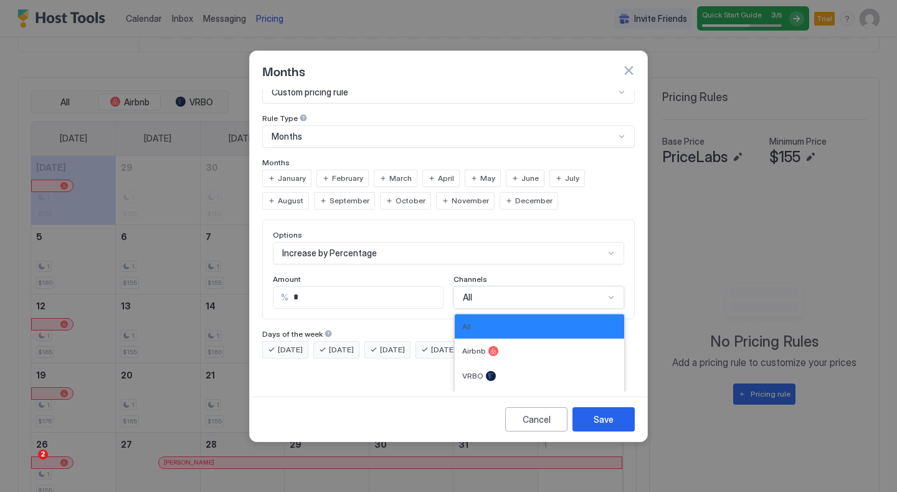
click at [471, 308] on div "All, 1 of 4. 4 results available. Use Up and Down to choose options, press Ente…" at bounding box center [539, 297] width 171 height 22
click at [468, 363] on div "VRBO" at bounding box center [540, 375] width 170 height 25
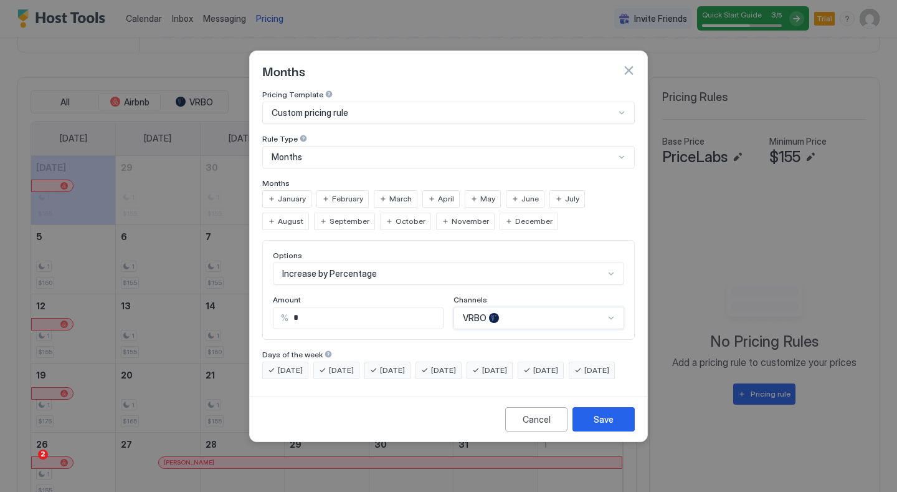
scroll to position [0, 0]
click at [291, 193] on span "January" at bounding box center [292, 198] width 28 height 11
click at [330, 190] on div "February" at bounding box center [343, 198] width 52 height 17
click at [380, 190] on div "March" at bounding box center [396, 198] width 44 height 17
click at [425, 190] on div "April" at bounding box center [441, 198] width 37 height 17
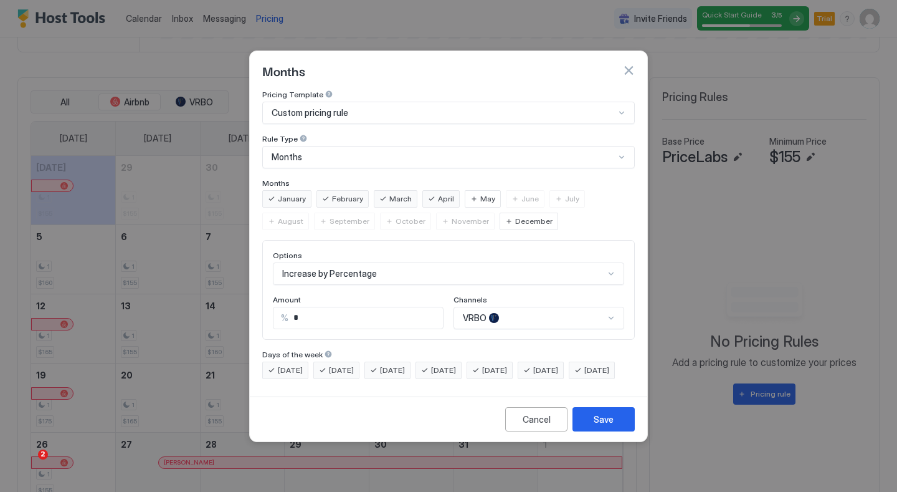
click at [482, 193] on span "May" at bounding box center [487, 198] width 15 height 11
click at [522, 193] on span "June" at bounding box center [530, 198] width 17 height 11
click at [554, 190] on div "July" at bounding box center [568, 198] width 36 height 17
click at [309, 213] on div "August" at bounding box center [285, 221] width 47 height 17
click at [330, 216] on span "September" at bounding box center [350, 221] width 40 height 11
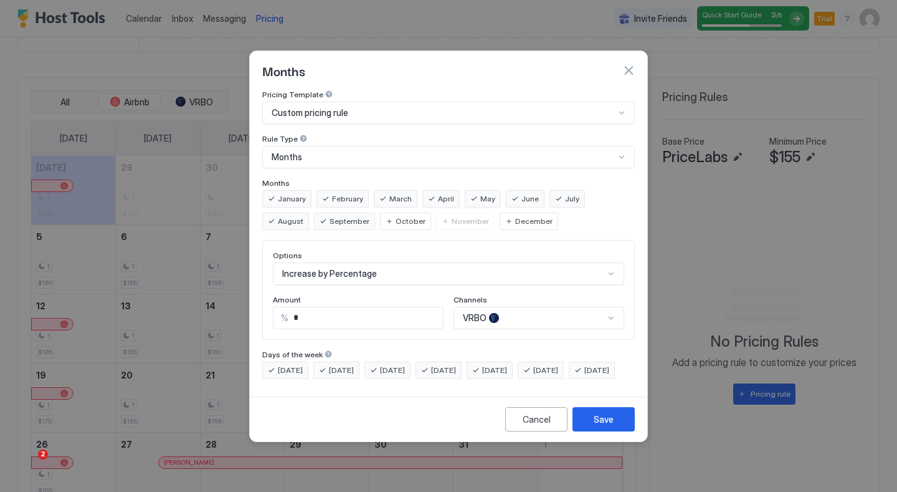
click at [396, 216] on span "October" at bounding box center [411, 221] width 30 height 11
click at [436, 213] on div "November" at bounding box center [465, 221] width 59 height 17
click at [515, 216] on span "December" at bounding box center [533, 221] width 37 height 11
click at [596, 431] on button "Save" at bounding box center [604, 419] width 62 height 24
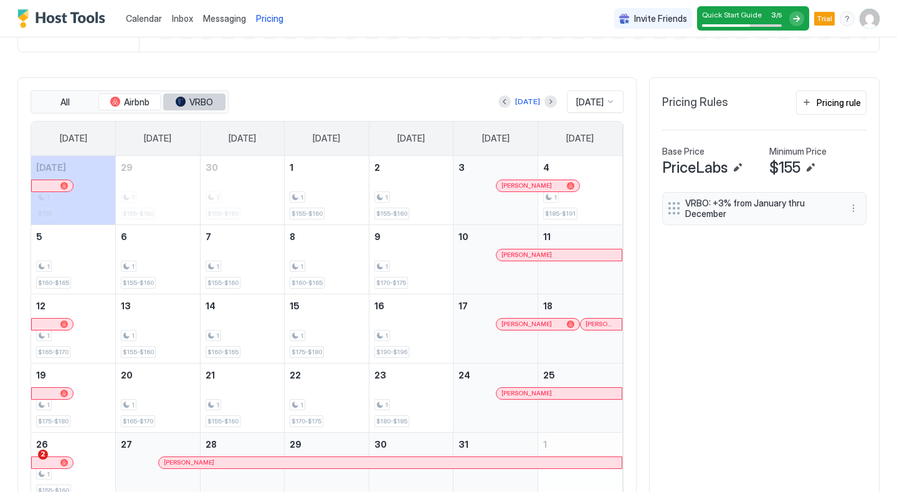
click at [198, 100] on span "VRBO" at bounding box center [201, 102] width 24 height 11
click at [143, 98] on span "Airbnb" at bounding box center [137, 102] width 26 height 11
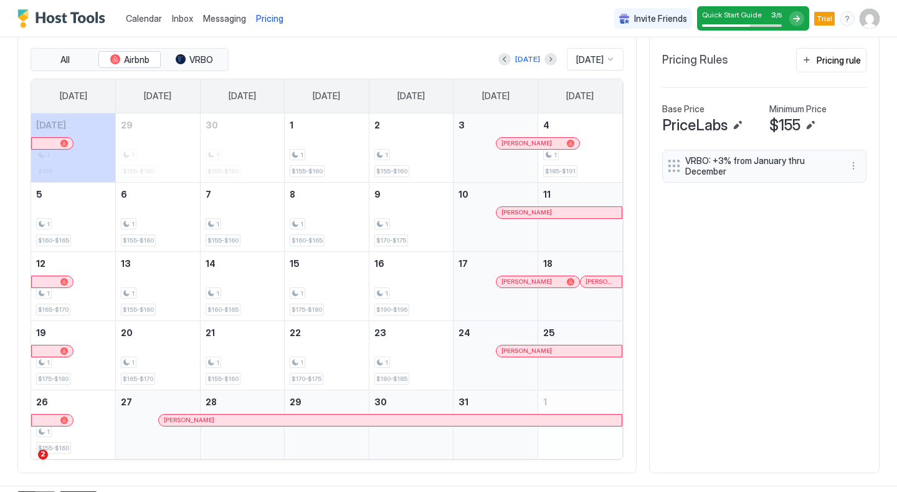
scroll to position [341, 0]
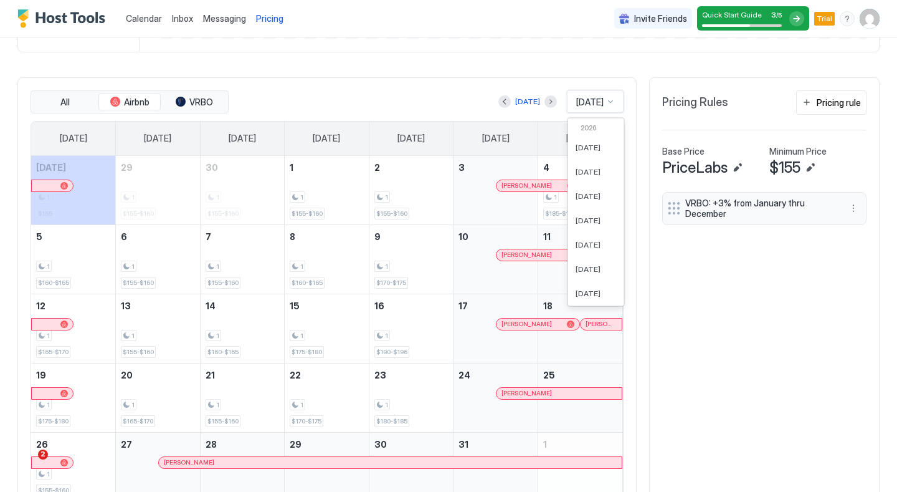
click at [591, 105] on span "[DATE]" at bounding box center [589, 102] width 27 height 11
click at [588, 244] on span "[DATE]" at bounding box center [588, 247] width 25 height 9
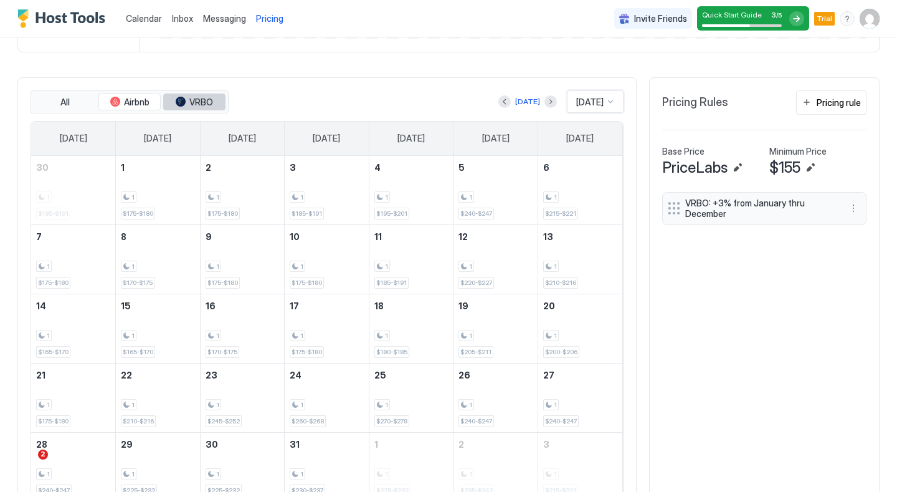
click at [207, 100] on span "VRBO" at bounding box center [201, 102] width 24 height 11
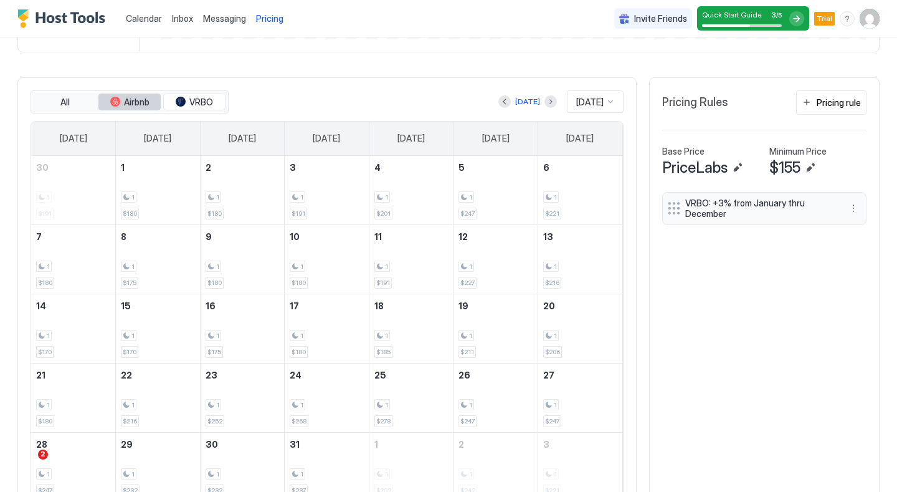
click at [132, 105] on span "Airbnb" at bounding box center [137, 102] width 26 height 11
click at [183, 101] on div "tab-group" at bounding box center [181, 102] width 10 height 10
click at [134, 103] on span "Airbnb" at bounding box center [137, 102] width 26 height 11
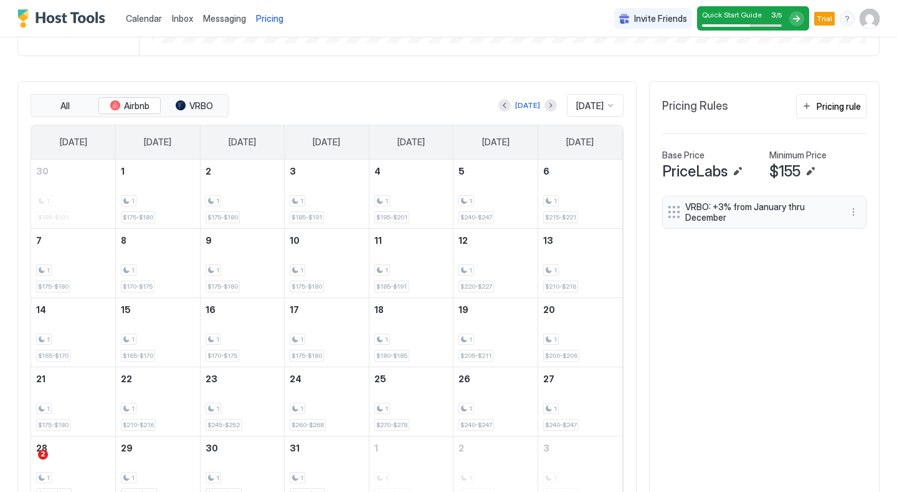
scroll to position [344, 0]
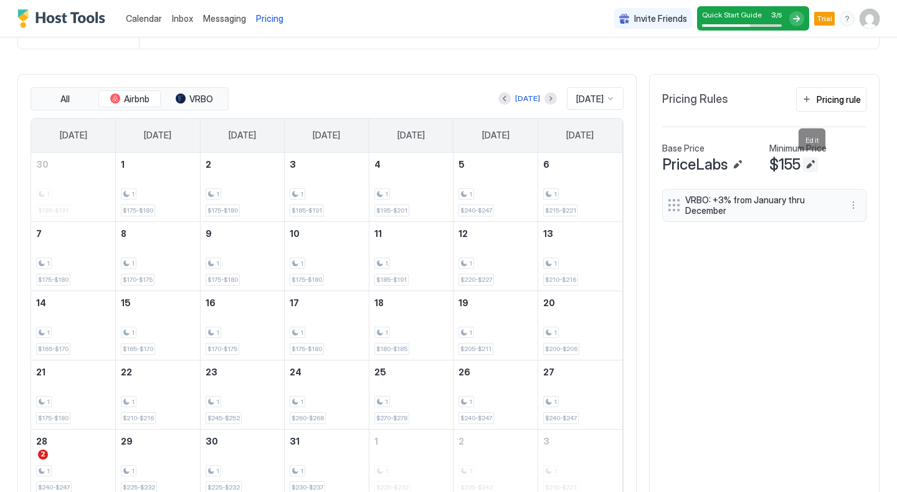
click at [816, 162] on button "Edit" at bounding box center [810, 164] width 15 height 15
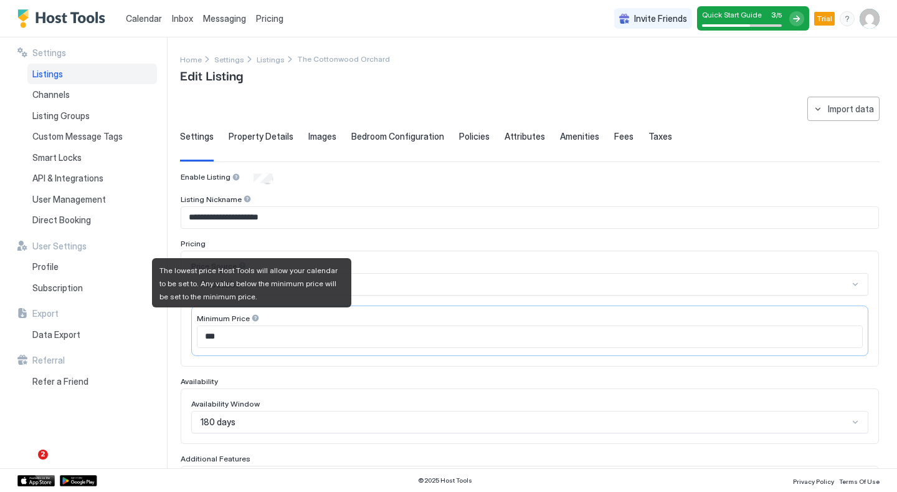
click at [251, 317] on div at bounding box center [255, 317] width 9 height 9
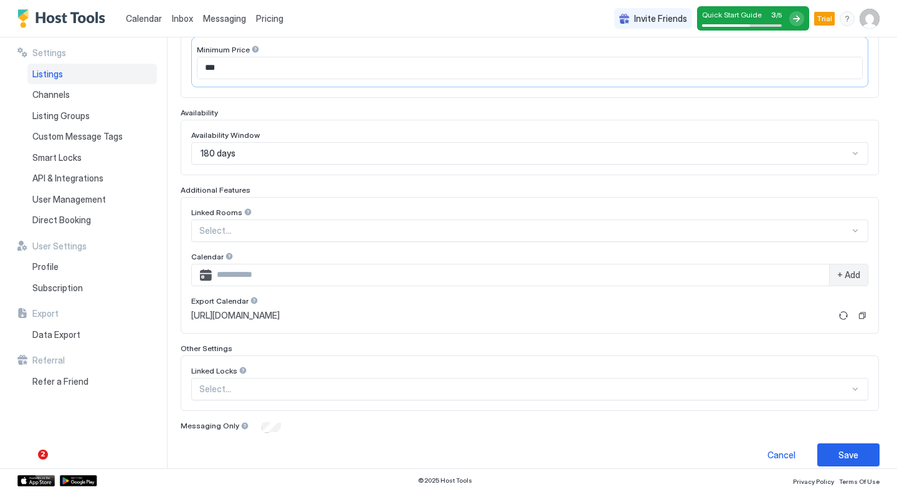
scroll to position [282, 0]
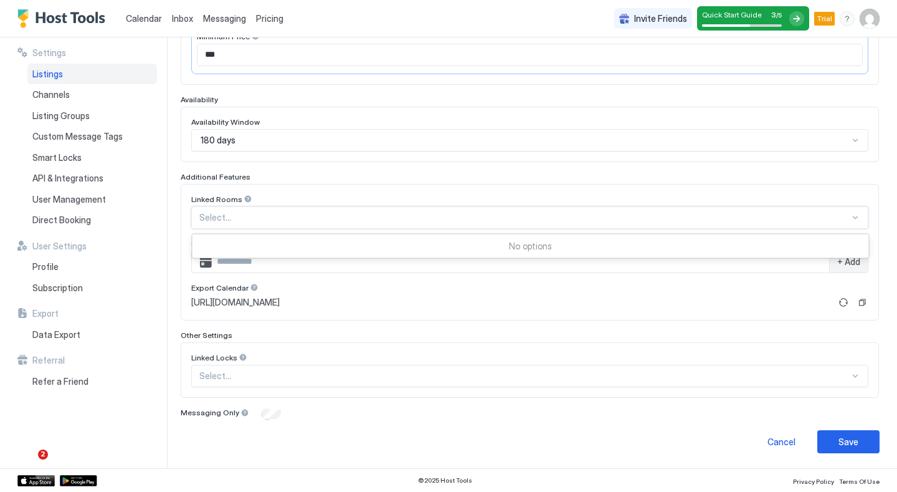
click at [242, 214] on div at bounding box center [524, 217] width 651 height 11
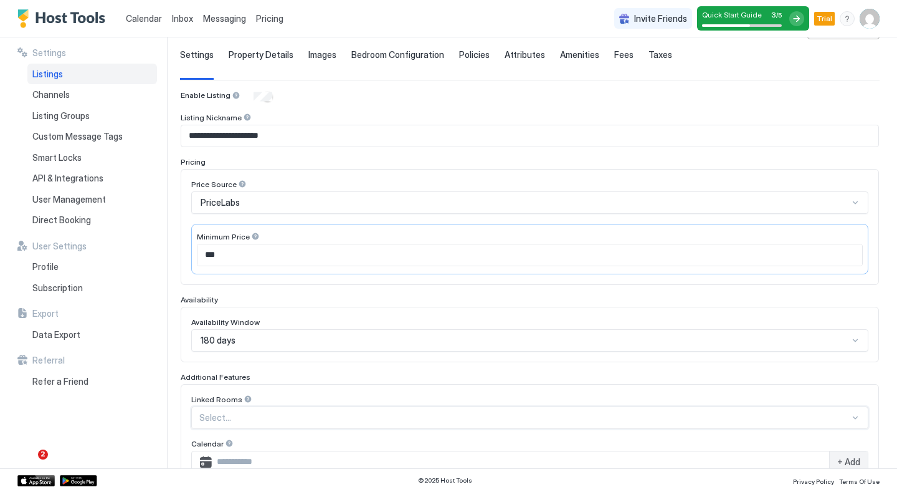
scroll to position [0, 0]
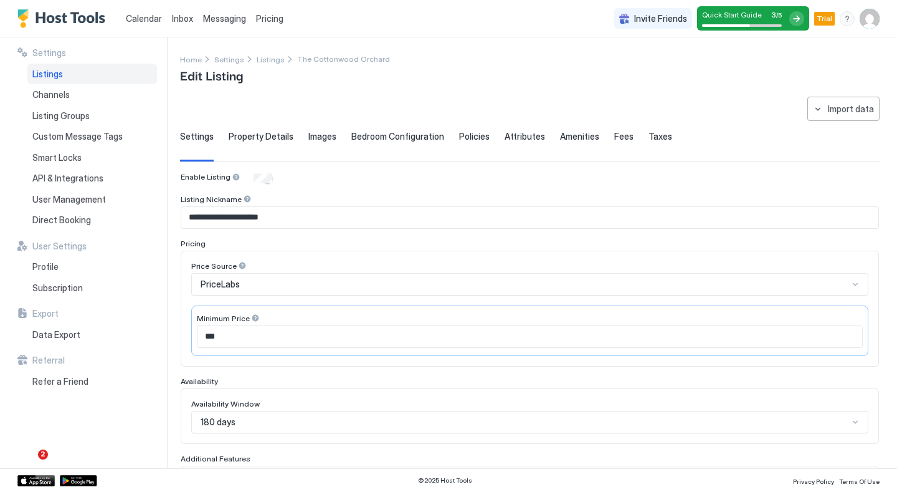
click at [403, 138] on span "Bedroom Configuration" at bounding box center [397, 136] width 93 height 11
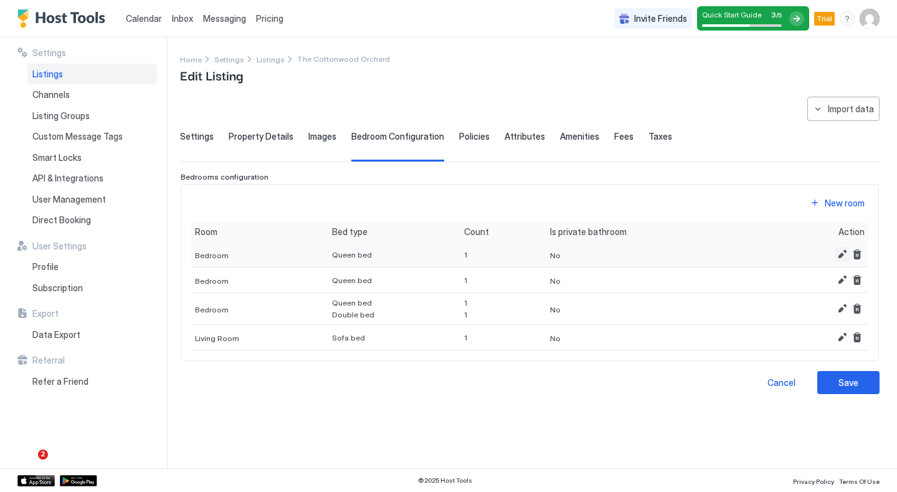
click at [843, 254] on button "Edit" at bounding box center [842, 254] width 15 height 15
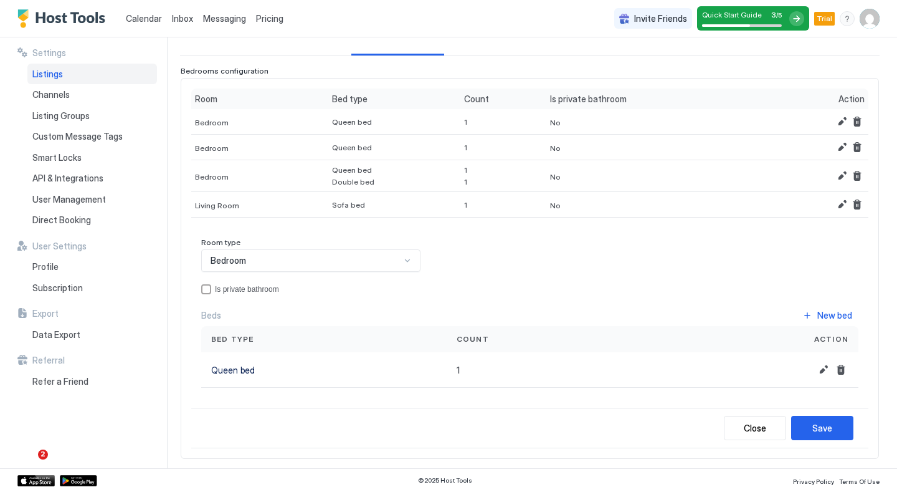
scroll to position [110, 0]
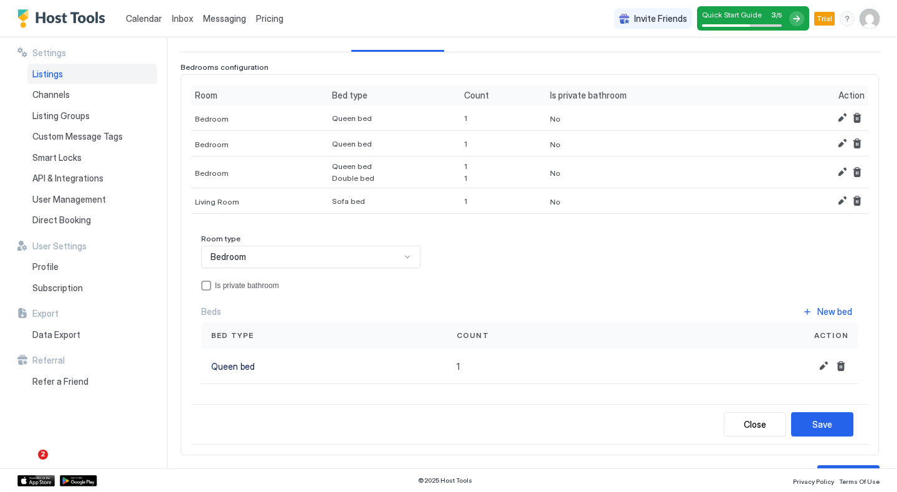
click at [200, 282] on div "Room type Bedroom Is private bathroom Beds New bed Bed type Count Action Queen …" at bounding box center [529, 314] width 677 height 180
click at [208, 284] on div "privateBathroom" at bounding box center [206, 285] width 10 height 10
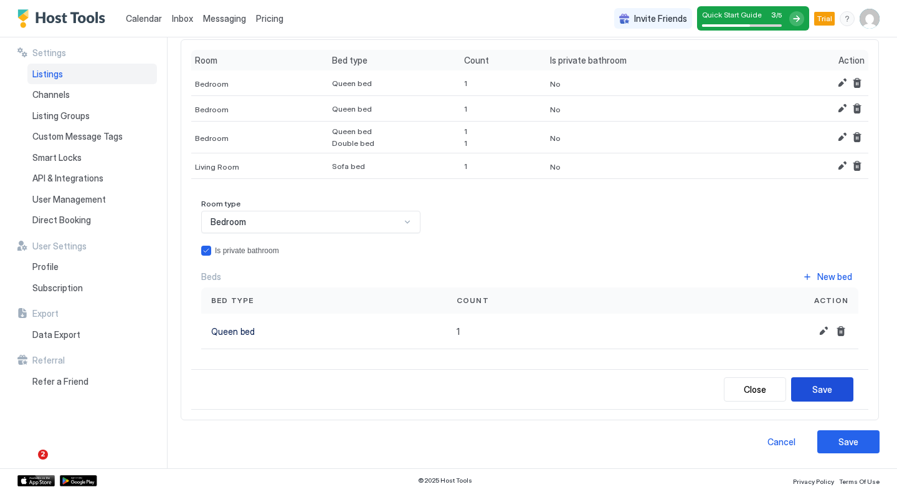
click at [826, 385] on div "Save" at bounding box center [823, 389] width 20 height 13
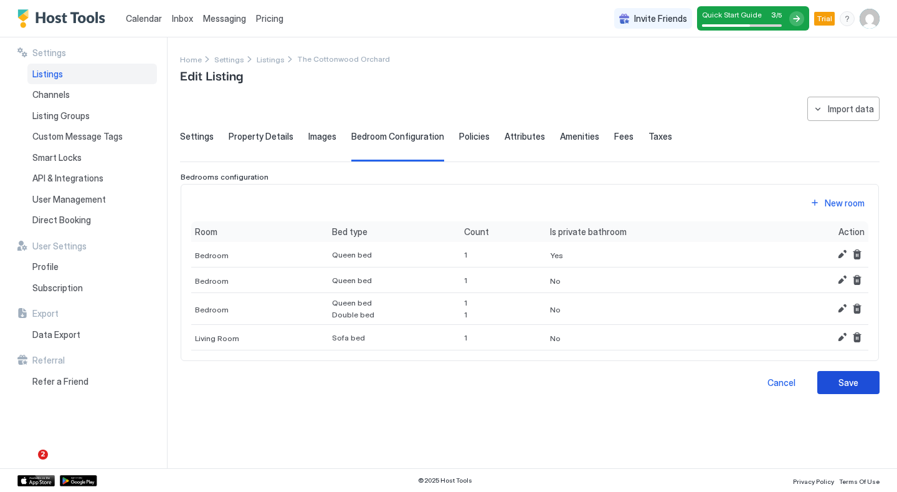
scroll to position [0, 0]
click at [826, 385] on button "Save" at bounding box center [849, 382] width 62 height 23
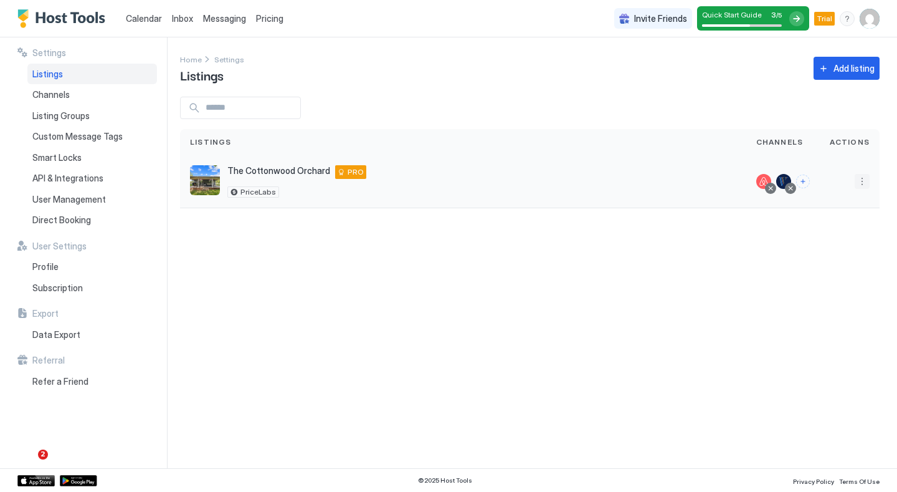
click at [862, 181] on button "More options" at bounding box center [862, 181] width 15 height 15
click at [595, 313] on div at bounding box center [448, 246] width 897 height 492
click at [860, 19] on img "User profile" at bounding box center [870, 19] width 20 height 20
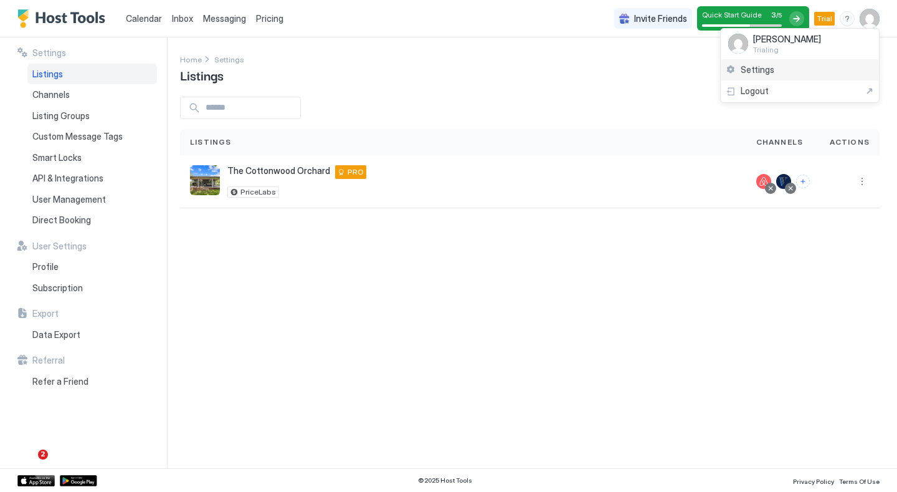
click at [735, 72] on div "Settings" at bounding box center [750, 69] width 49 height 11
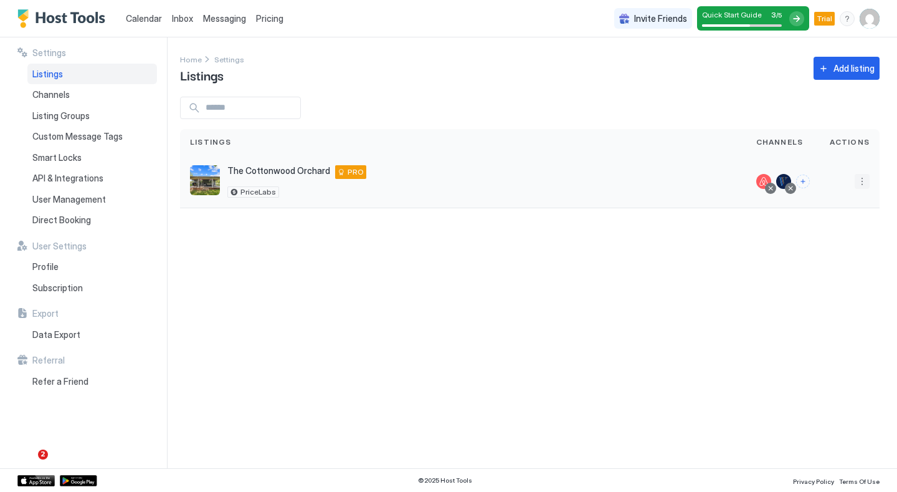
click at [862, 183] on button "More options" at bounding box center [862, 181] width 15 height 15
click at [822, 239] on span "Listing Settings" at bounding box center [833, 238] width 55 height 9
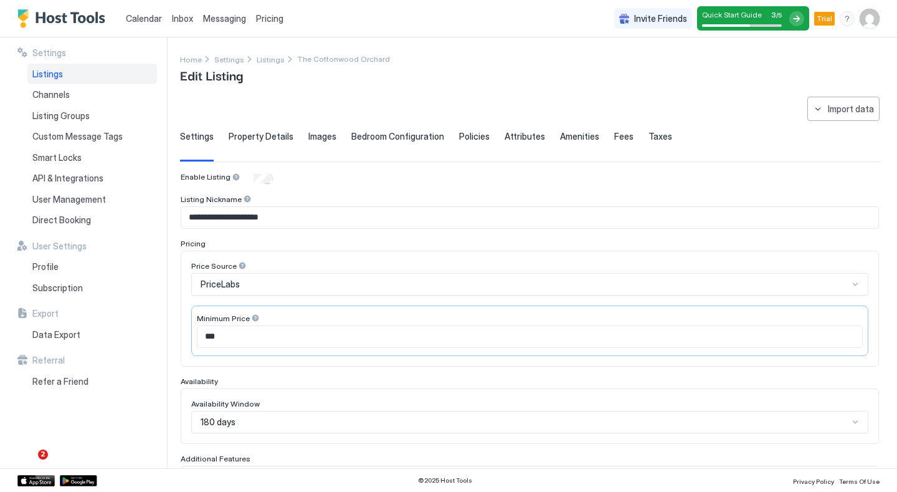
click at [222, 15] on span "Messaging" at bounding box center [224, 18] width 43 height 11
